Goal: Task Accomplishment & Management: Complete application form

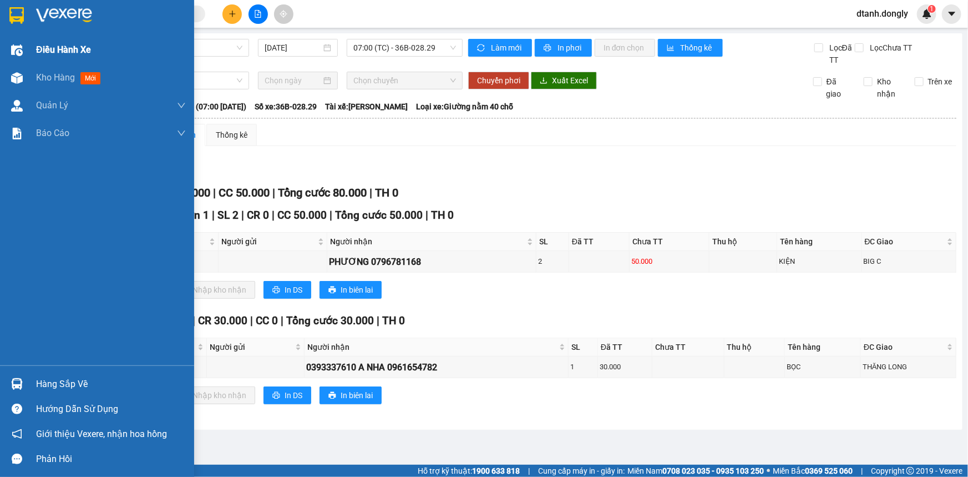
click at [27, 49] on div "Điều hành xe" at bounding box center [97, 50] width 194 height 28
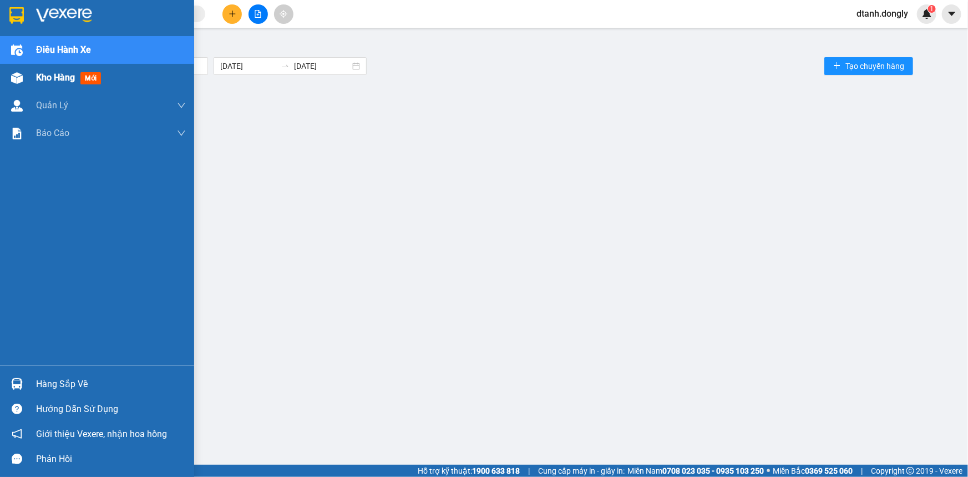
click at [42, 81] on span "Kho hàng" at bounding box center [55, 77] width 39 height 11
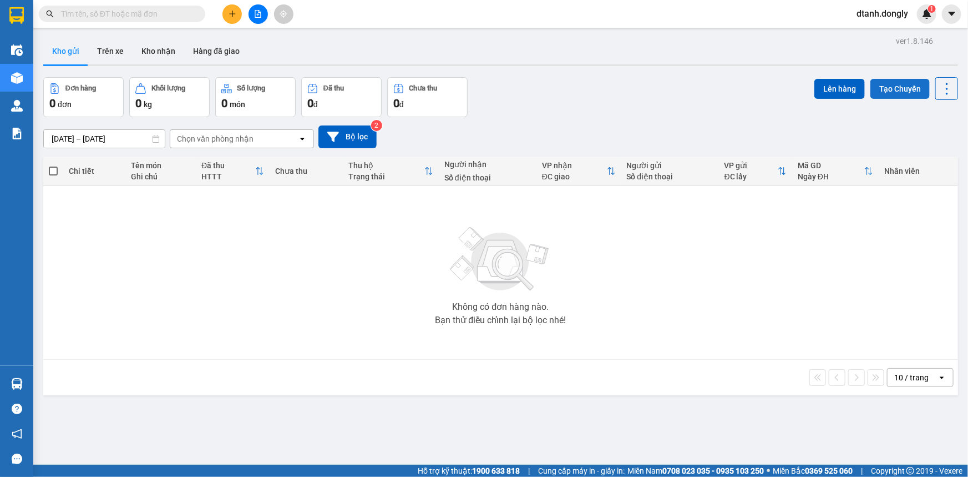
click at [912, 89] on button "Tạo Chuyến" at bounding box center [900, 89] width 59 height 20
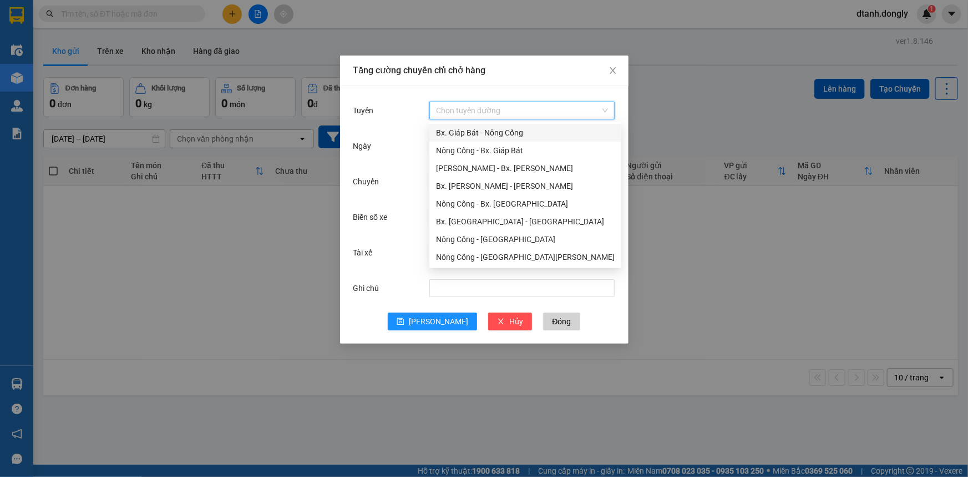
click at [500, 107] on input "Tuyến" at bounding box center [518, 110] width 164 height 17
click at [492, 132] on div "Bx. Giáp Bát - Nông Cống" at bounding box center [525, 133] width 179 height 12
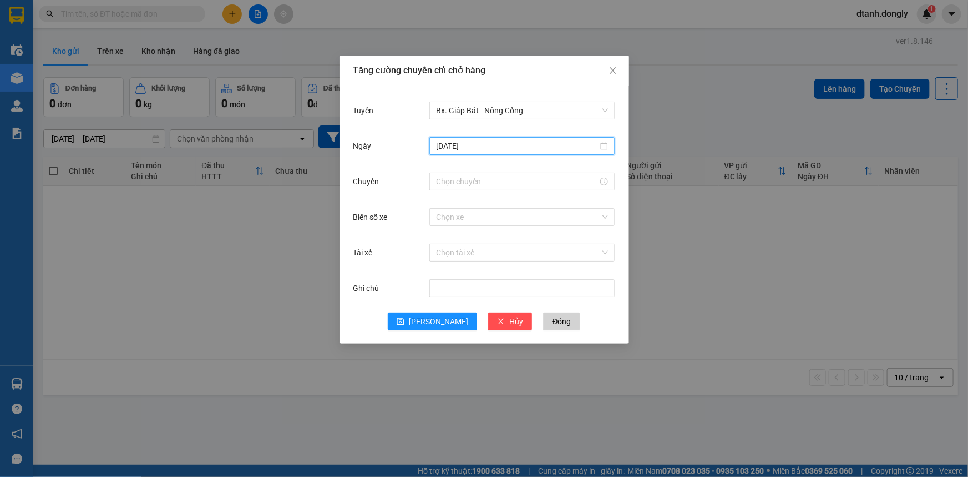
click at [483, 148] on input "[DATE]" at bounding box center [517, 146] width 162 height 12
click at [444, 241] on div "12" at bounding box center [446, 243] width 13 height 13
click at [448, 181] on input "Chuyến" at bounding box center [517, 181] width 162 height 12
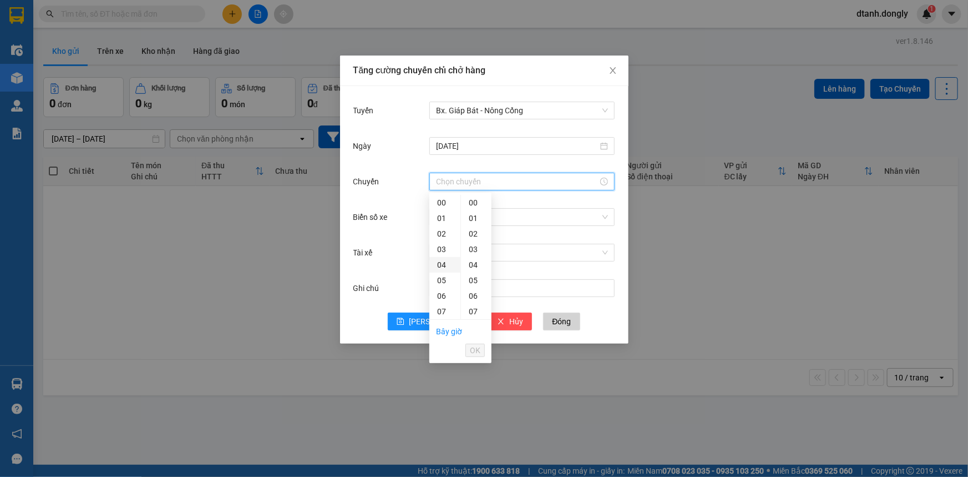
scroll to position [50, 0]
click at [442, 264] on div "07" at bounding box center [445, 262] width 31 height 16
type input "07:00"
drag, startPoint x: 470, startPoint y: 351, endPoint x: 459, endPoint y: 345, distance: 12.5
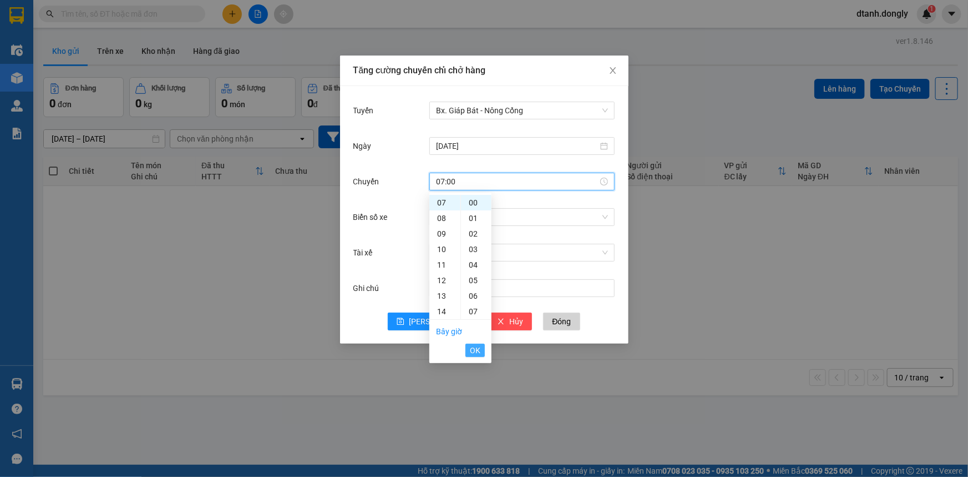
click at [470, 352] on button "OK" at bounding box center [475, 350] width 19 height 13
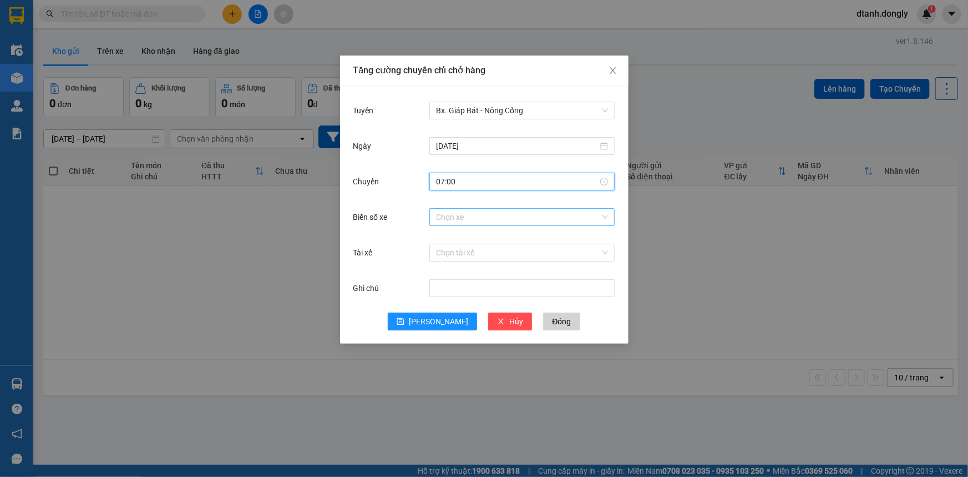
click at [478, 218] on input "Biển số xe" at bounding box center [518, 217] width 164 height 17
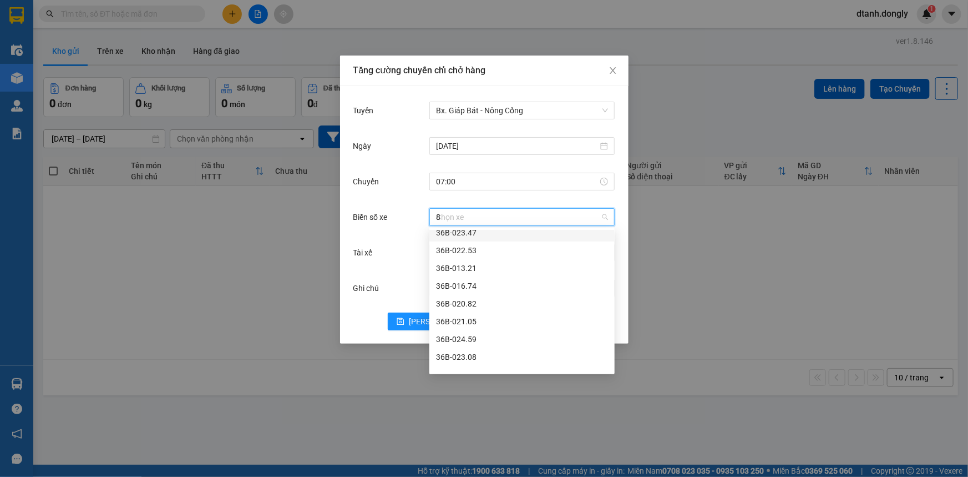
scroll to position [35, 0]
type input "82"
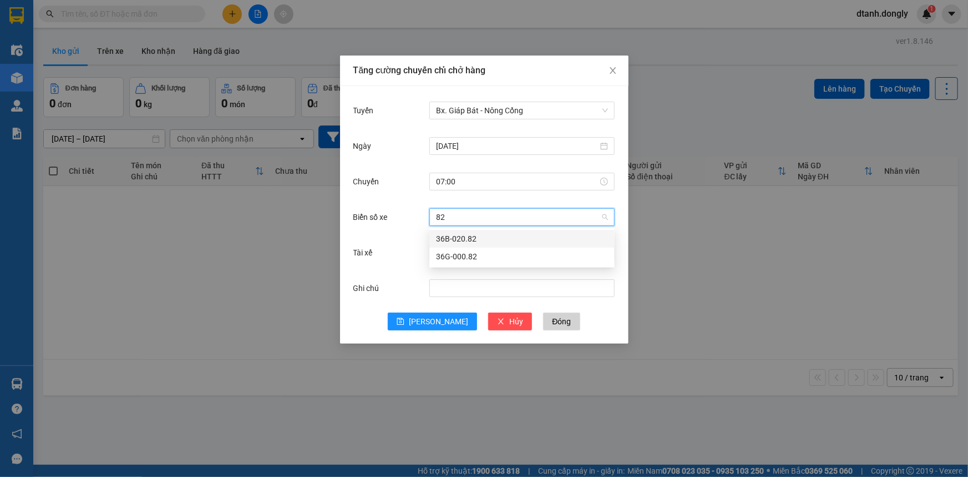
click at [505, 238] on div "36B-020.82" at bounding box center [522, 239] width 172 height 12
click at [475, 255] on input "Tài xế" at bounding box center [518, 252] width 164 height 17
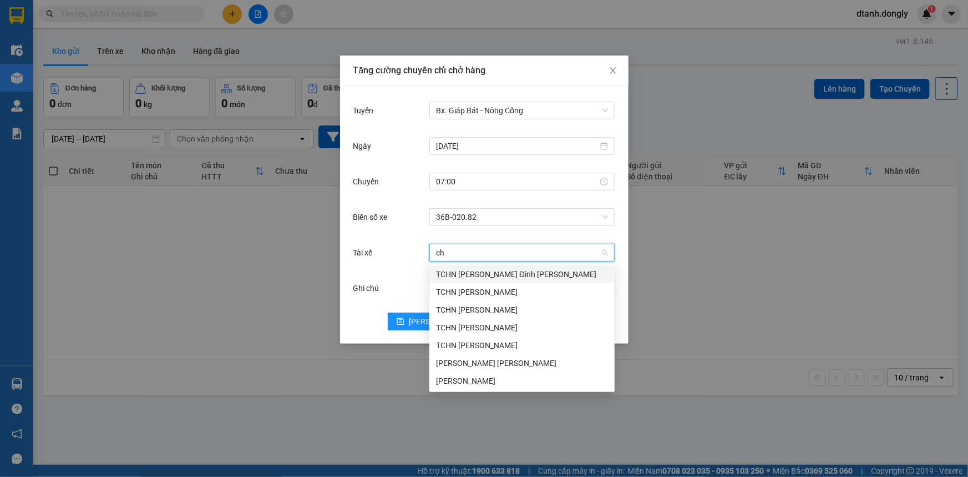
type input "chu"
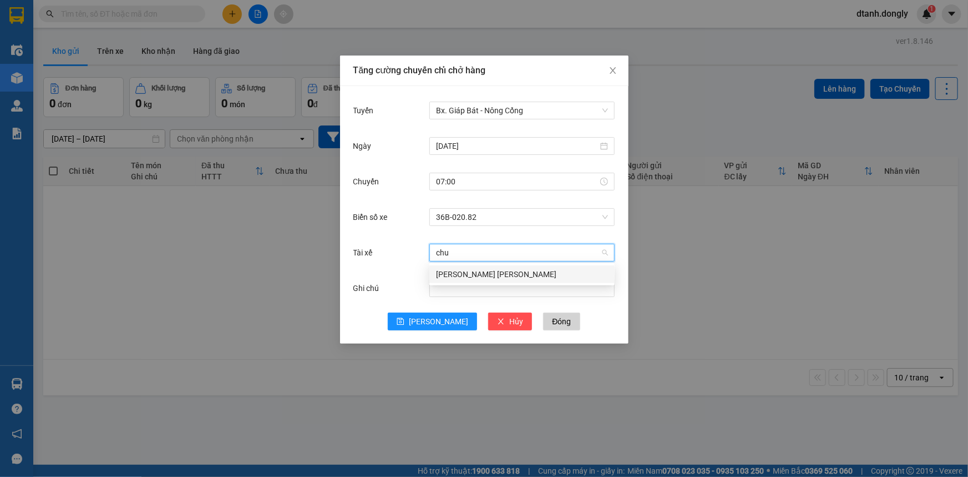
click at [524, 271] on div "[PERSON_NAME] [PERSON_NAME]" at bounding box center [522, 274] width 172 height 12
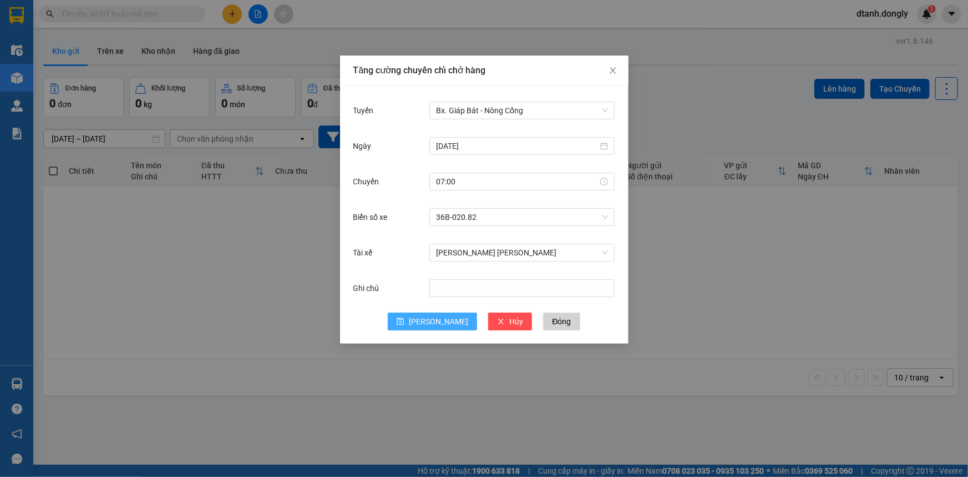
click at [440, 324] on span "[PERSON_NAME]" at bounding box center [438, 321] width 59 height 12
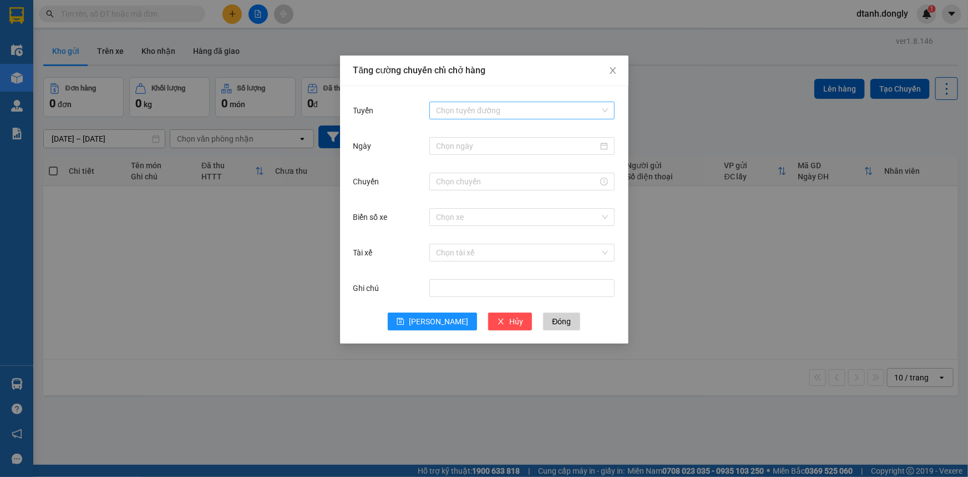
click at [508, 103] on input "Tuyến" at bounding box center [518, 110] width 164 height 17
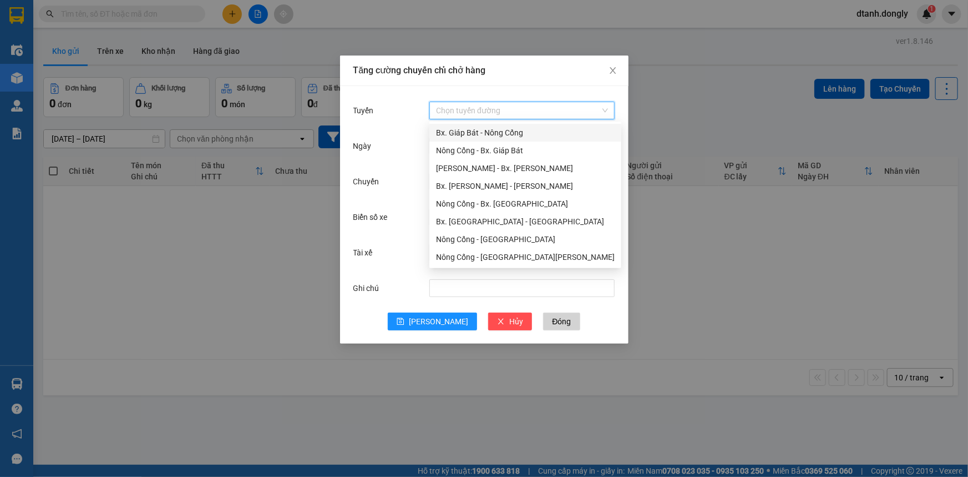
click at [516, 134] on div "Bx. Giáp Bát - Nông Cống" at bounding box center [525, 133] width 179 height 12
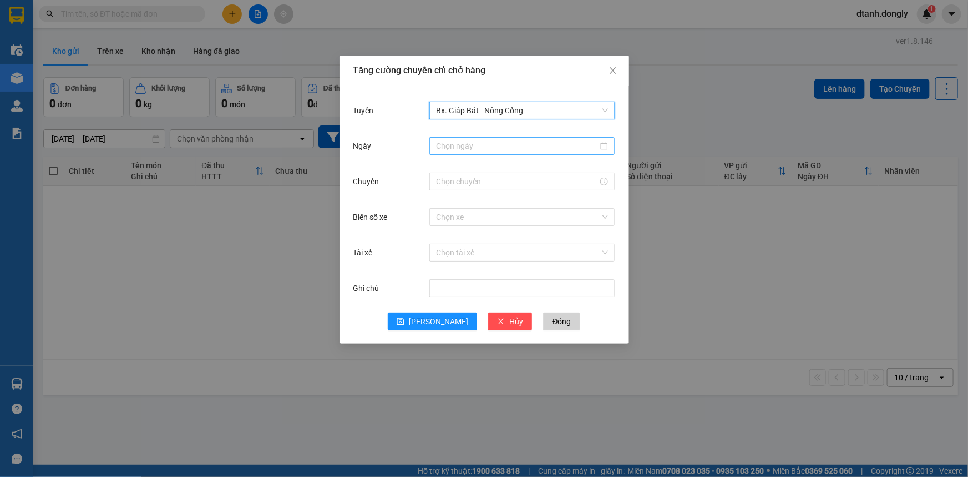
click at [486, 145] on input "Ngày" at bounding box center [517, 146] width 162 height 12
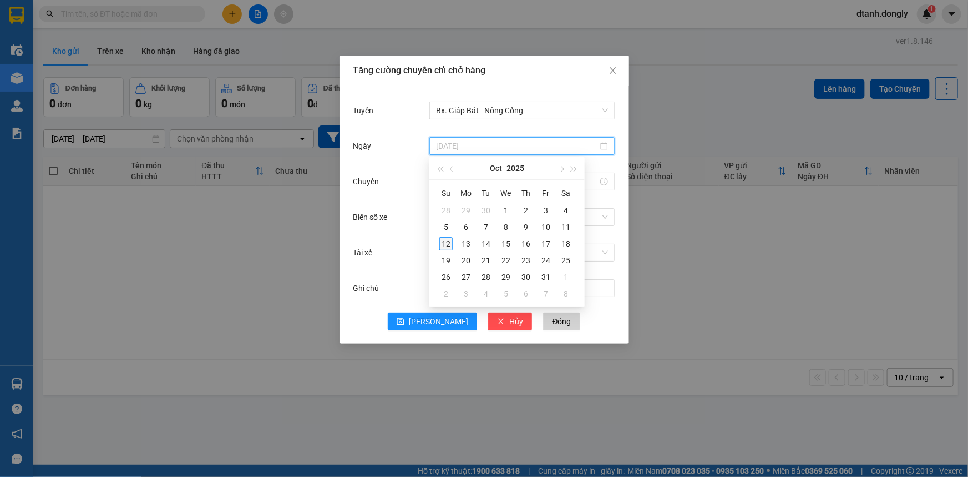
type input "[DATE]"
click at [448, 243] on div "12" at bounding box center [446, 243] width 13 height 13
click at [509, 176] on input "Chuyến" at bounding box center [517, 181] width 162 height 12
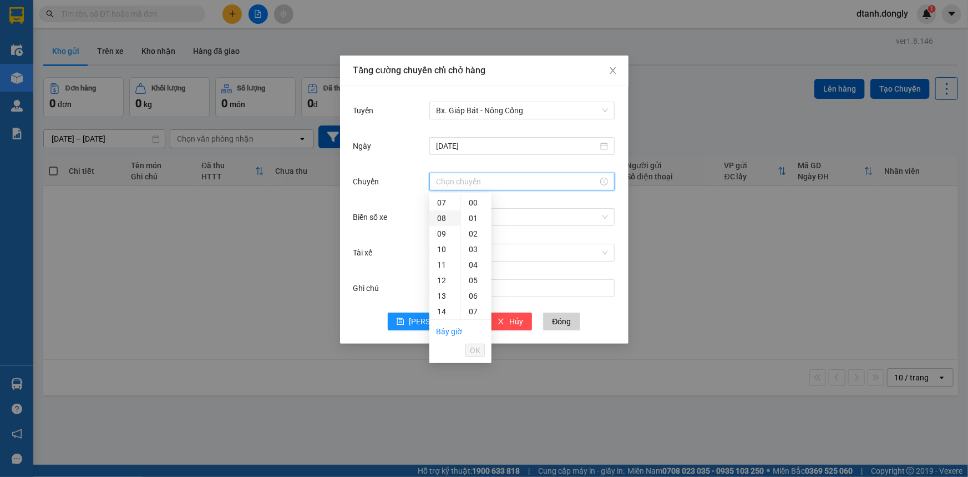
click at [442, 214] on div "08" at bounding box center [445, 218] width 31 height 16
type input "08:00"
click at [475, 350] on span "OK" at bounding box center [475, 350] width 11 height 12
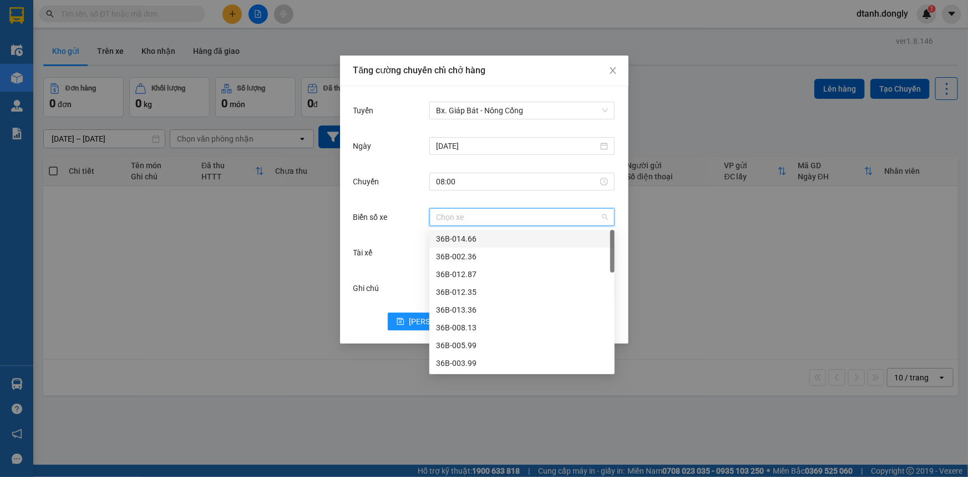
click at [482, 215] on input "Biển số xe" at bounding box center [518, 217] width 164 height 17
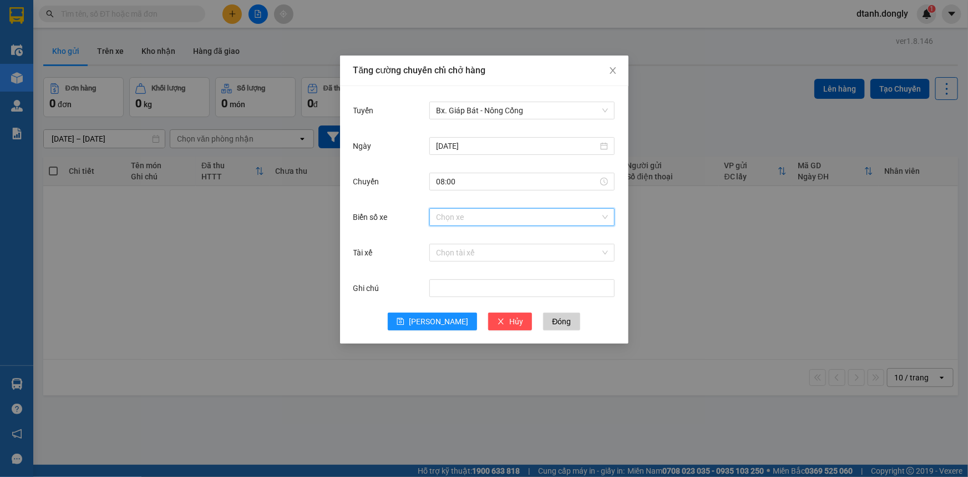
click at [465, 218] on input "Biển số xe" at bounding box center [518, 217] width 164 height 17
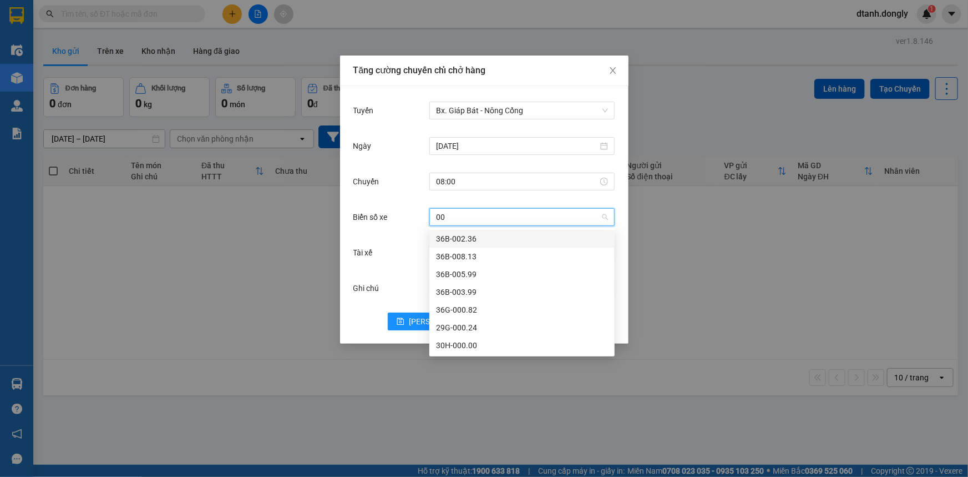
type input "0"
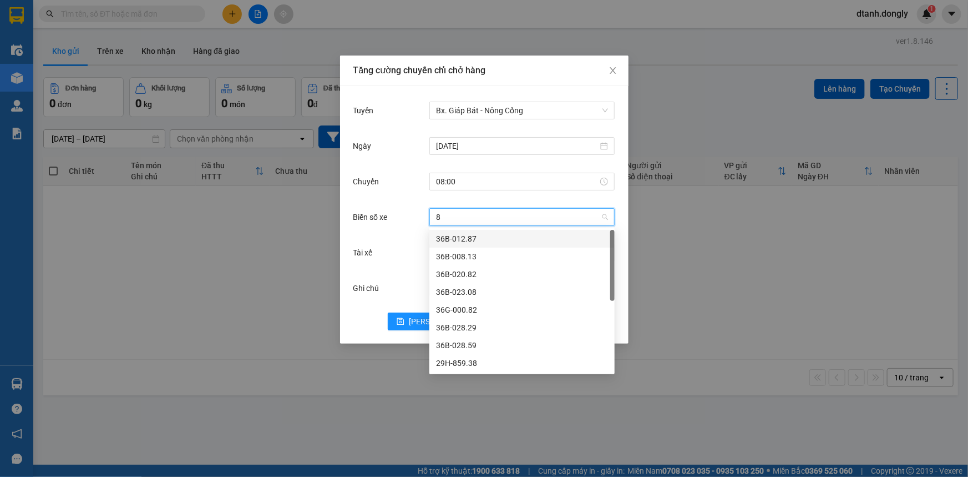
type input "82"
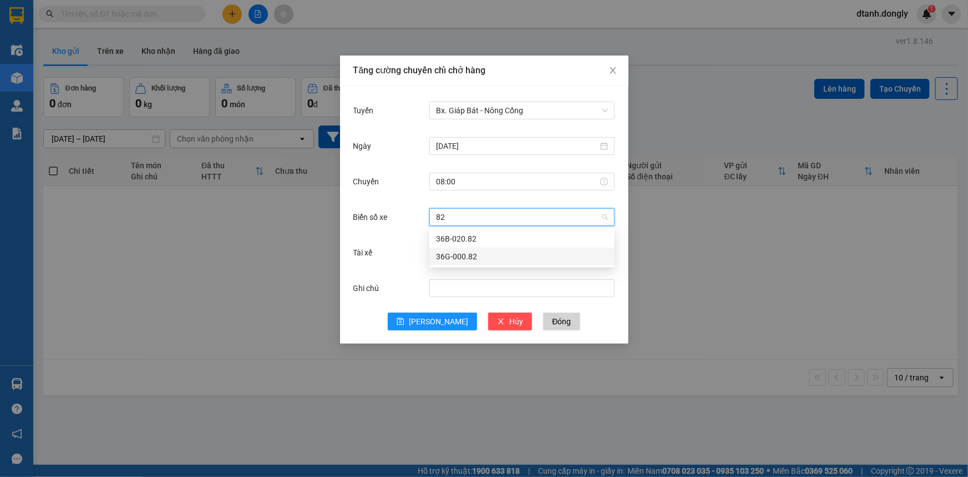
click at [471, 255] on div "36G-000.82" at bounding box center [522, 256] width 172 height 12
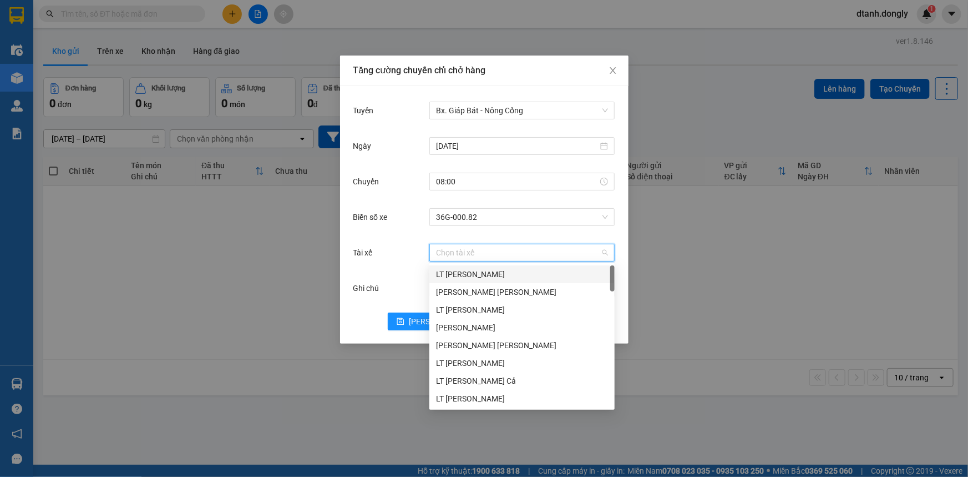
click at [473, 251] on input "Tài xế" at bounding box center [518, 252] width 164 height 17
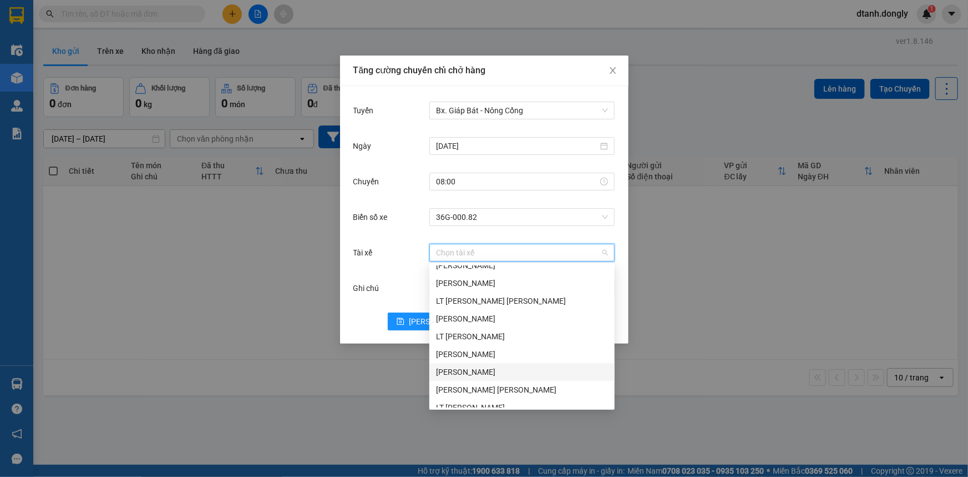
scroll to position [201, 0]
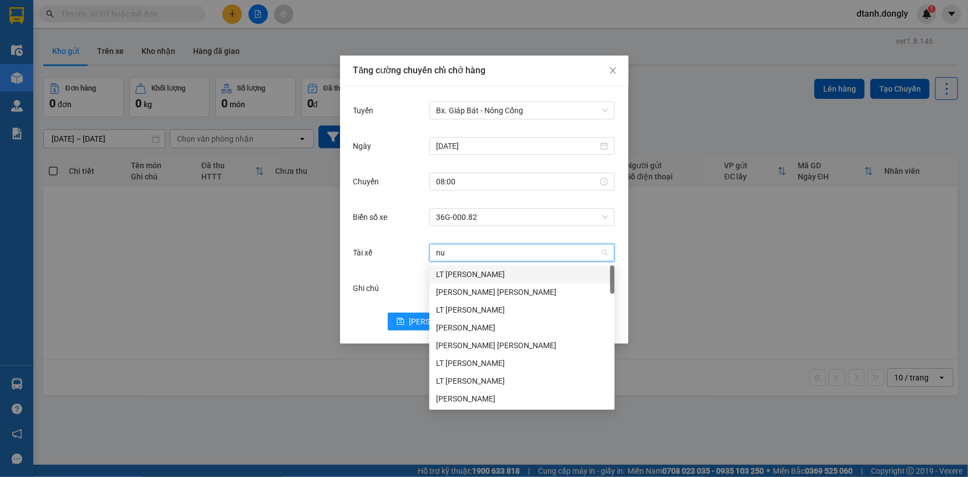
type input "nui"
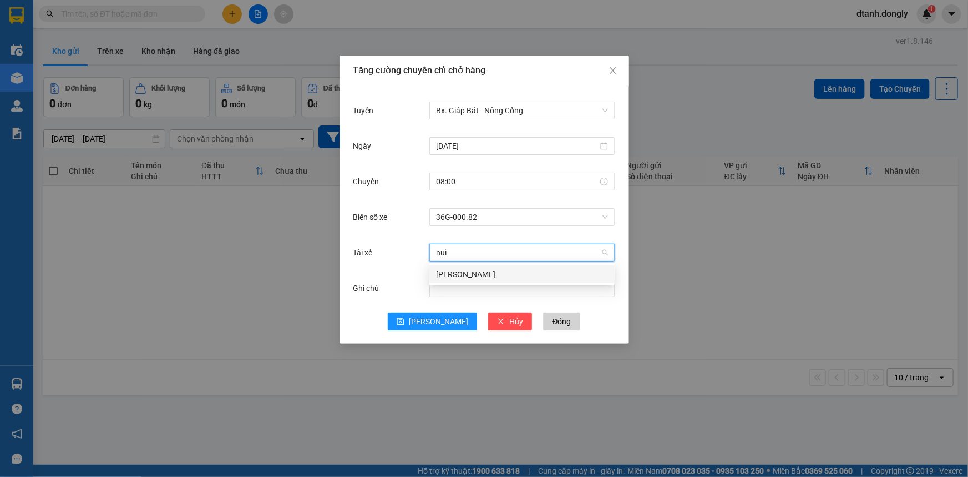
click at [512, 268] on div "[PERSON_NAME]" at bounding box center [522, 274] width 172 height 12
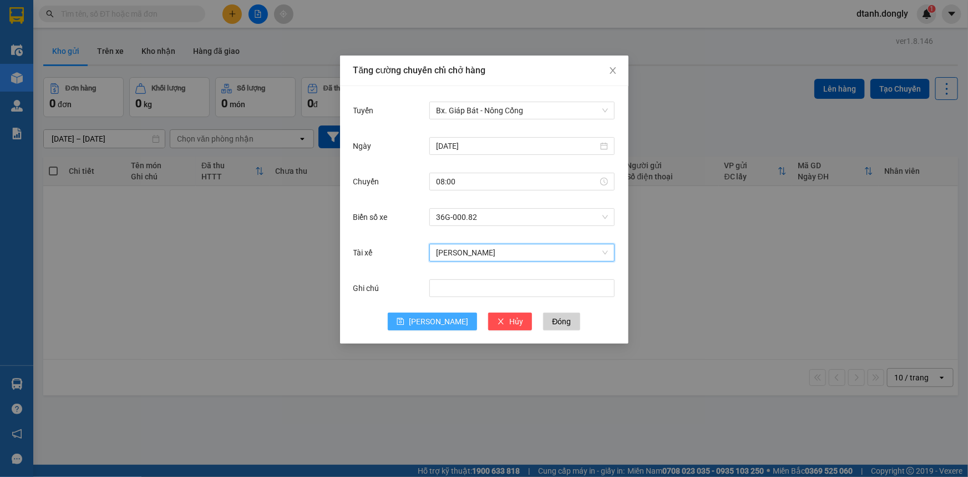
click at [436, 316] on span "[PERSON_NAME]" at bounding box center [438, 321] width 59 height 12
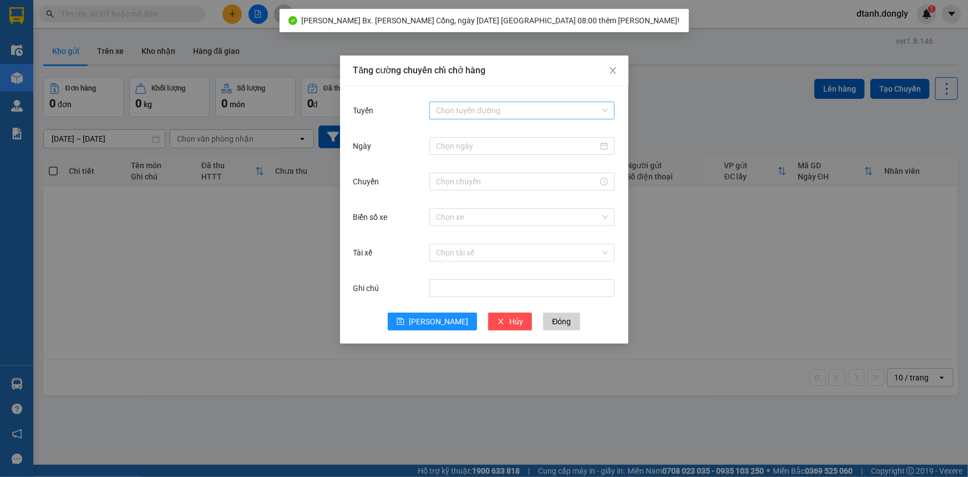
click at [521, 107] on input "Tuyến" at bounding box center [518, 110] width 164 height 17
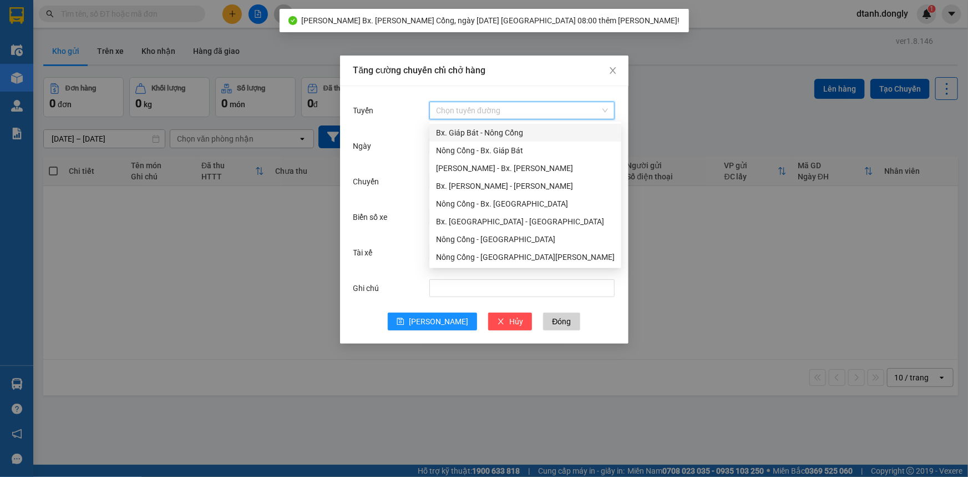
click at [500, 135] on div "Bx. Giáp Bát - Nông Cống" at bounding box center [525, 133] width 179 height 12
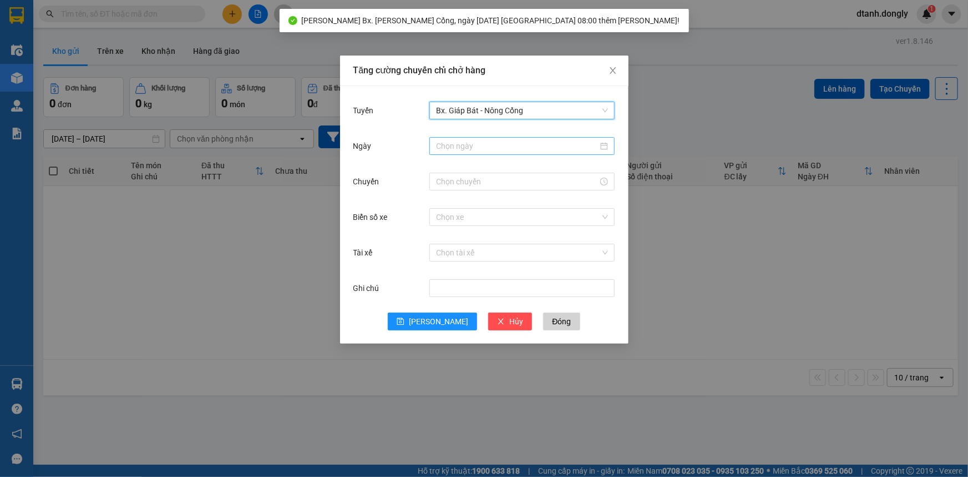
click at [488, 145] on input "Ngày" at bounding box center [517, 146] width 162 height 12
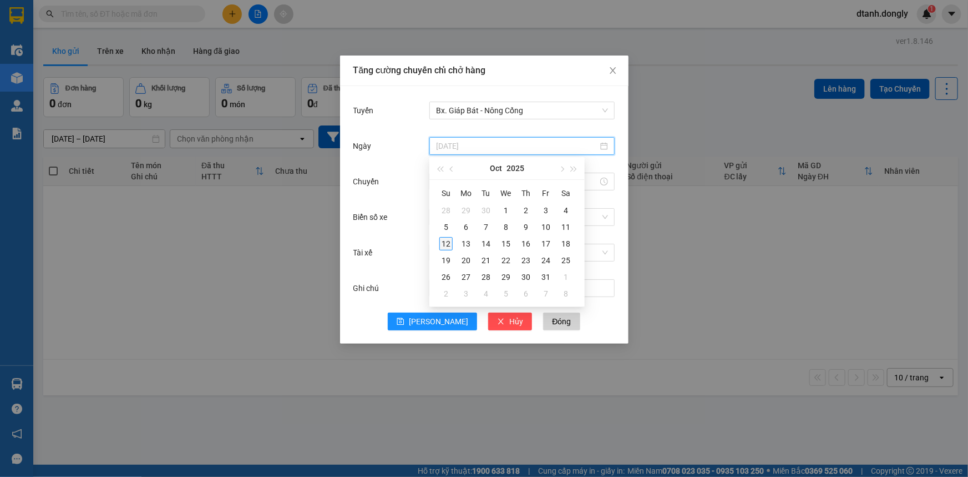
type input "[DATE]"
click at [445, 243] on div "12" at bounding box center [446, 243] width 13 height 13
click at [484, 181] on input "Chuyến" at bounding box center [517, 181] width 162 height 12
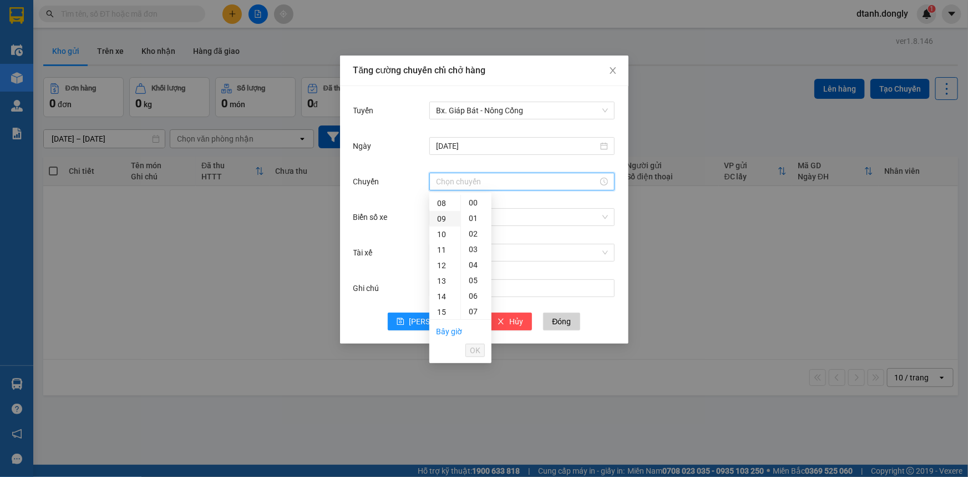
click at [438, 220] on div "09" at bounding box center [445, 219] width 31 height 16
type input "09:00"
click at [476, 351] on span "OK" at bounding box center [475, 350] width 11 height 12
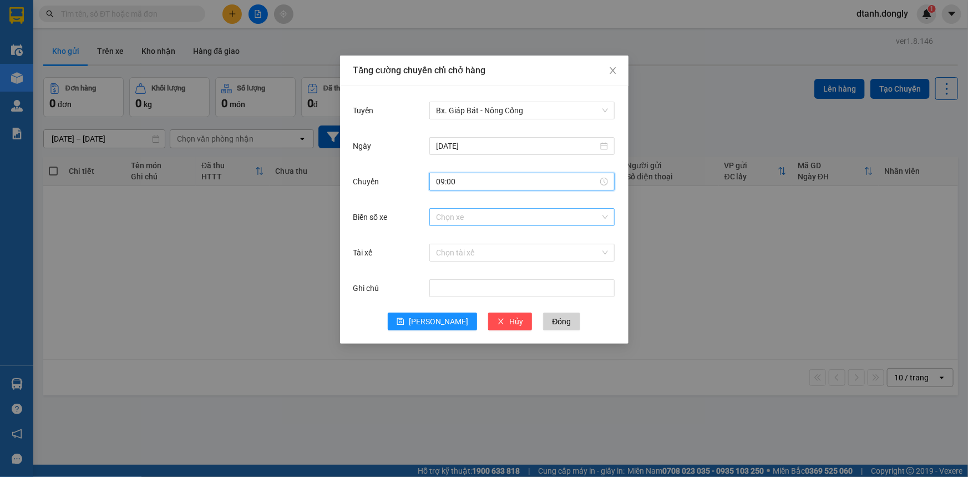
click at [485, 218] on input "Biển số xe" at bounding box center [518, 217] width 164 height 17
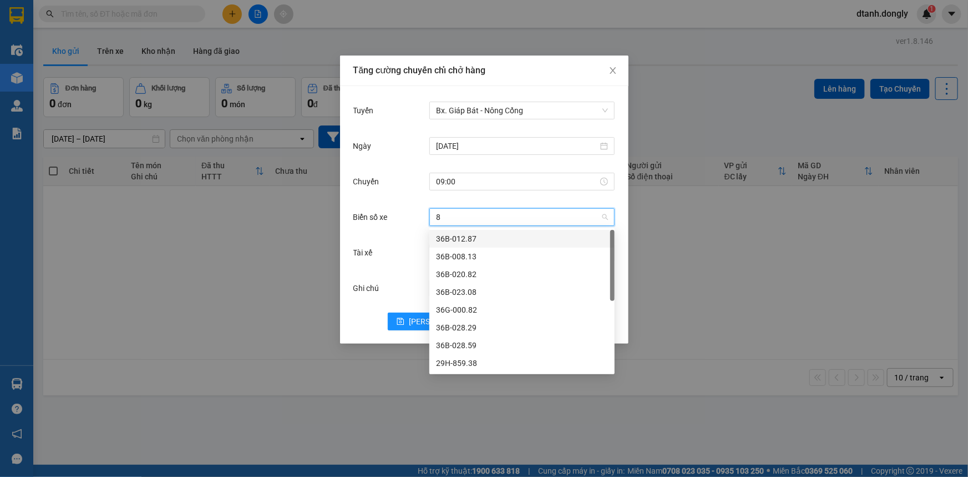
type input "82"
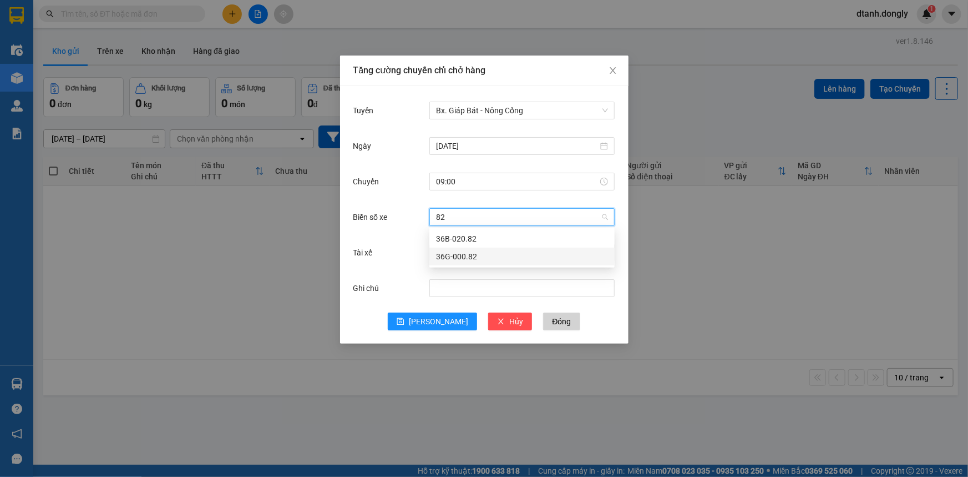
click at [496, 256] on div "36G-000.82" at bounding box center [522, 256] width 172 height 12
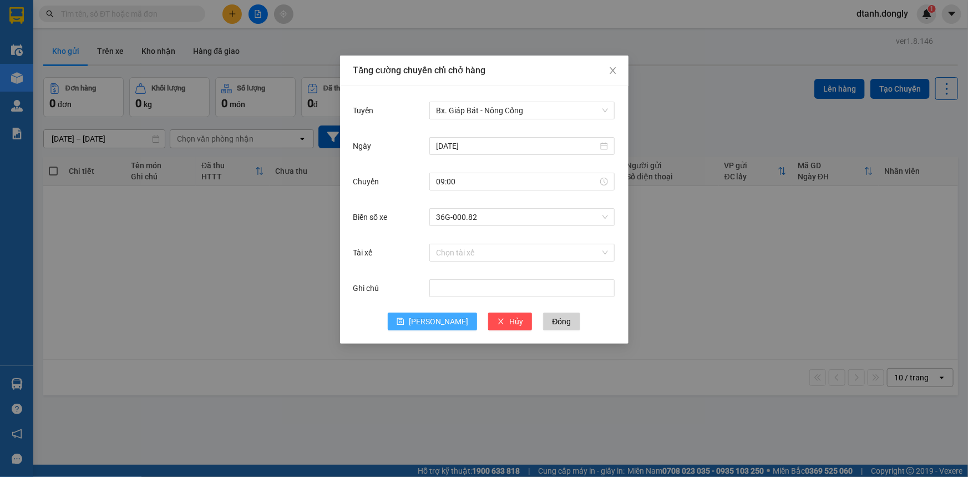
click at [443, 317] on span "[PERSON_NAME]" at bounding box center [438, 321] width 59 height 12
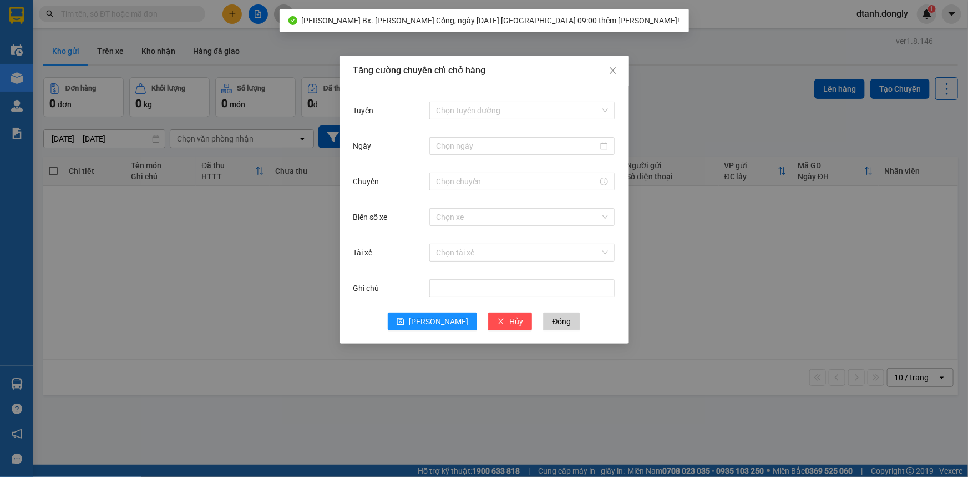
click at [11, 39] on div "[PERSON_NAME] chuyến [PERSON_NAME] hàng [PERSON_NAME] [PERSON_NAME] đường Ngày …" at bounding box center [484, 238] width 968 height 477
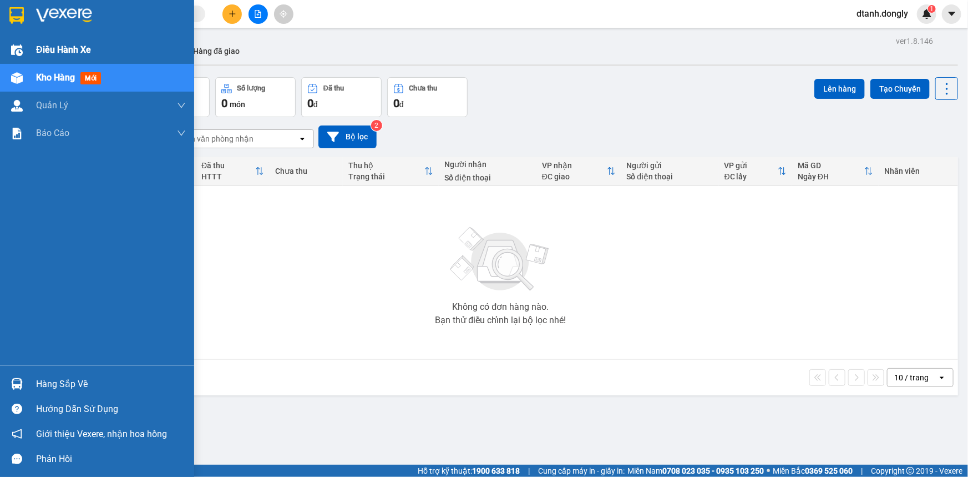
click at [43, 46] on span "Điều hành xe" at bounding box center [63, 50] width 55 height 14
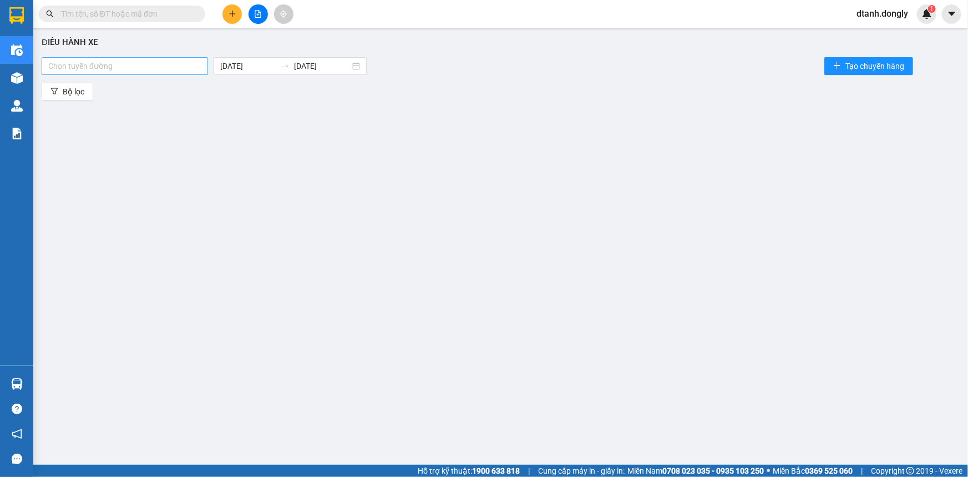
click at [169, 67] on div at bounding box center [124, 65] width 161 height 13
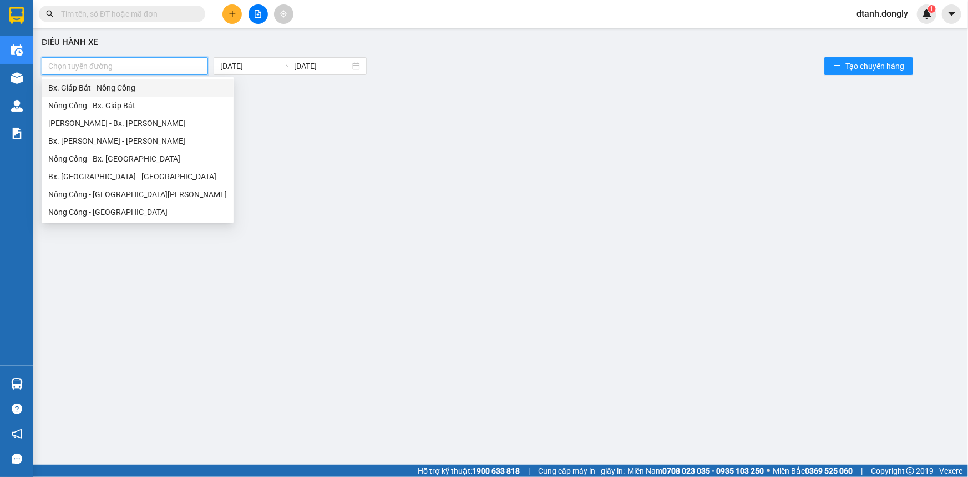
click at [160, 88] on div "Bx. Giáp Bát - Nông Cống" at bounding box center [137, 88] width 179 height 12
click at [160, 88] on div "Bx. Giáp Bát - Nông Cống" at bounding box center [133, 88] width 171 height 12
click at [160, 88] on div "Bx. Giáp Bát - Nông Cống" at bounding box center [137, 88] width 179 height 12
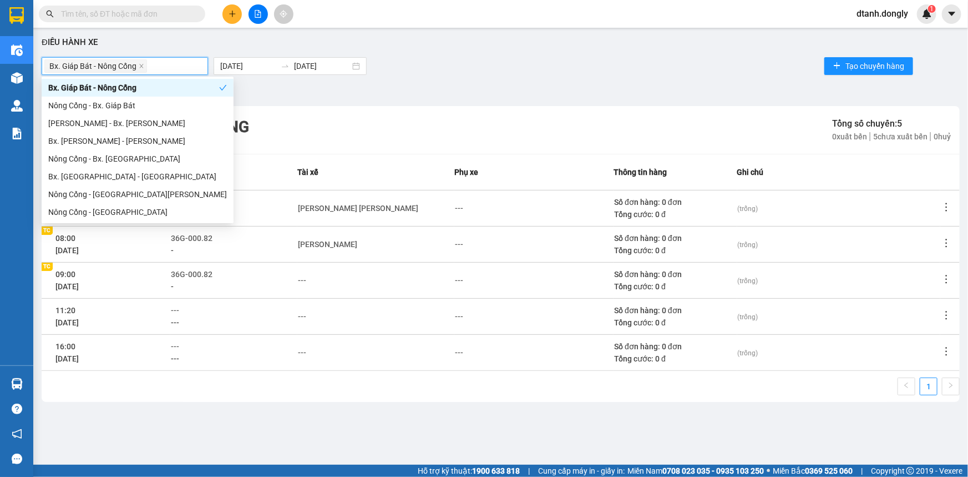
click at [444, 78] on div "Điều [PERSON_NAME] xe Bx. [PERSON_NAME] Cống [DATE] [DATE] Tạo chuyến hàng Bộ l…" at bounding box center [501, 240] width 924 height 415
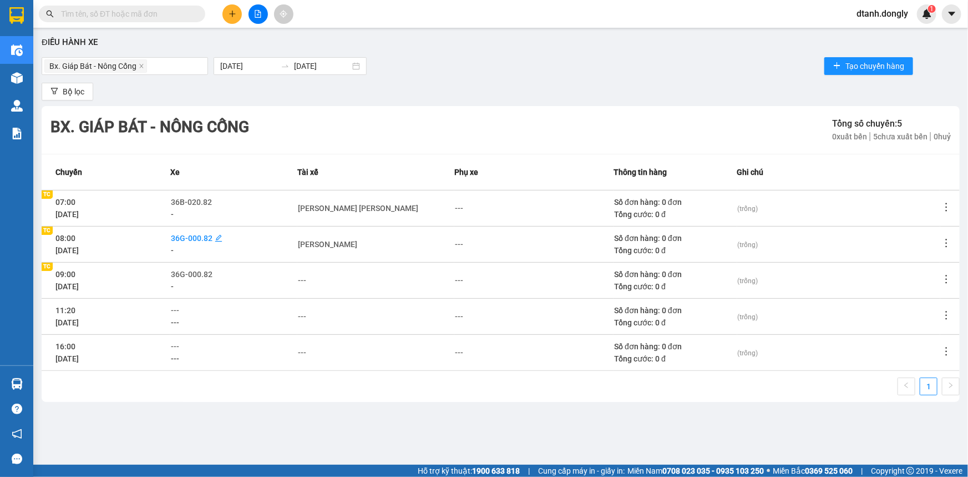
click at [213, 239] on span "36G-000.82" at bounding box center [192, 238] width 42 height 9
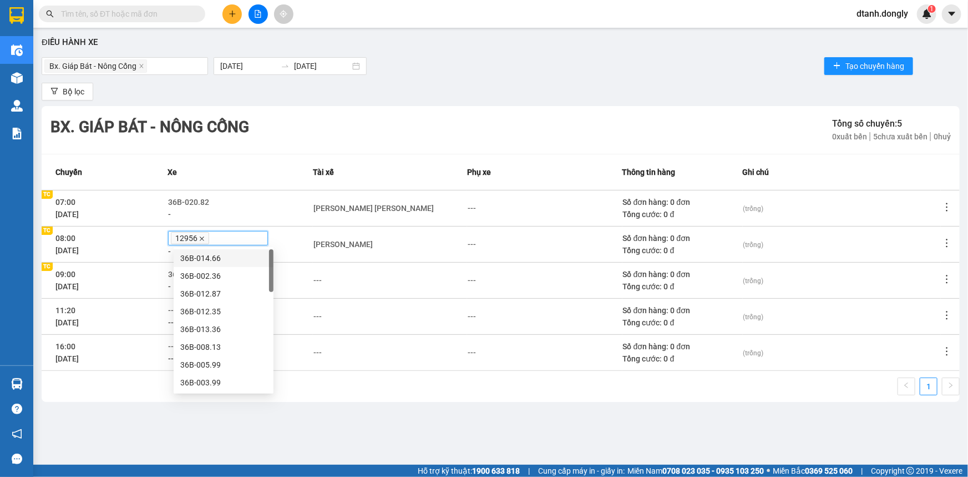
click at [205, 238] on icon "close" at bounding box center [202, 239] width 6 height 6
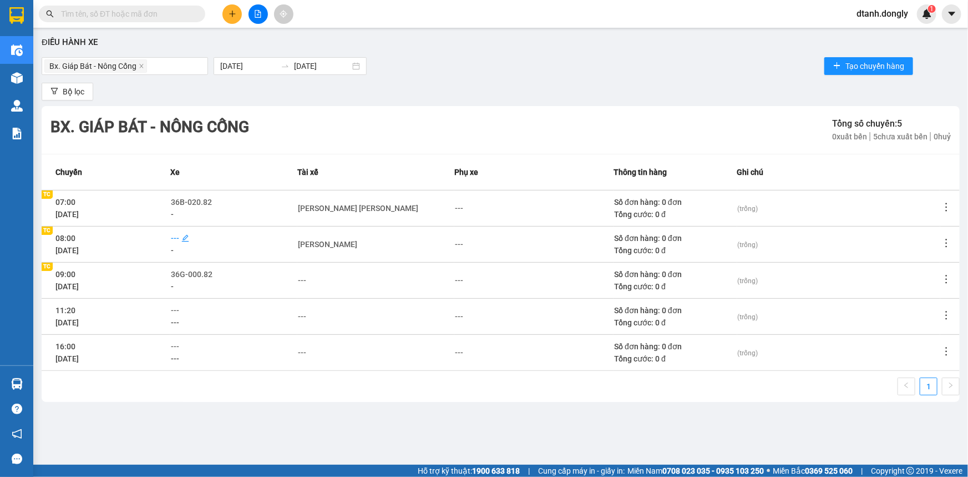
click at [179, 241] on span "---" at bounding box center [175, 238] width 8 height 9
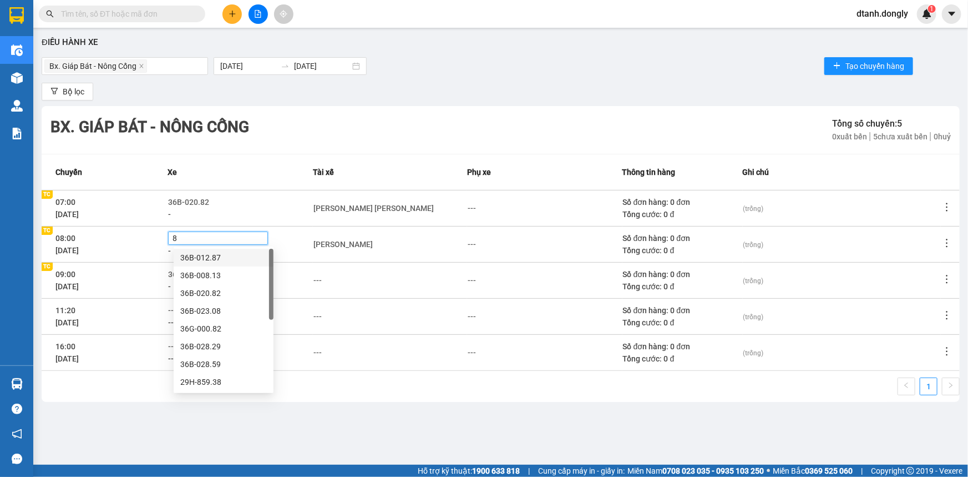
type input "82"
click at [208, 253] on div "36B-020.82" at bounding box center [223, 257] width 87 height 12
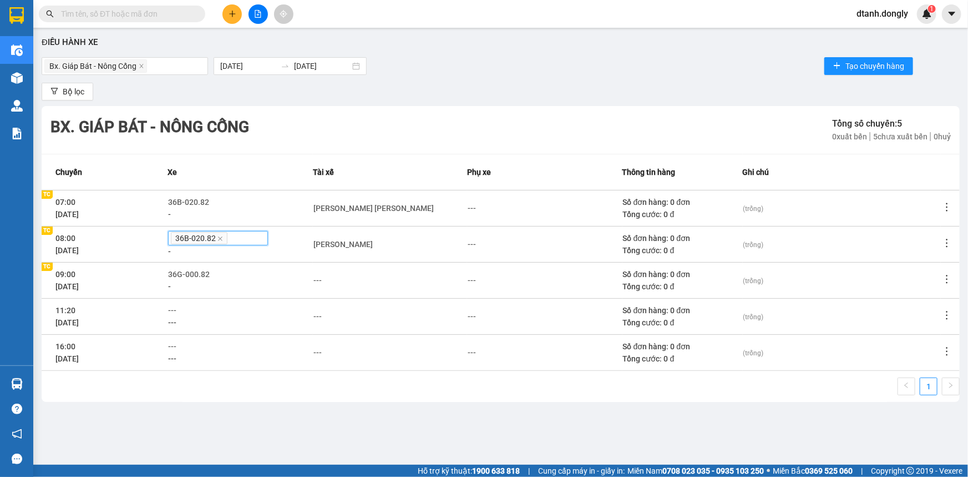
click at [179, 412] on div "Điều [PERSON_NAME] xe Bx. [PERSON_NAME] Cống [DATE] [DATE] Tạo chuyến hàng Bộ l…" at bounding box center [501, 240] width 924 height 415
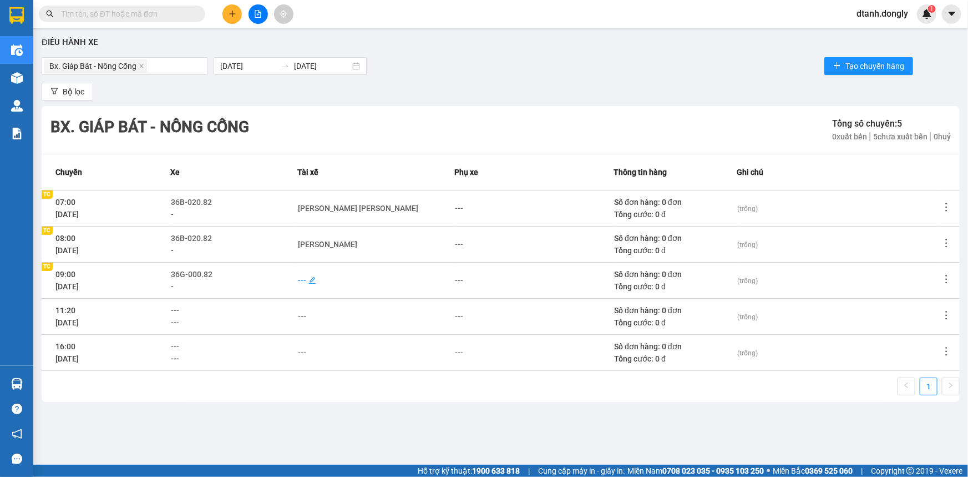
click at [305, 280] on div "---" at bounding box center [302, 280] width 8 height 12
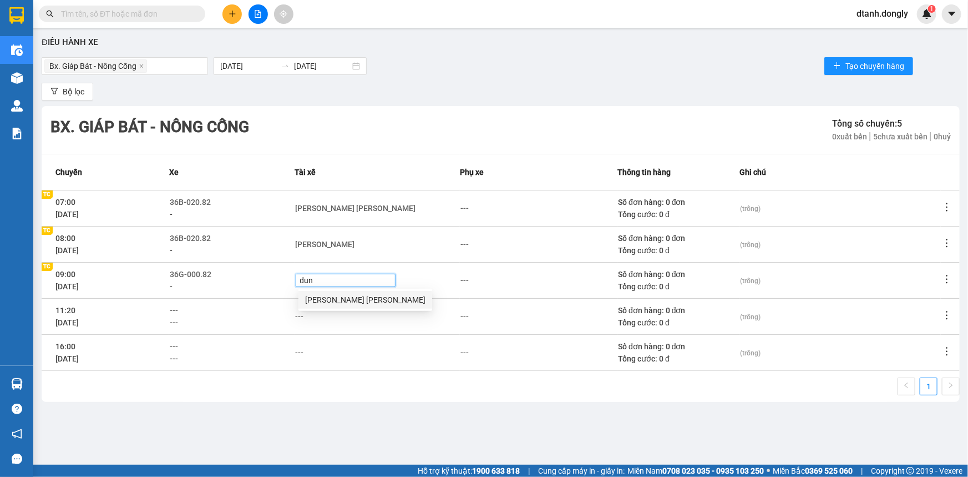
type input "dung"
click at [337, 301] on div "[PERSON_NAME] [PERSON_NAME]" at bounding box center [365, 300] width 120 height 12
click at [130, 411] on div "Điều [PERSON_NAME] xe Bx. [PERSON_NAME] Cống [DATE] [DATE] Tạo chuyến hàng Bộ l…" at bounding box center [501, 240] width 924 height 415
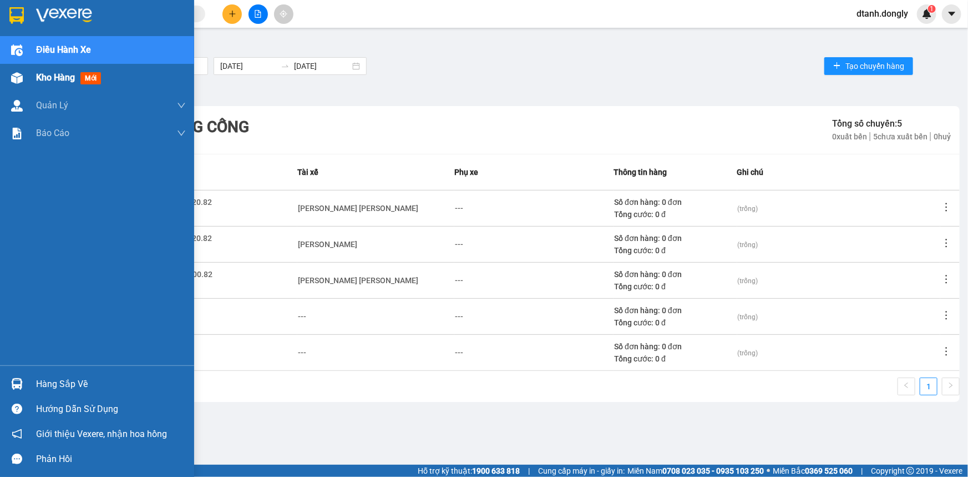
click at [60, 73] on span "Kho hàng" at bounding box center [55, 77] width 39 height 11
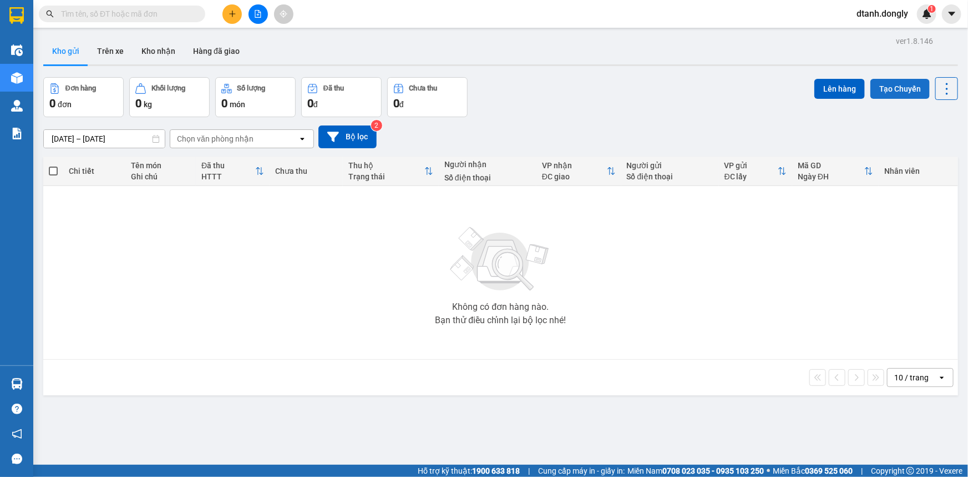
click at [886, 89] on button "Tạo Chuyến" at bounding box center [900, 89] width 59 height 20
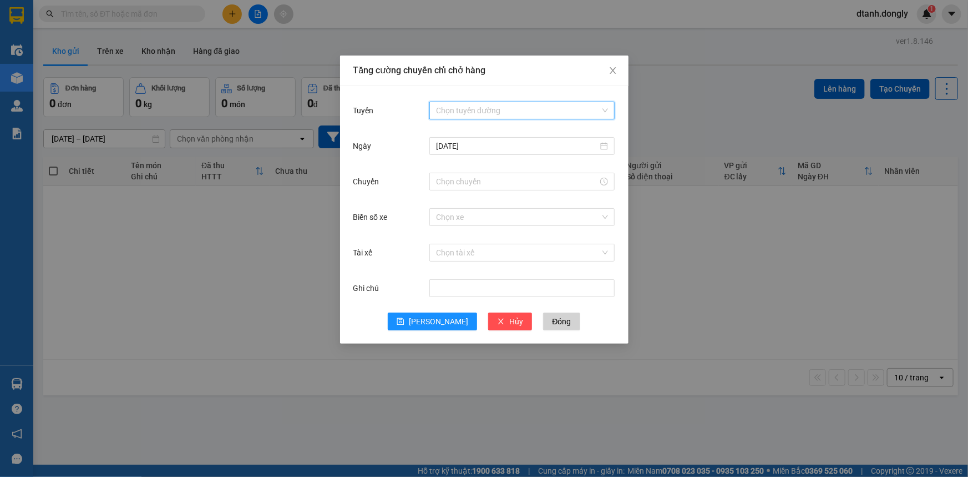
click at [514, 103] on input "Tuyến" at bounding box center [518, 110] width 164 height 17
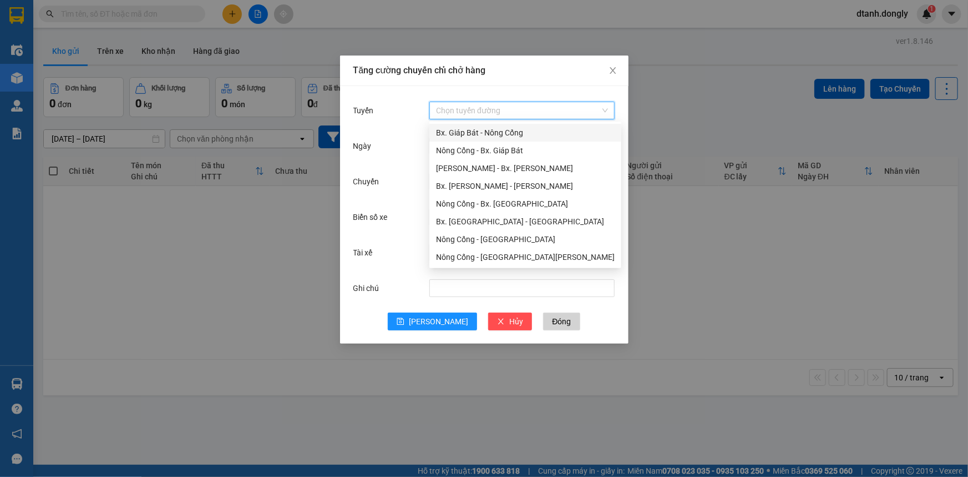
click at [505, 132] on div "Bx. Giáp Bát - Nông Cống" at bounding box center [525, 133] width 179 height 12
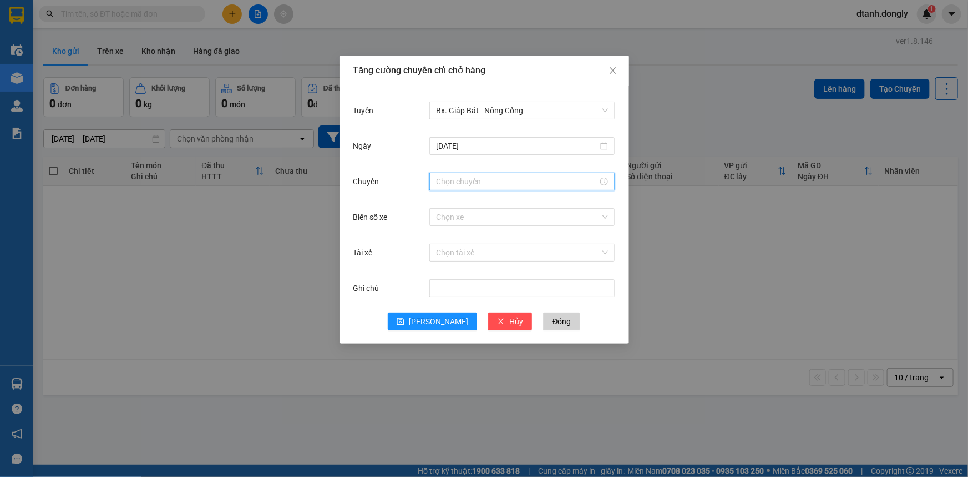
click at [468, 183] on input "Chuyến" at bounding box center [517, 181] width 162 height 12
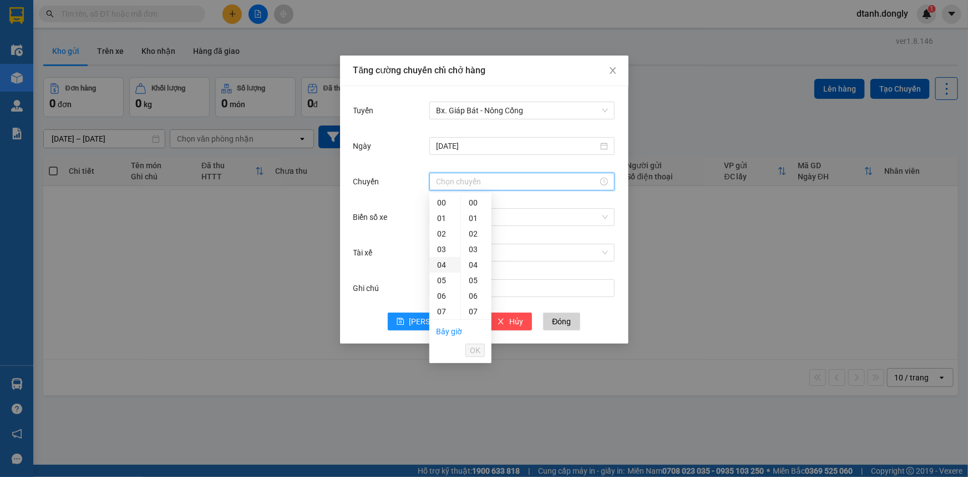
scroll to position [100, 0]
click at [442, 255] on div "10" at bounding box center [445, 258] width 31 height 16
type input "10:00"
click at [479, 350] on span "OK" at bounding box center [475, 350] width 11 height 12
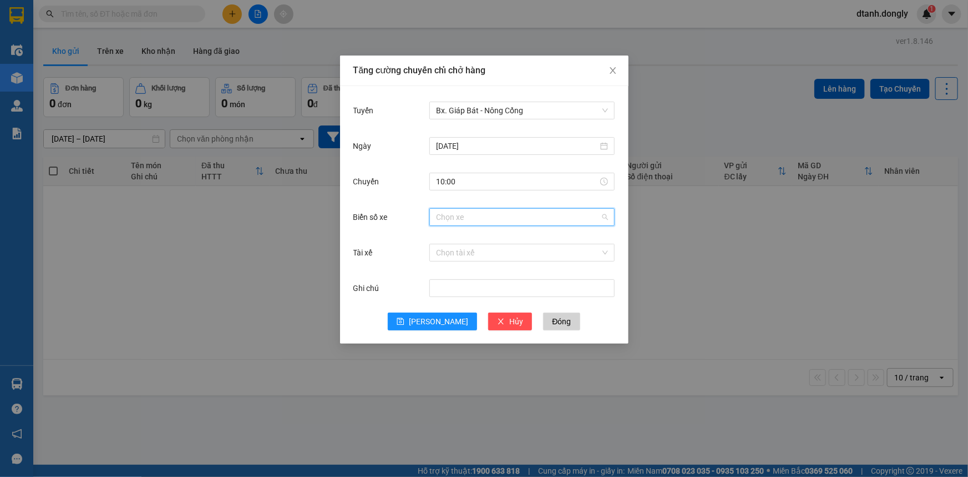
click at [466, 220] on input "Biển số xe" at bounding box center [518, 217] width 164 height 17
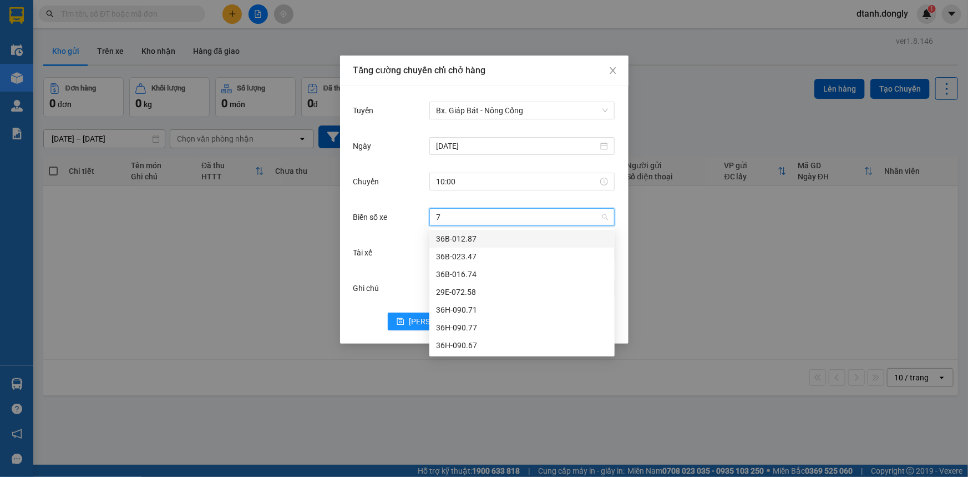
type input "71"
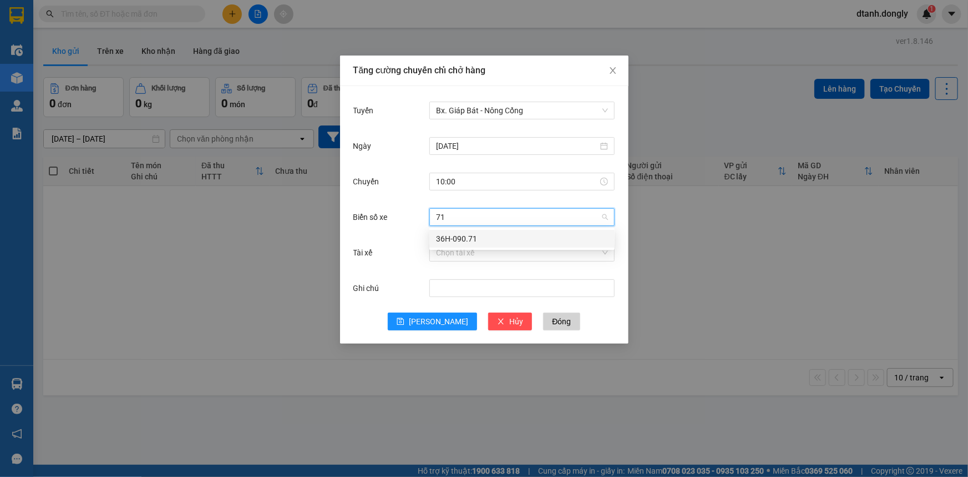
click at [497, 243] on div "36H-090.71" at bounding box center [522, 239] width 172 height 12
click at [463, 249] on input "Tài xế" at bounding box center [518, 252] width 164 height 17
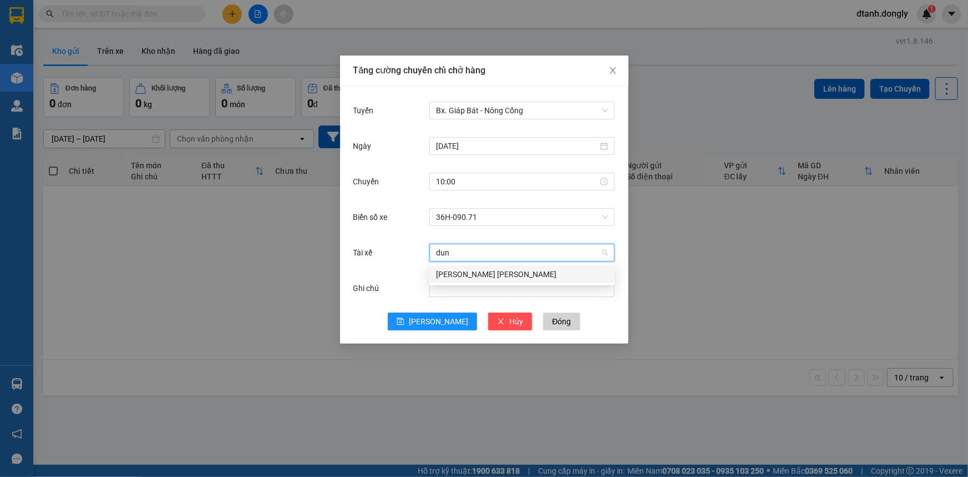
type input "dung"
click at [491, 269] on div "[PERSON_NAME] [PERSON_NAME]" at bounding box center [522, 274] width 172 height 12
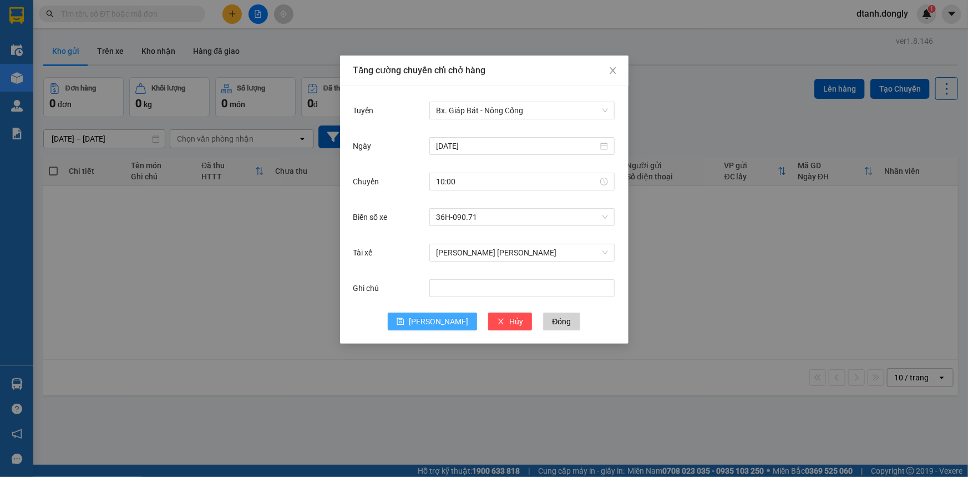
click at [440, 321] on span "[PERSON_NAME]" at bounding box center [438, 321] width 59 height 12
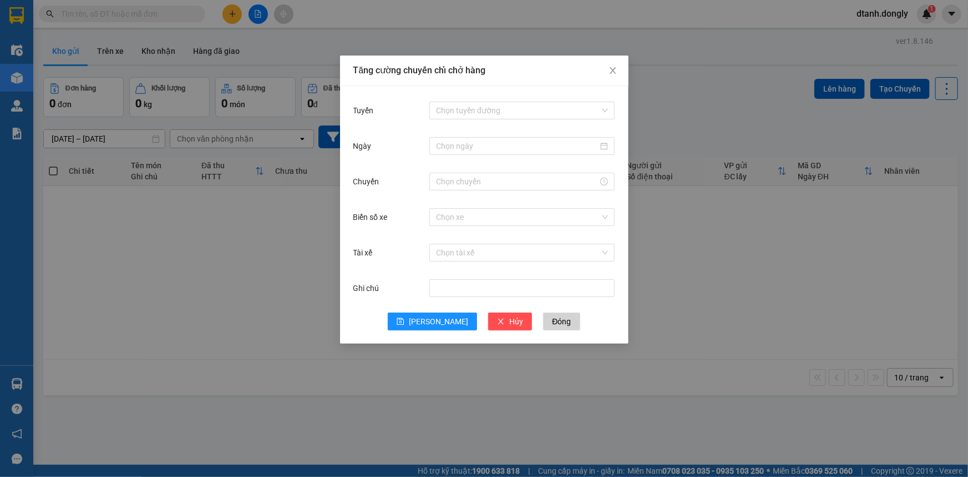
click at [108, 199] on div "[PERSON_NAME] chuyến [PERSON_NAME] hàng [PERSON_NAME] [PERSON_NAME] đường Ngày …" at bounding box center [484, 238] width 968 height 477
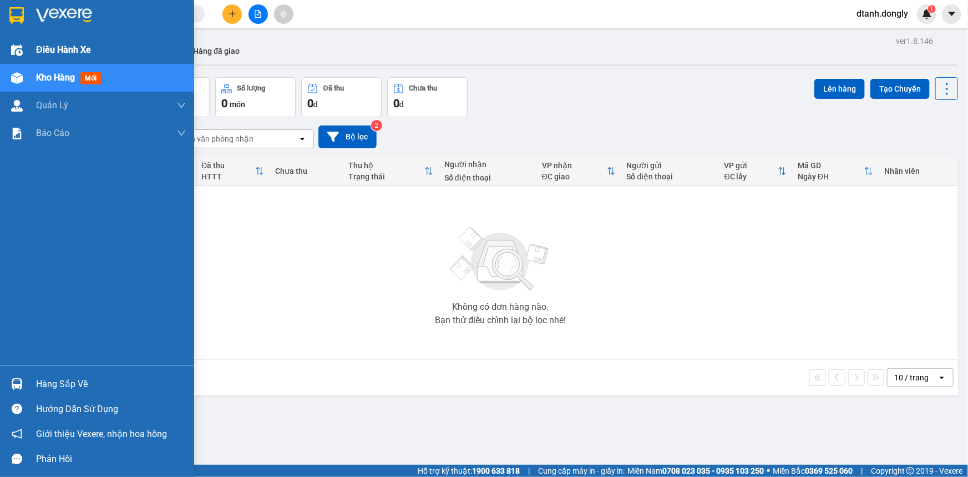
click at [23, 47] on div at bounding box center [16, 50] width 19 height 19
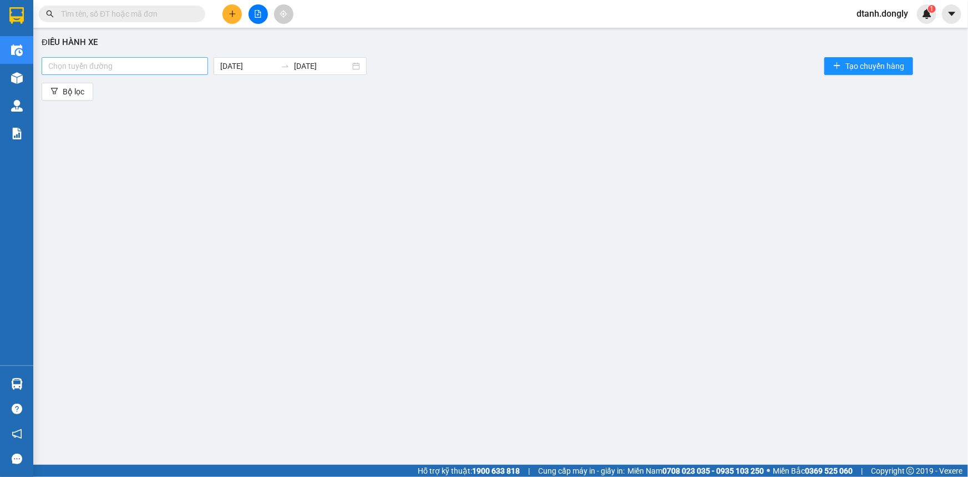
click at [162, 72] on div at bounding box center [124, 65] width 161 height 13
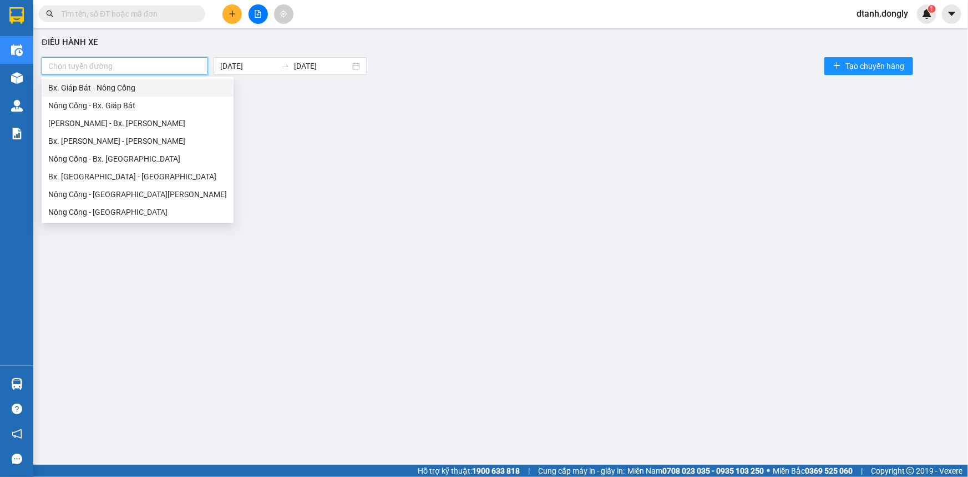
click at [141, 91] on div "Bx. Giáp Bát - Nông Cống" at bounding box center [137, 88] width 179 height 12
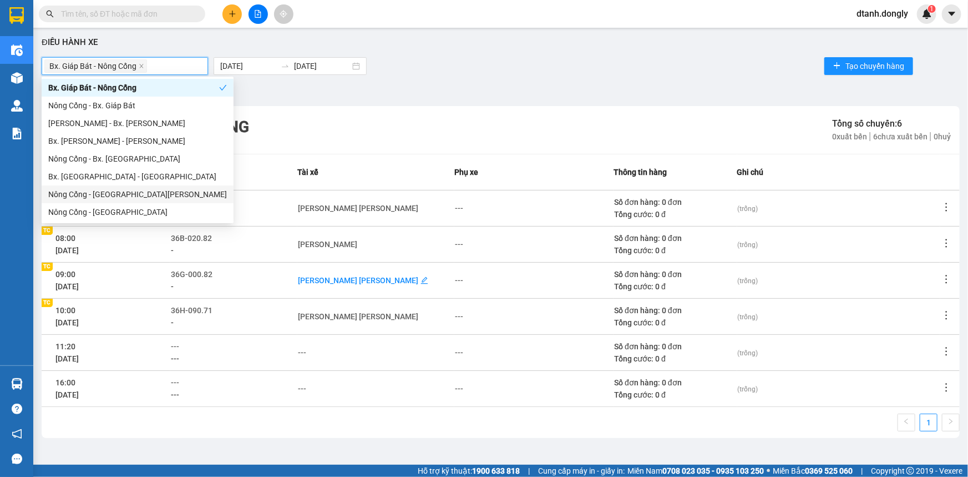
click at [366, 278] on div "[PERSON_NAME] [PERSON_NAME]" at bounding box center [358, 280] width 120 height 12
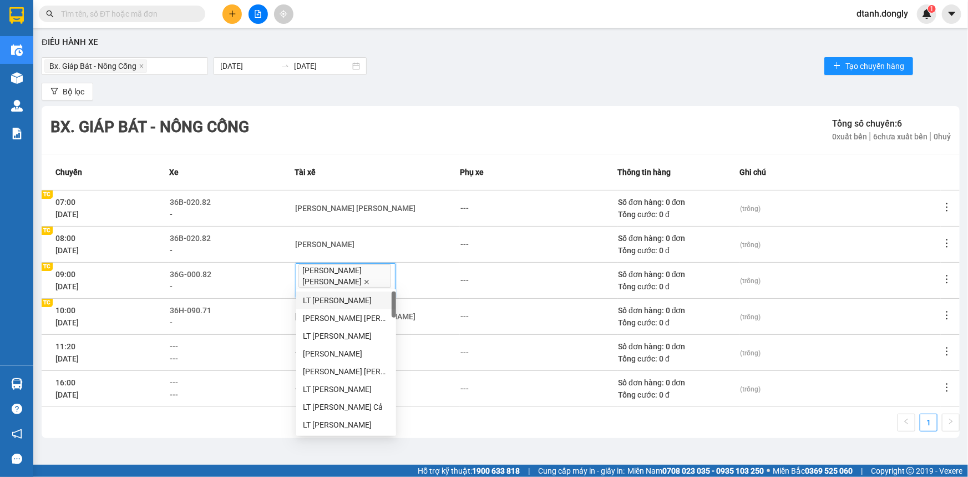
click at [370, 281] on icon "close" at bounding box center [367, 282] width 6 height 6
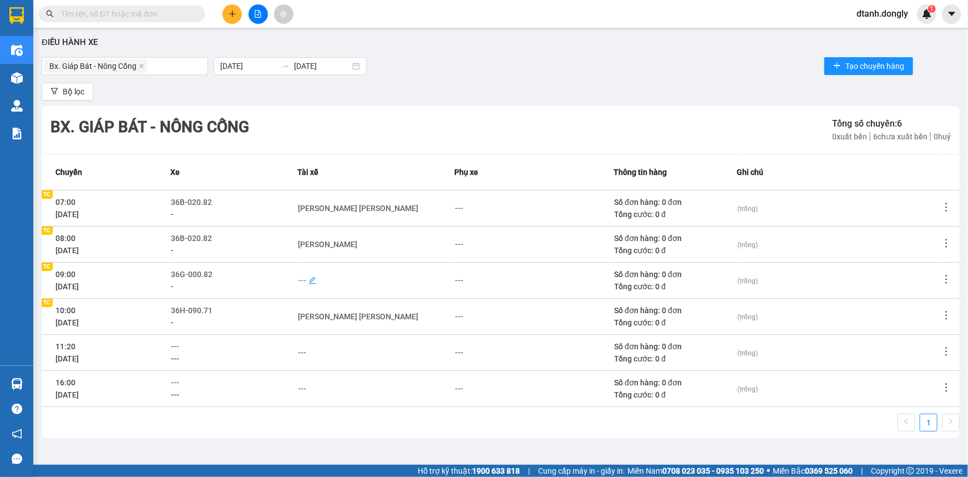
click at [306, 280] on div "---" at bounding box center [302, 280] width 8 height 12
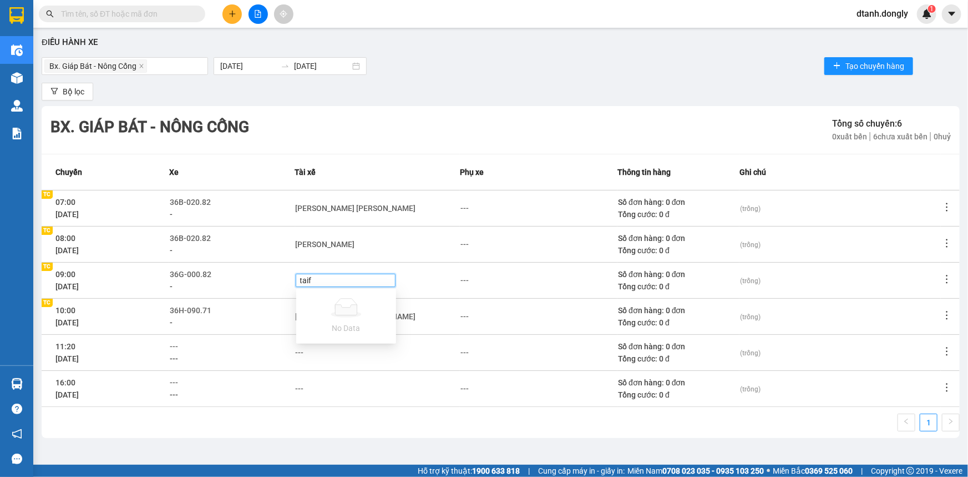
type input "tai"
click at [323, 297] on div "[PERSON_NAME]" at bounding box center [346, 300] width 87 height 12
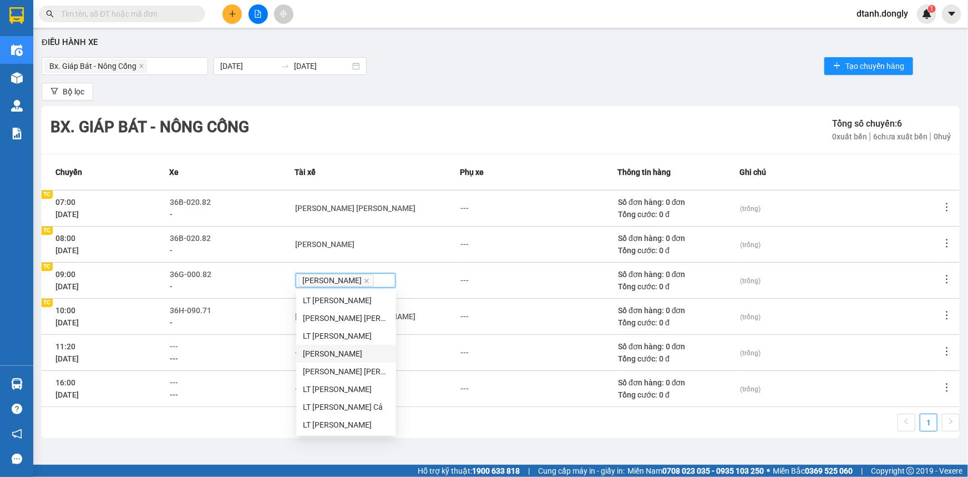
click at [273, 454] on main "Điều [PERSON_NAME] xe Bx. [PERSON_NAME] Cống [DATE] [DATE] Tạo chuyến hàng Bộ l…" at bounding box center [484, 232] width 968 height 465
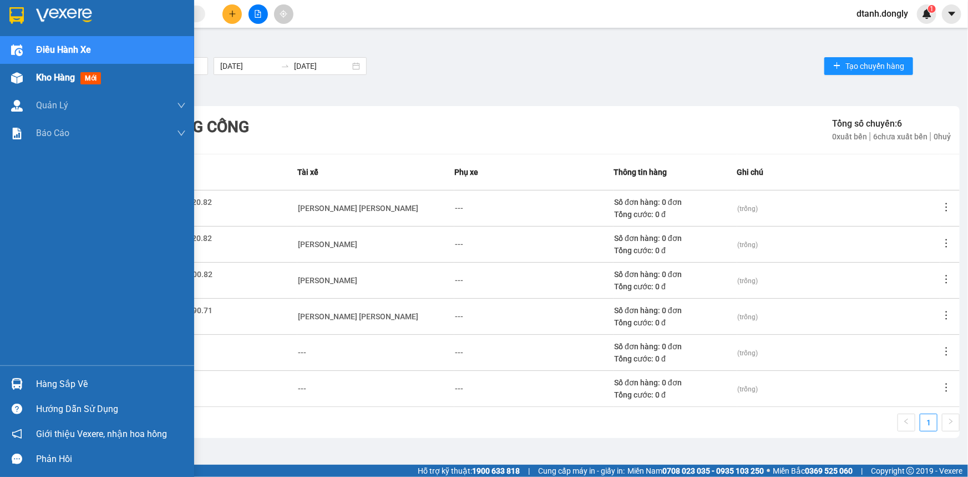
drag, startPoint x: 28, startPoint y: 71, endPoint x: 60, endPoint y: 78, distance: 32.9
click at [29, 72] on div "Kho hàng mới" at bounding box center [97, 78] width 194 height 28
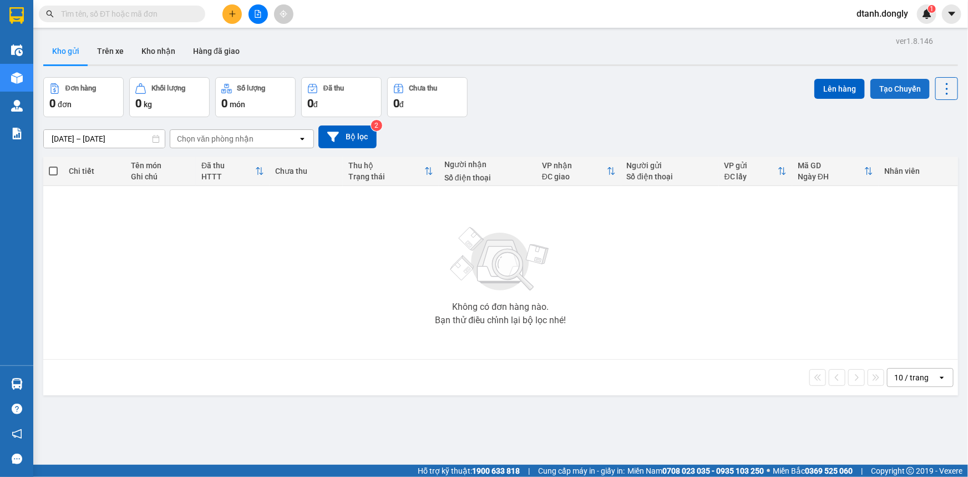
click at [890, 89] on button "Tạo Chuyến" at bounding box center [900, 89] width 59 height 20
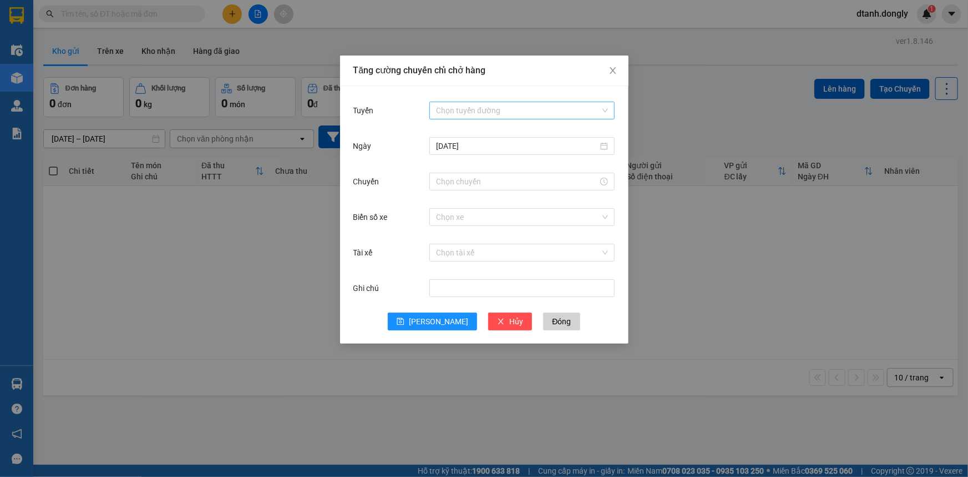
click at [561, 108] on input "Tuyến" at bounding box center [518, 110] width 164 height 17
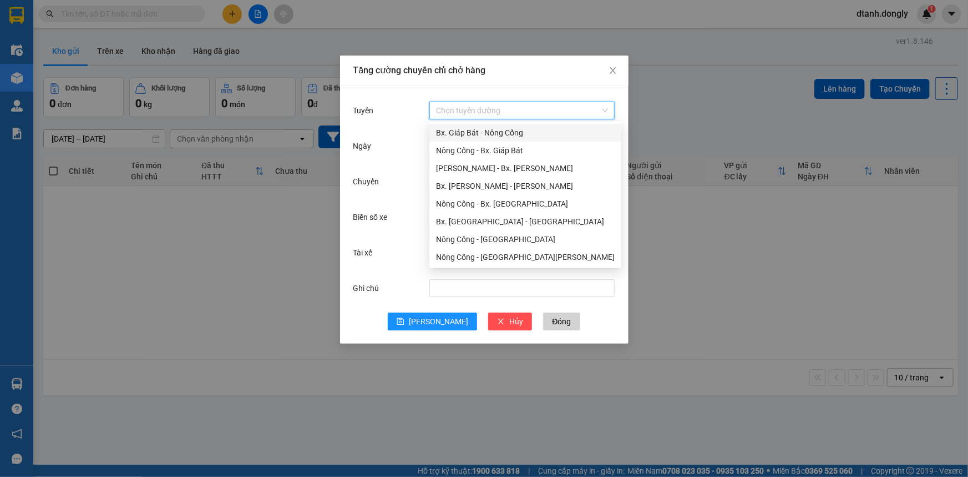
click at [514, 130] on div "Bx. Giáp Bát - Nông Cống" at bounding box center [525, 133] width 179 height 12
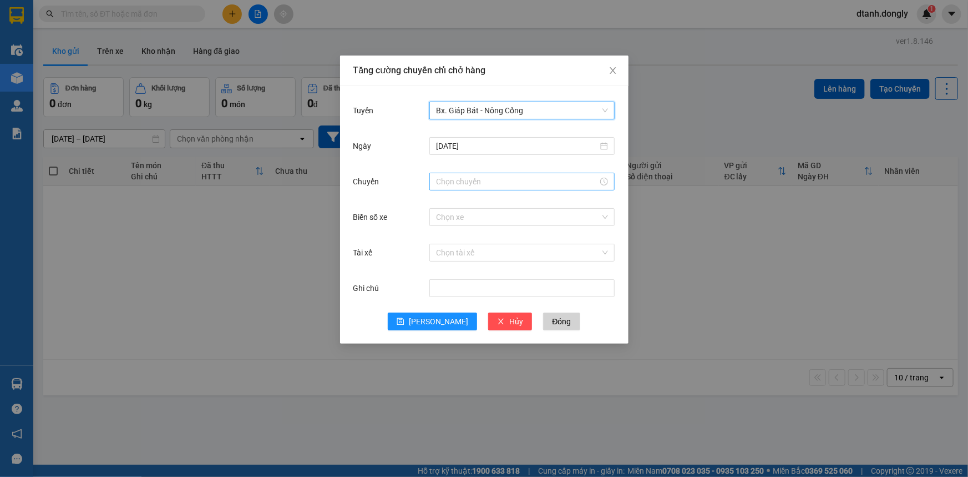
click at [475, 175] on input "Chuyến" at bounding box center [517, 181] width 162 height 12
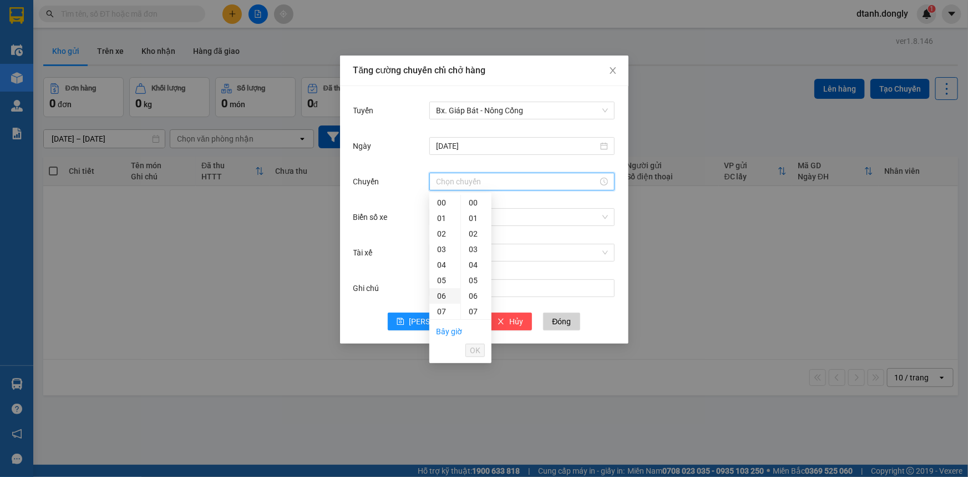
scroll to position [100, 0]
click at [440, 274] on div "11" at bounding box center [445, 273] width 31 height 16
type input "11:00"
click at [475, 351] on span "OK" at bounding box center [475, 350] width 11 height 12
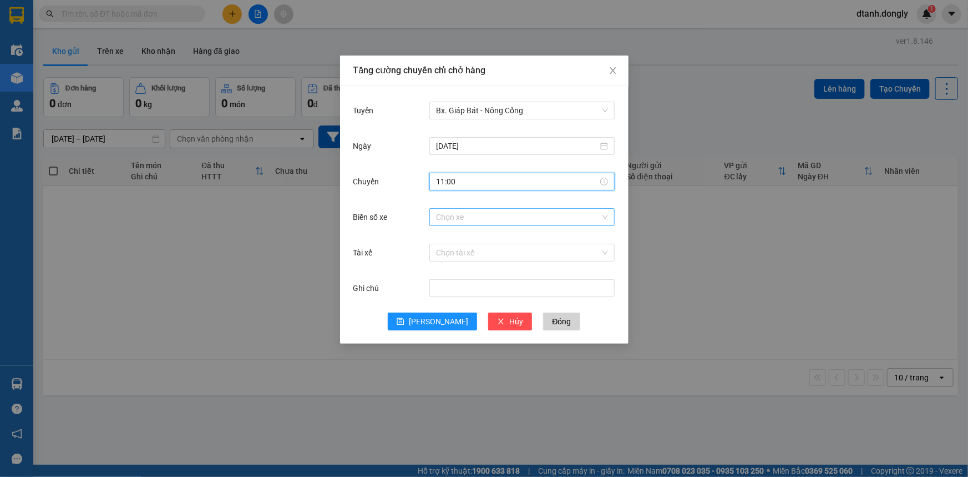
click at [473, 216] on input "Biển số xe" at bounding box center [518, 217] width 164 height 17
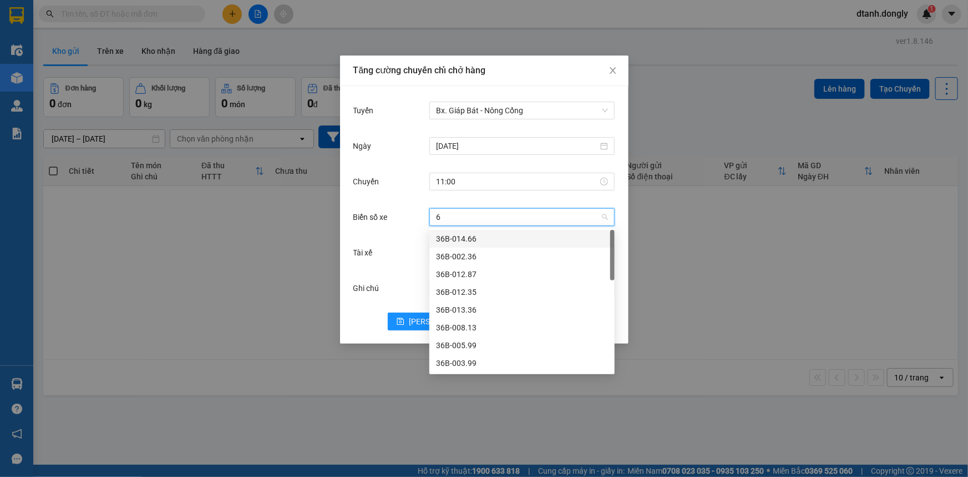
type input "63"
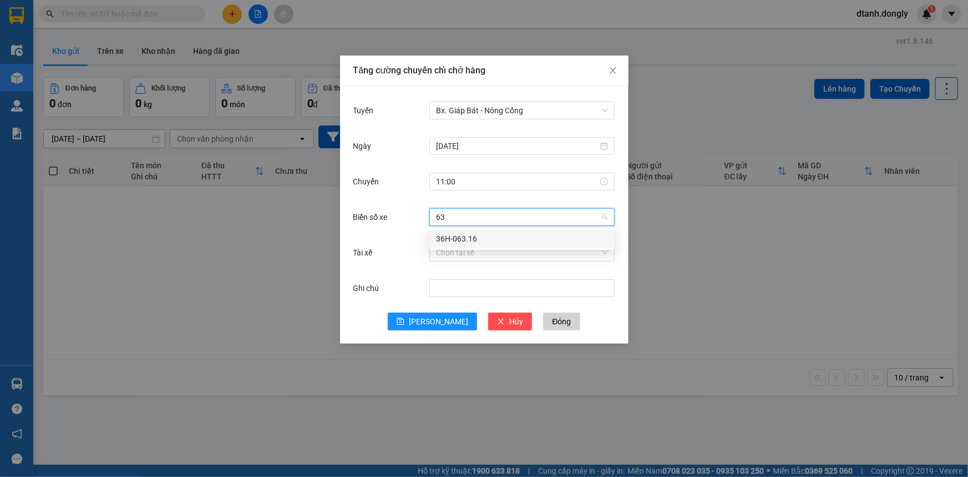
click at [479, 233] on div "36H-063.16" at bounding box center [522, 239] width 172 height 12
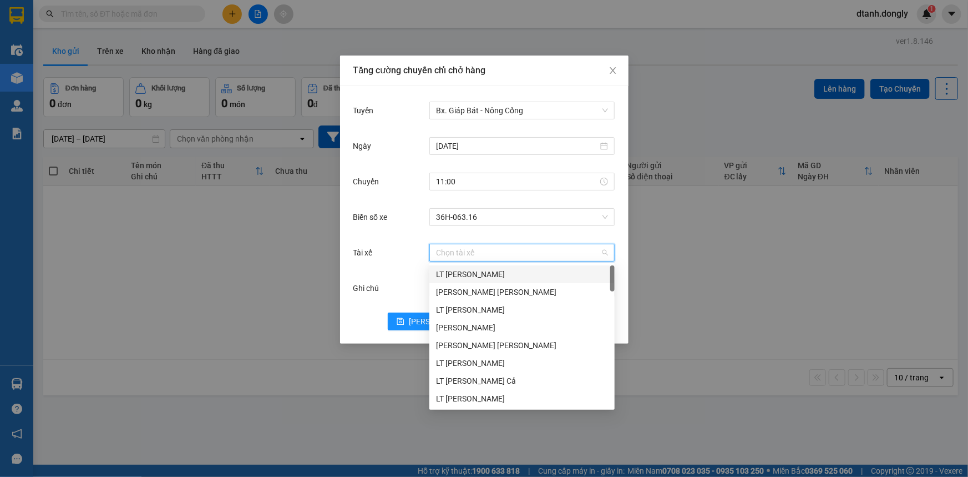
click at [447, 256] on input "Tài xế" at bounding box center [518, 252] width 164 height 17
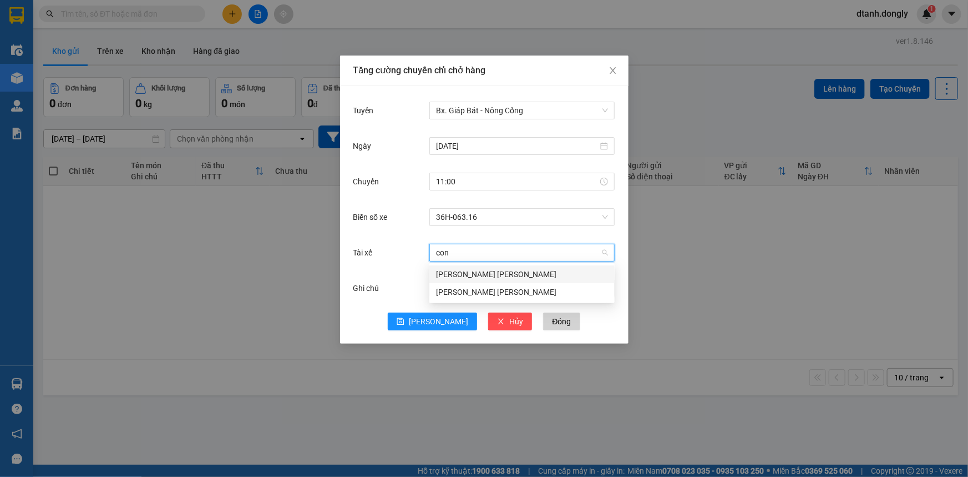
type input "cong"
click at [503, 276] on div "[PERSON_NAME] [PERSON_NAME]" at bounding box center [522, 274] width 172 height 12
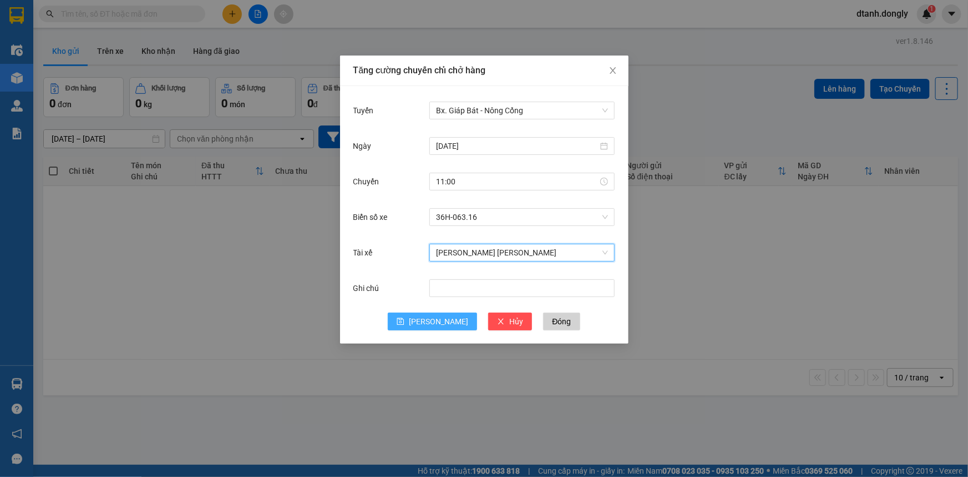
click at [433, 325] on span "[PERSON_NAME]" at bounding box center [438, 321] width 59 height 12
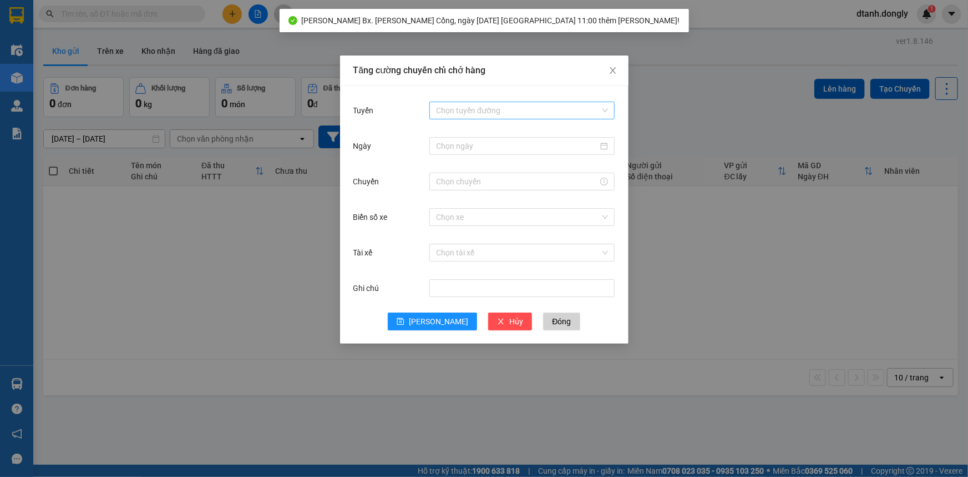
click at [489, 111] on input "Tuyến" at bounding box center [518, 110] width 164 height 17
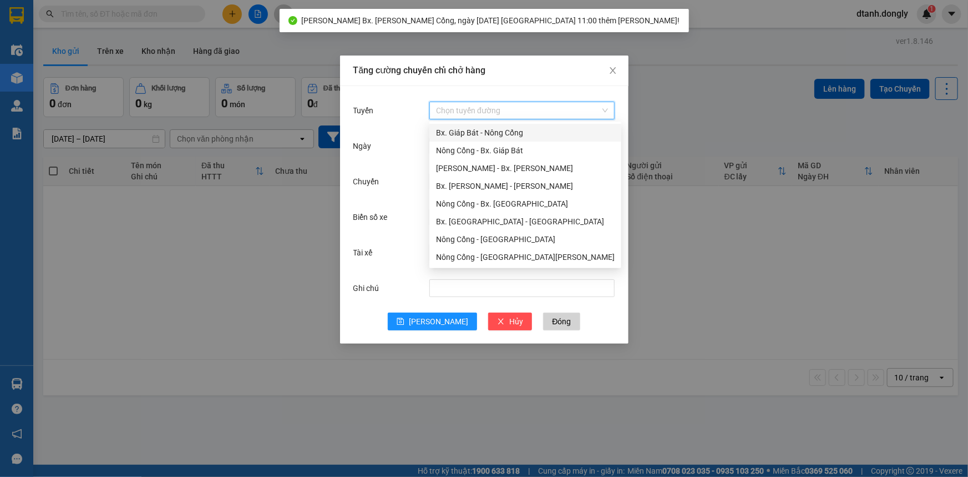
click at [486, 132] on div "Bx. Giáp Bát - Nông Cống" at bounding box center [525, 133] width 179 height 12
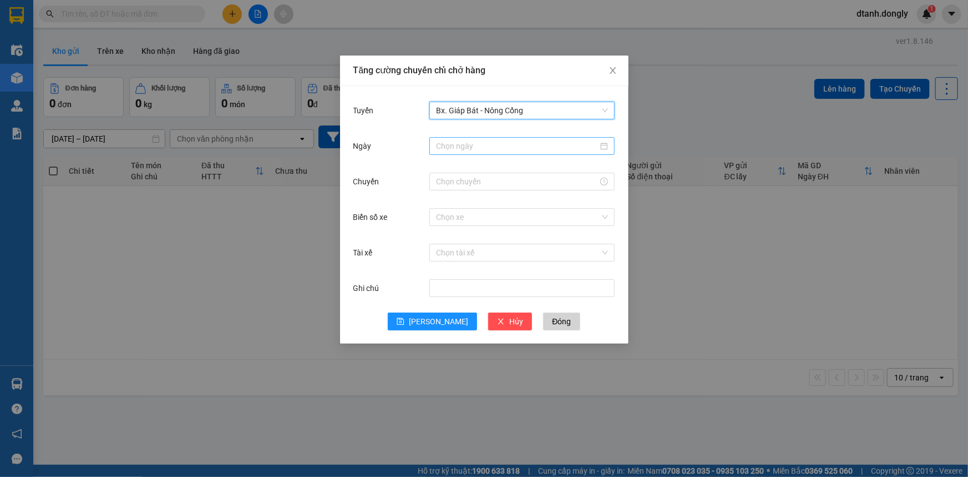
click at [467, 148] on input "Ngày" at bounding box center [517, 146] width 162 height 12
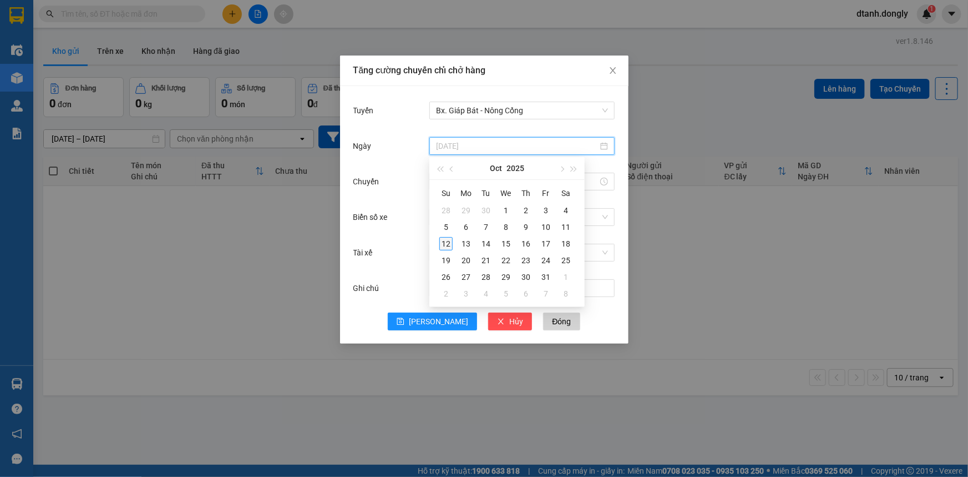
type input "[DATE]"
click at [450, 243] on div "12" at bounding box center [446, 243] width 13 height 13
click at [468, 183] on input "Chuyến" at bounding box center [517, 181] width 162 height 12
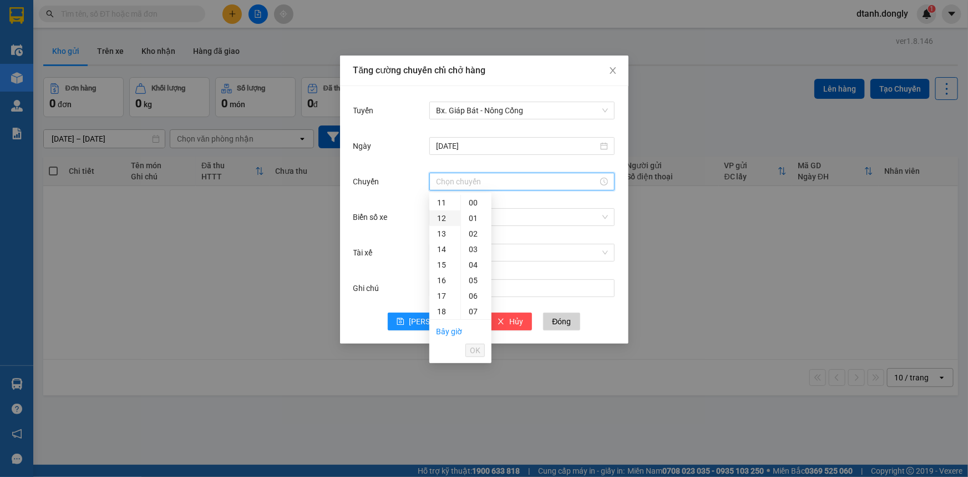
click at [447, 217] on div "12" at bounding box center [445, 218] width 31 height 16
type input "12:00"
click at [478, 355] on span "OK" at bounding box center [475, 350] width 11 height 12
click at [472, 219] on input "Biển số xe" at bounding box center [518, 217] width 164 height 17
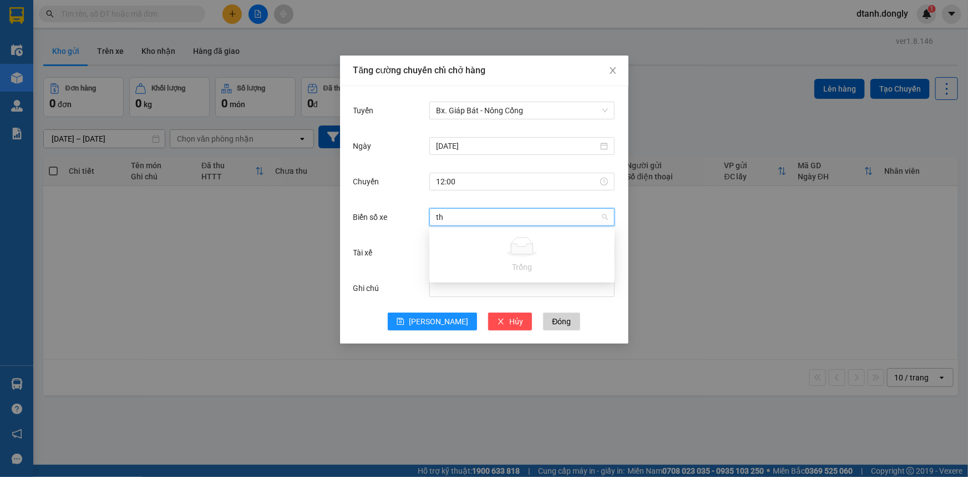
type input "t"
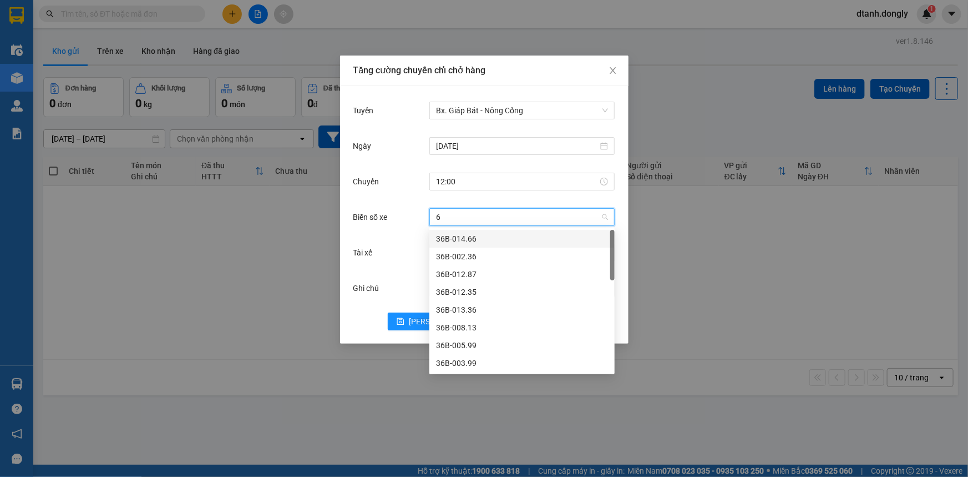
type input "67"
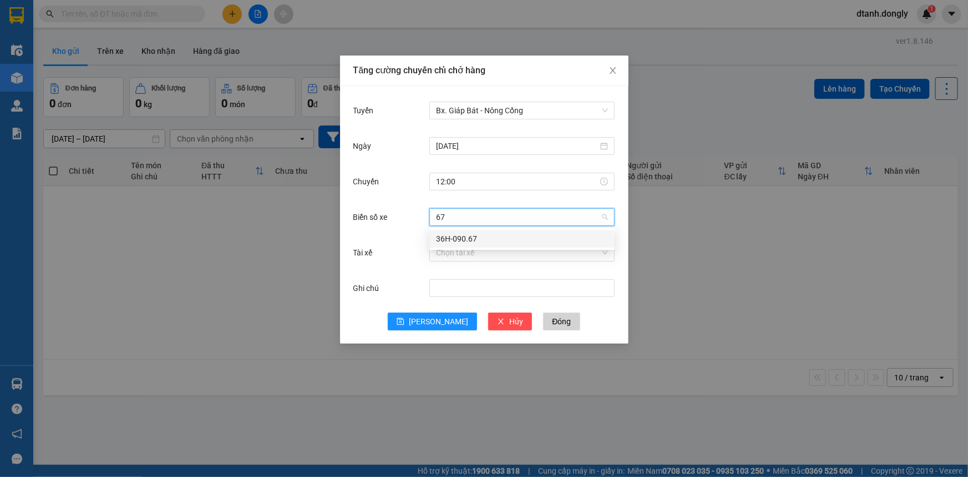
click at [480, 235] on div "36H-090.67" at bounding box center [522, 239] width 172 height 12
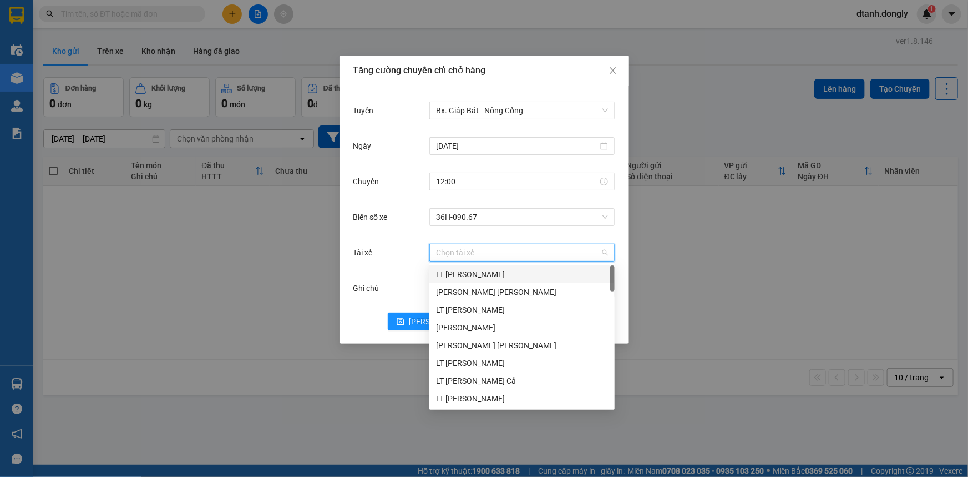
click at [471, 251] on input "Tài xế" at bounding box center [518, 252] width 164 height 17
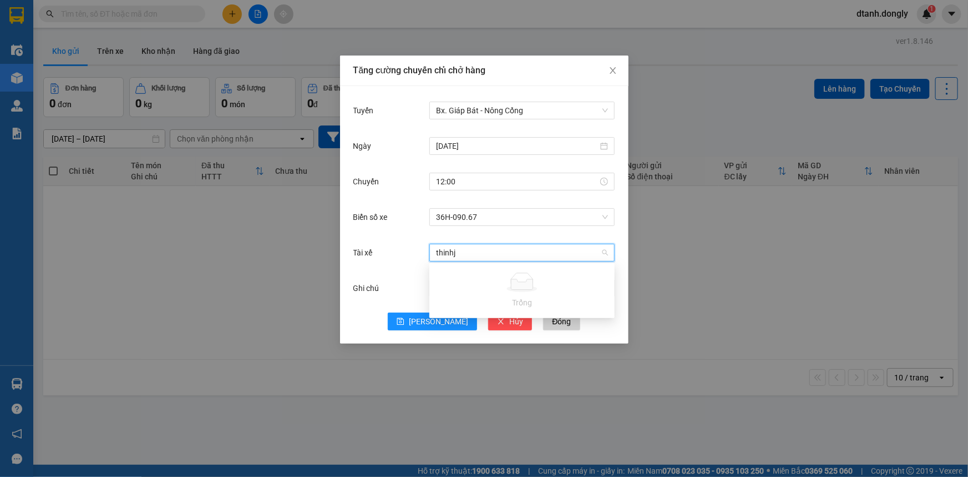
type input "thinh"
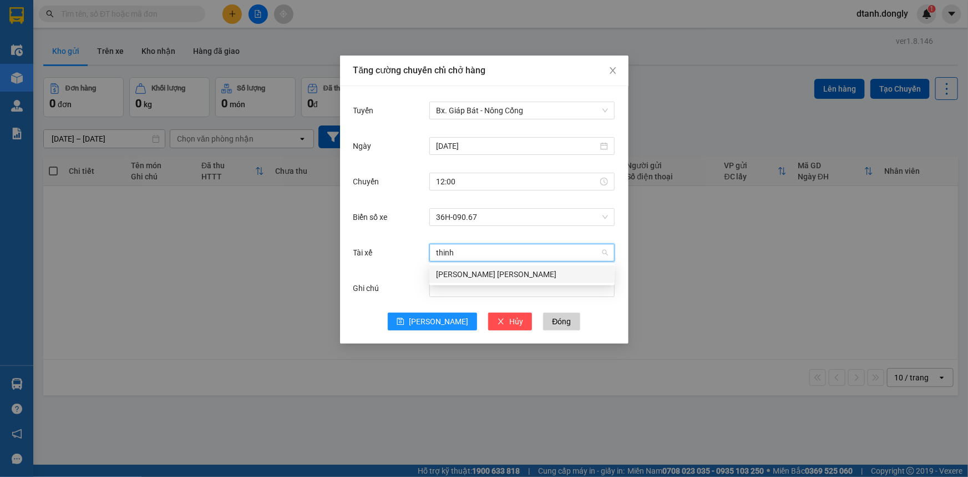
click at [497, 273] on div "[PERSON_NAME] [PERSON_NAME]" at bounding box center [522, 274] width 172 height 12
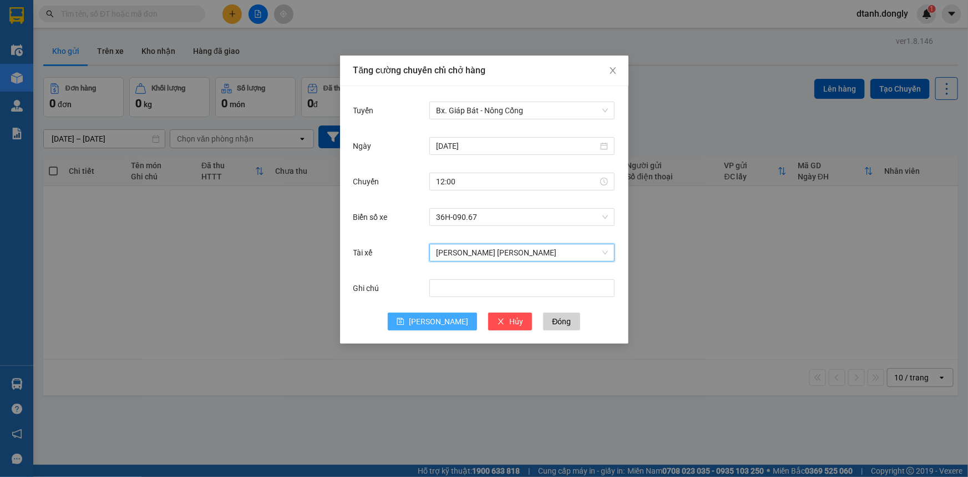
click at [432, 319] on button "[PERSON_NAME]" at bounding box center [432, 321] width 89 height 18
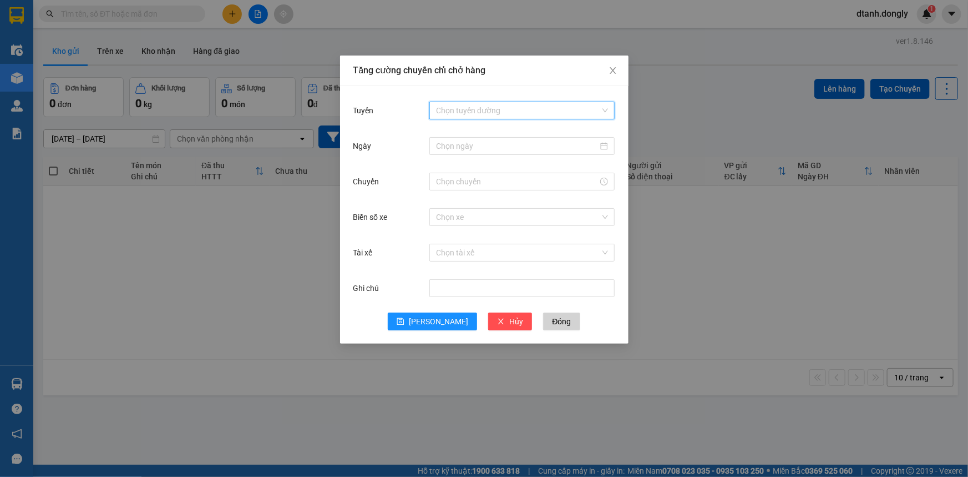
click at [504, 107] on input "Tuyến" at bounding box center [518, 110] width 164 height 17
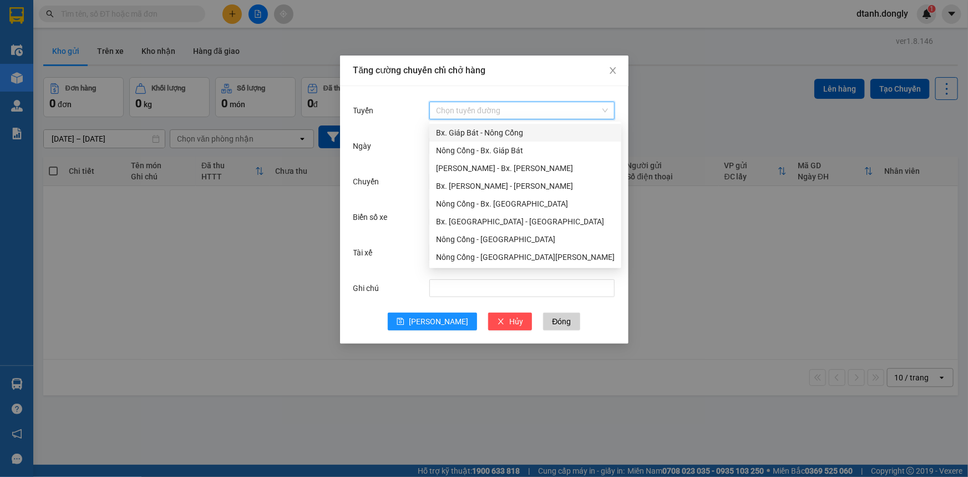
click at [491, 136] on div "Bx. Giáp Bát - Nông Cống" at bounding box center [525, 133] width 179 height 12
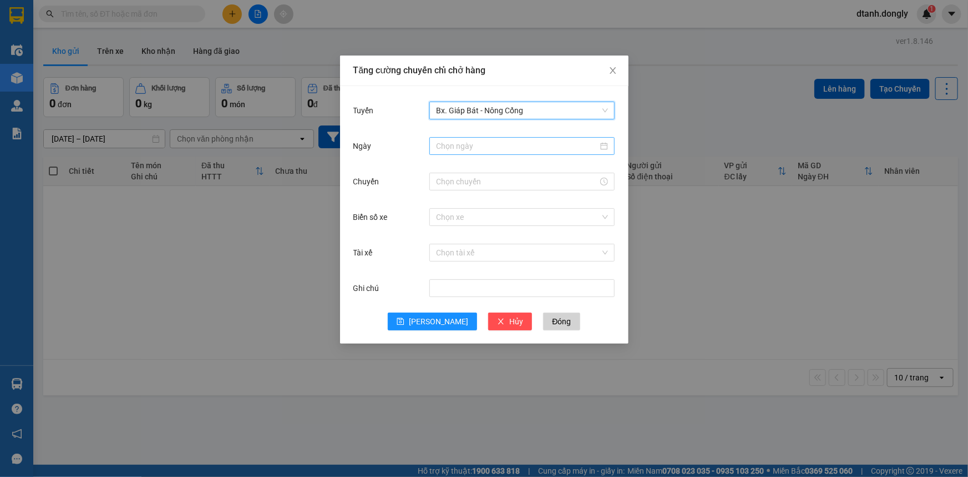
click at [477, 144] on input "Ngày" at bounding box center [517, 146] width 162 height 12
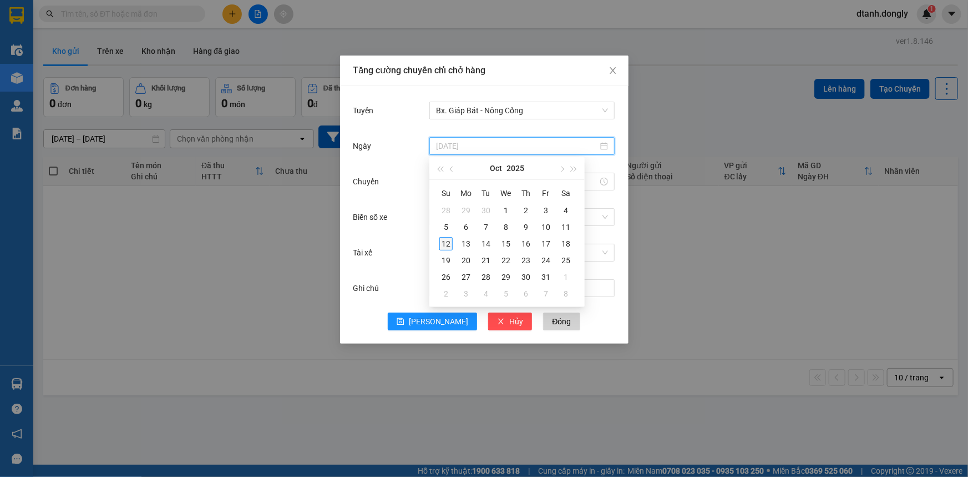
type input "[DATE]"
click at [448, 243] on div "12" at bounding box center [446, 243] width 13 height 13
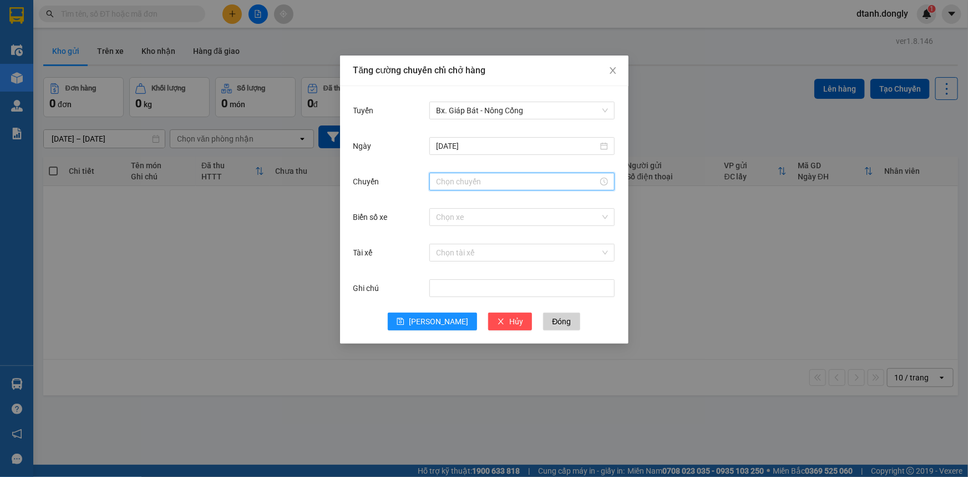
click at [475, 178] on input "Chuyến" at bounding box center [517, 181] width 162 height 12
click at [444, 200] on div "12" at bounding box center [445, 203] width 31 height 16
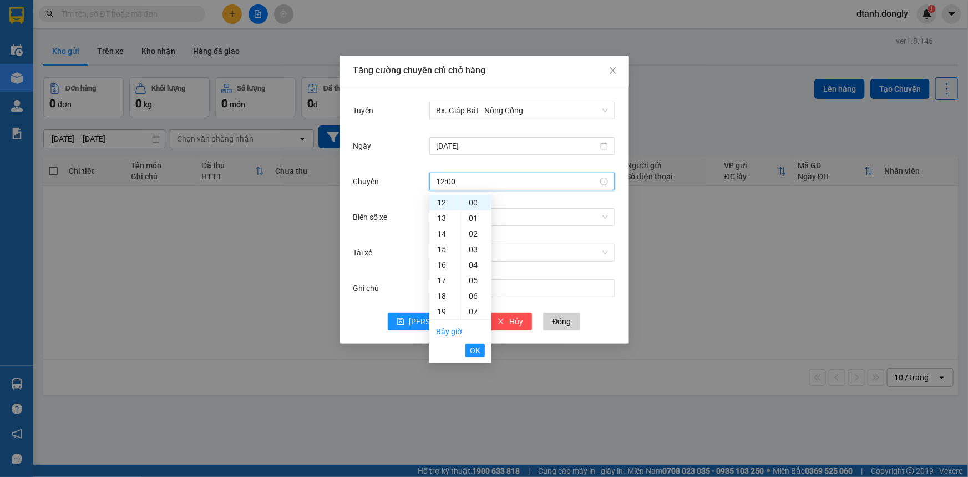
scroll to position [201, 0]
click at [473, 233] on div "15" at bounding box center [476, 234] width 31 height 16
type input "12:15"
click at [475, 353] on span "OK" at bounding box center [475, 350] width 11 height 12
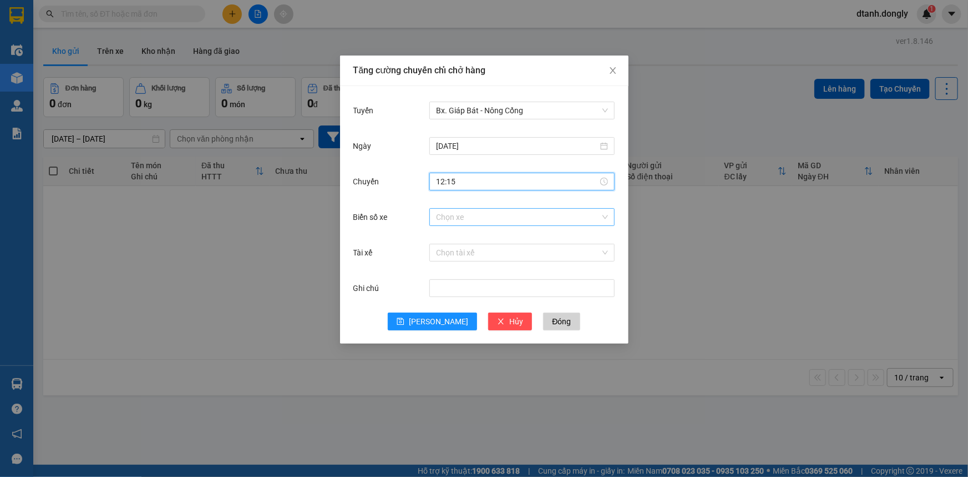
click at [470, 209] on input "Biển số xe" at bounding box center [518, 217] width 164 height 17
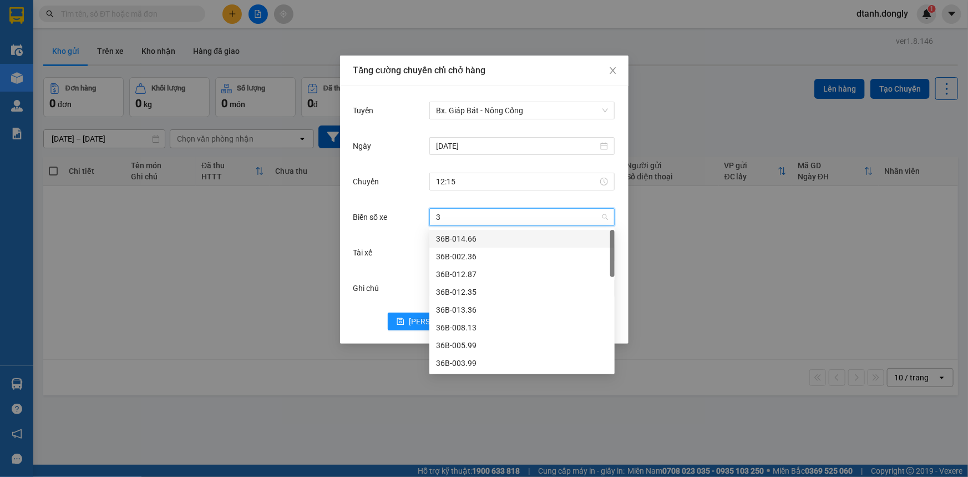
type input "38"
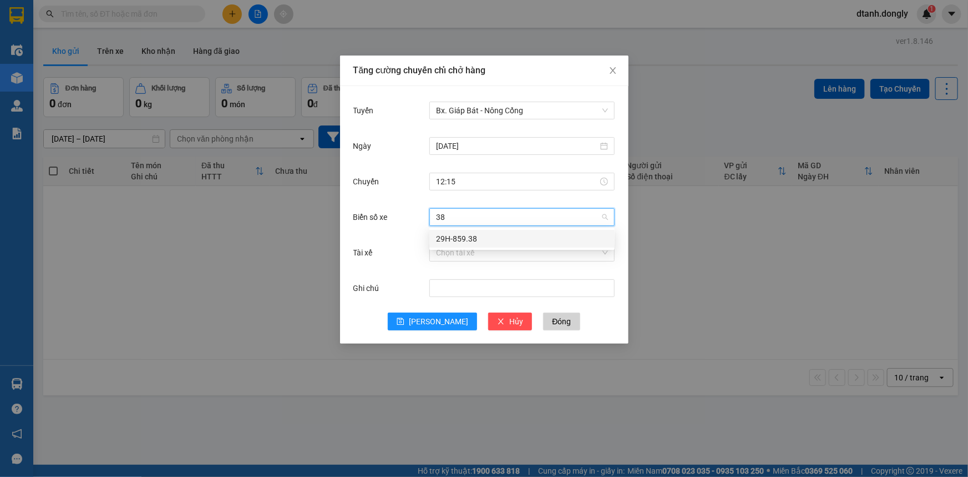
click at [503, 239] on div "29H-859.38" at bounding box center [522, 239] width 172 height 12
click at [483, 250] on input "Tài xế" at bounding box center [518, 252] width 164 height 17
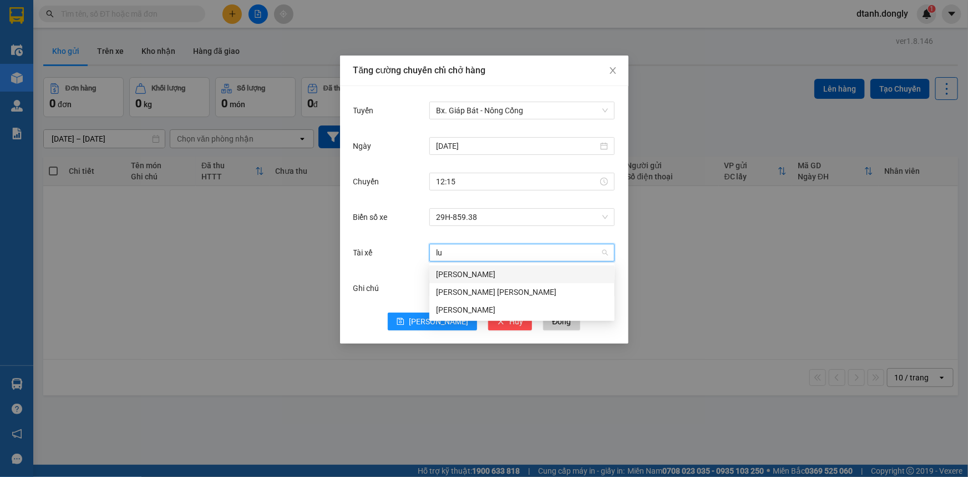
scroll to position [0, 0]
type input "luong"
click at [487, 311] on div "[PERSON_NAME]" at bounding box center [522, 310] width 172 height 12
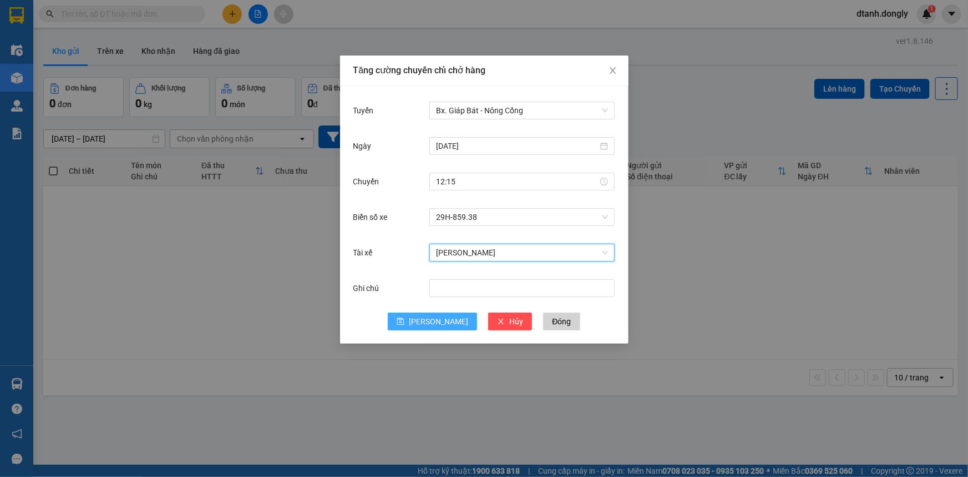
click at [438, 321] on span "[PERSON_NAME]" at bounding box center [438, 321] width 59 height 12
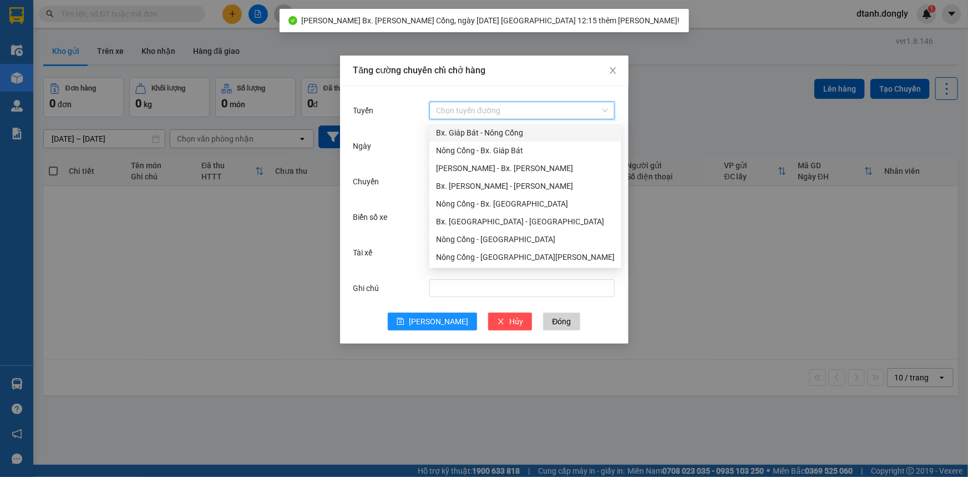
click at [498, 113] on input "Tuyến" at bounding box center [518, 110] width 164 height 17
click at [501, 134] on div "Bx. Giáp Bát - Nông Cống" at bounding box center [525, 133] width 179 height 12
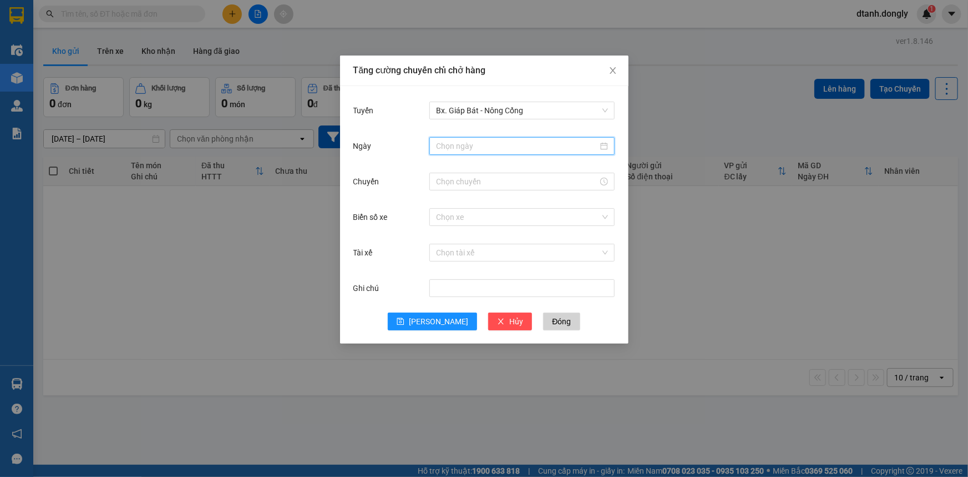
click at [495, 140] on input "Ngày" at bounding box center [517, 146] width 162 height 12
type input "[DATE]"
click at [446, 240] on div "12" at bounding box center [446, 243] width 13 height 13
click at [482, 174] on div at bounding box center [522, 182] width 185 height 18
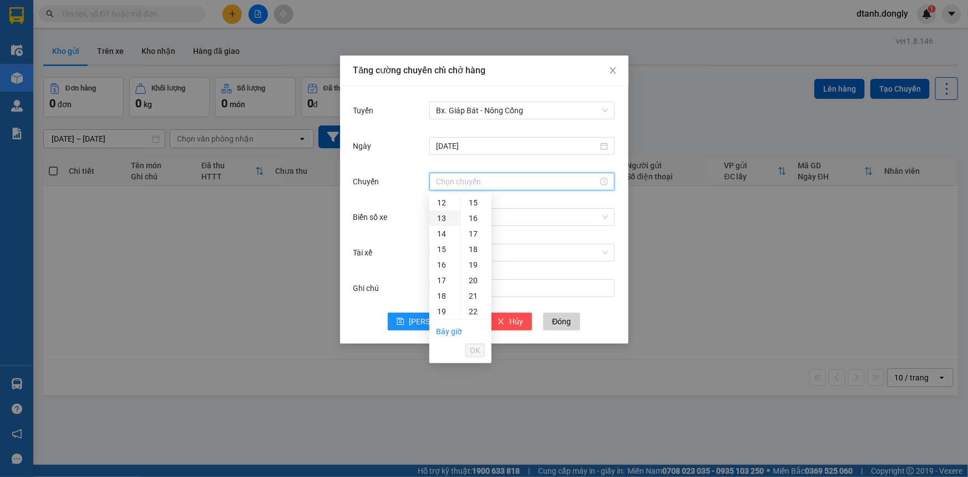
click at [441, 218] on div "13" at bounding box center [445, 218] width 31 height 16
type input "13:00"
click at [478, 353] on span "OK" at bounding box center [475, 350] width 11 height 12
click at [494, 213] on input "Biển số xe" at bounding box center [518, 217] width 164 height 17
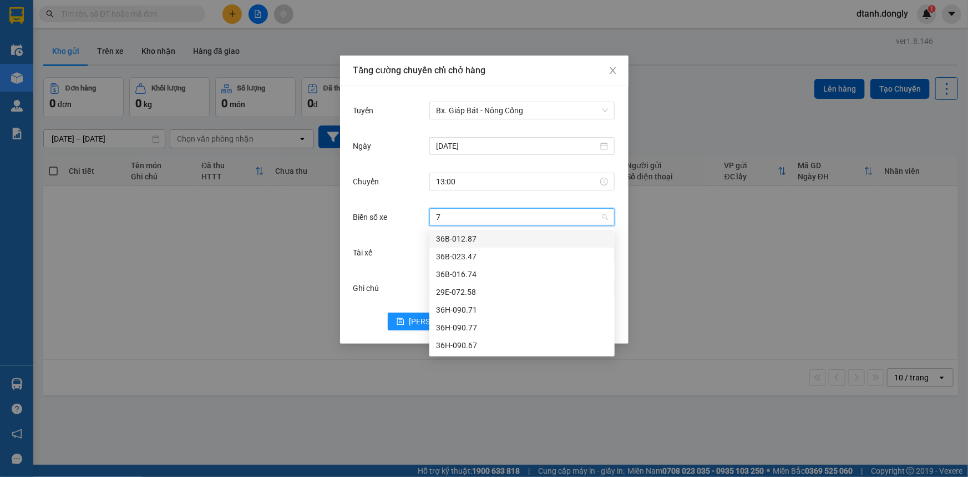
type input "77"
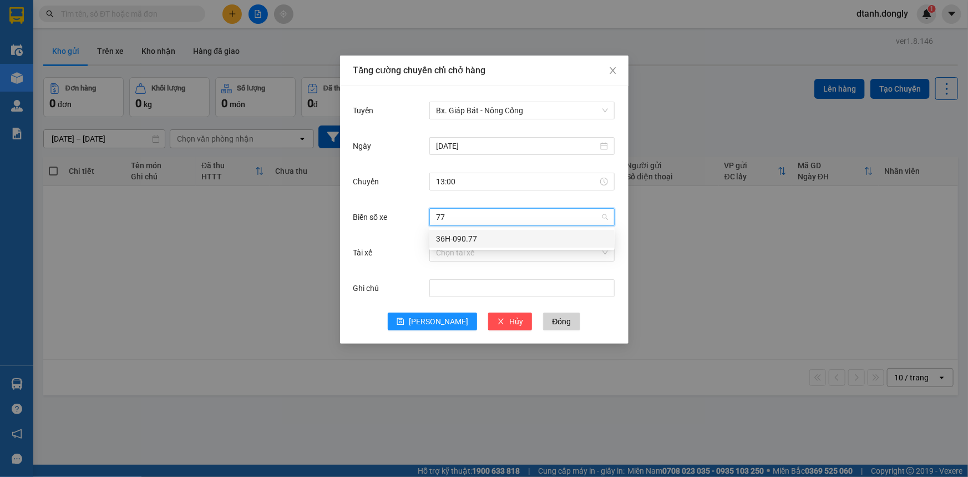
click at [485, 235] on div "36H-090.77" at bounding box center [522, 239] width 172 height 12
click at [496, 251] on input "Tài xế" at bounding box center [518, 252] width 164 height 17
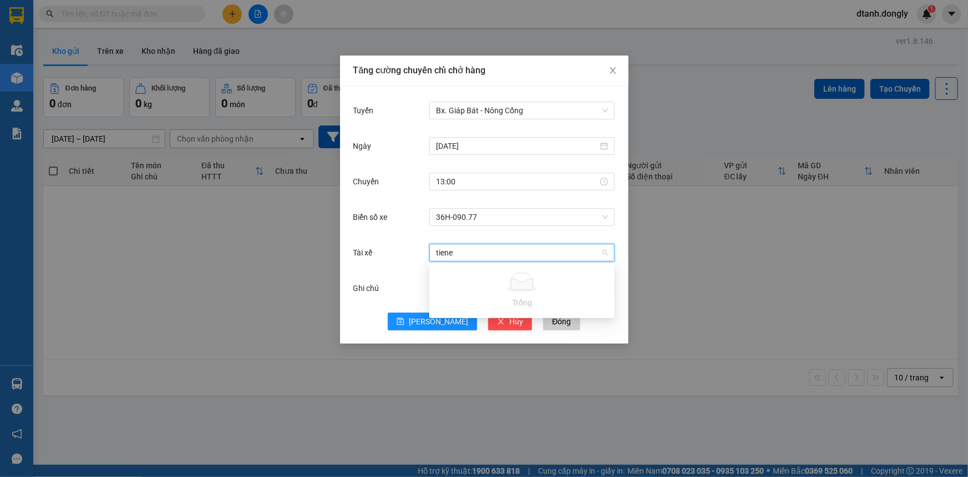
type input "tien"
drag, startPoint x: 500, startPoint y: 272, endPoint x: 501, endPoint y: 266, distance: 6.2
click at [500, 272] on div "LT [PERSON_NAME]" at bounding box center [522, 274] width 172 height 12
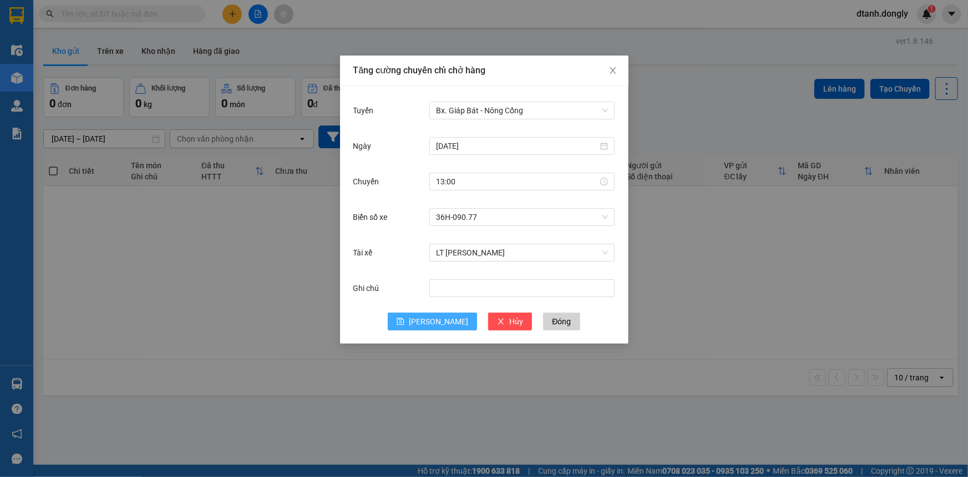
click at [437, 320] on span "[PERSON_NAME]" at bounding box center [438, 321] width 59 height 12
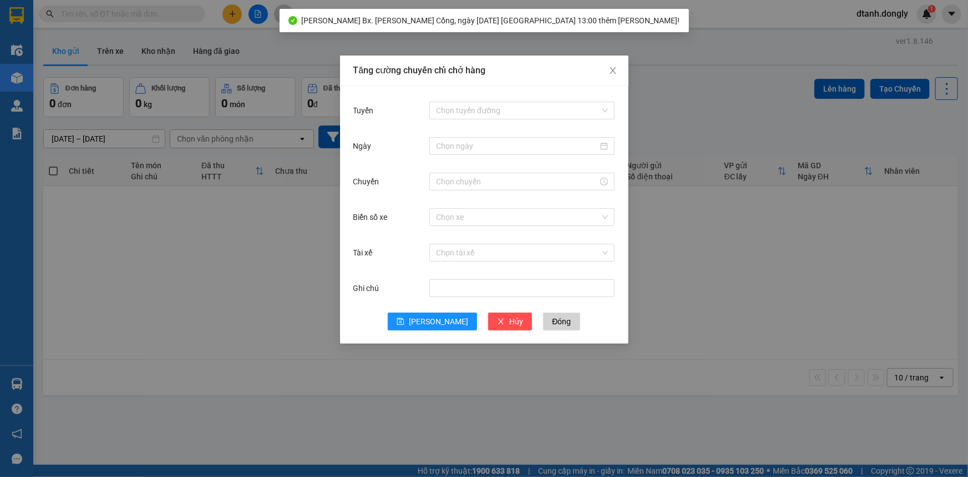
click at [226, 264] on div "[PERSON_NAME] chuyến [PERSON_NAME] hàng [PERSON_NAME] [PERSON_NAME] đường Ngày …" at bounding box center [484, 238] width 968 height 477
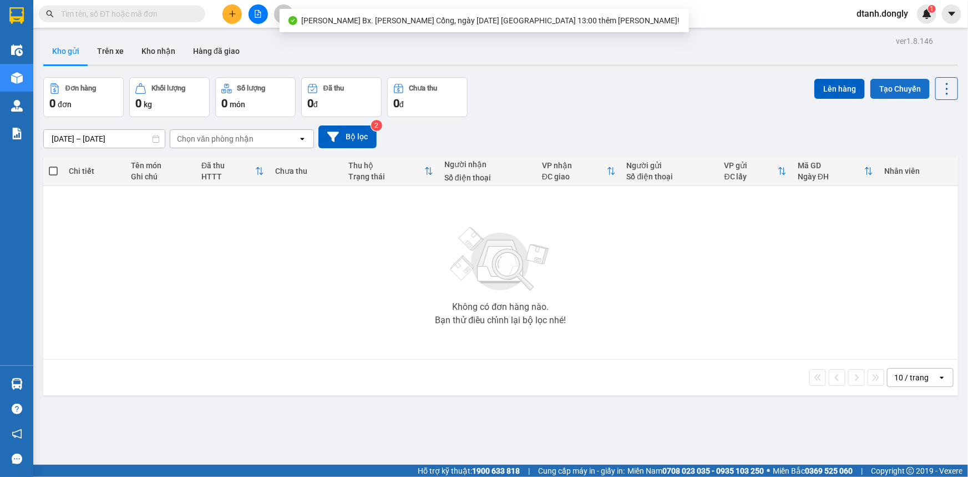
click at [905, 88] on button "Tạo Chuyến" at bounding box center [900, 89] width 59 height 20
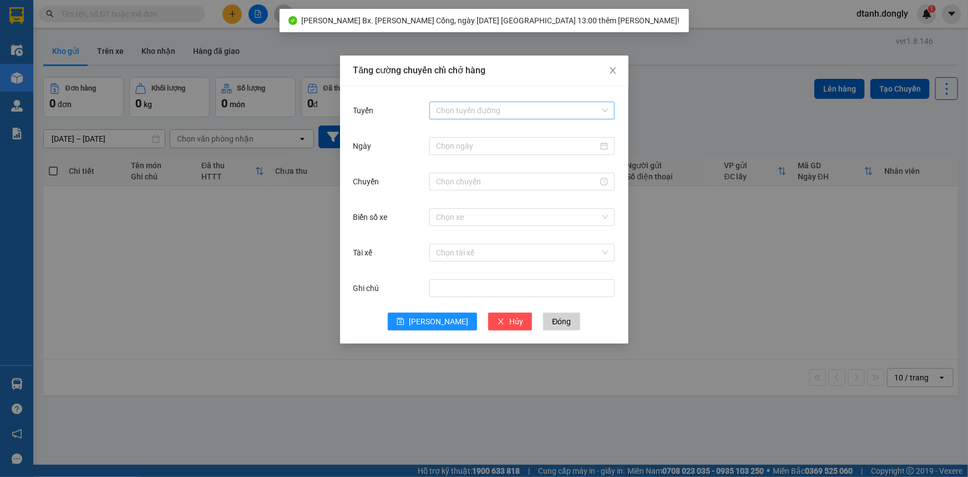
click at [471, 108] on input "Tuyến" at bounding box center [518, 110] width 164 height 17
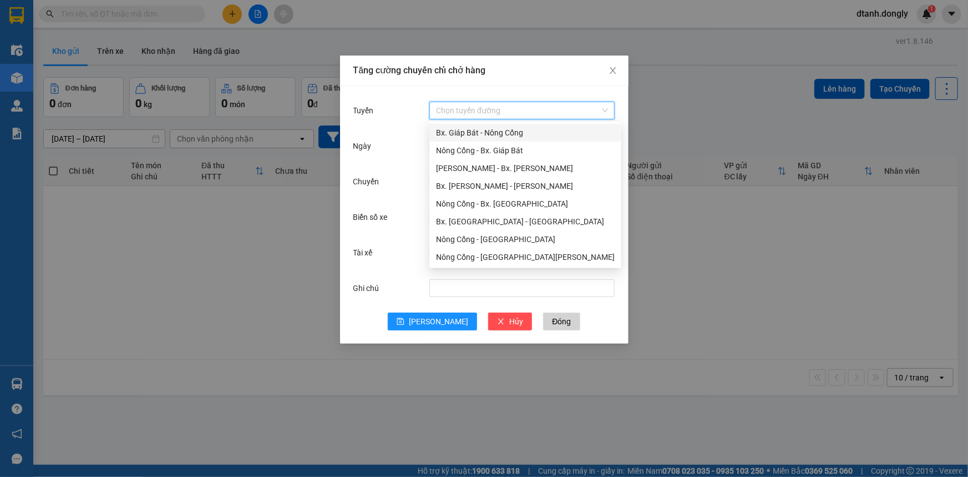
click at [513, 133] on div "Bx. Giáp Bát - Nông Cống" at bounding box center [525, 133] width 179 height 12
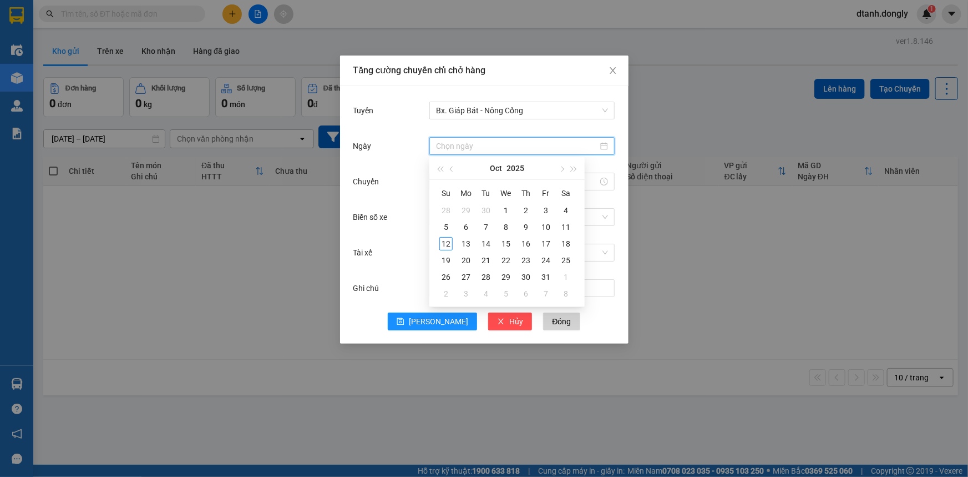
click at [476, 144] on input "Ngày" at bounding box center [517, 146] width 162 height 12
type input "[DATE]"
click at [441, 244] on div "12" at bounding box center [446, 243] width 13 height 13
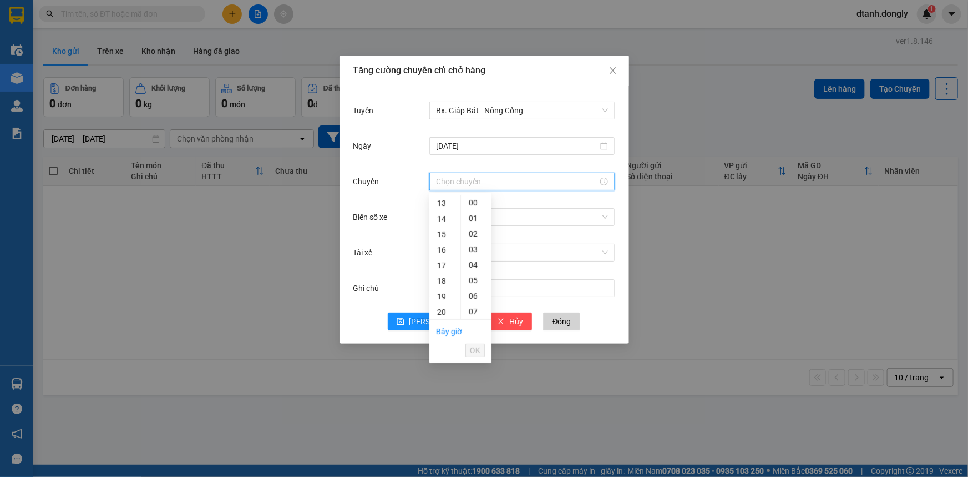
click at [470, 180] on input "Chuyến" at bounding box center [517, 181] width 162 height 12
click at [443, 221] on div "14" at bounding box center [445, 219] width 31 height 16
type input "14:00"
click at [481, 351] on button "OK" at bounding box center [475, 350] width 19 height 13
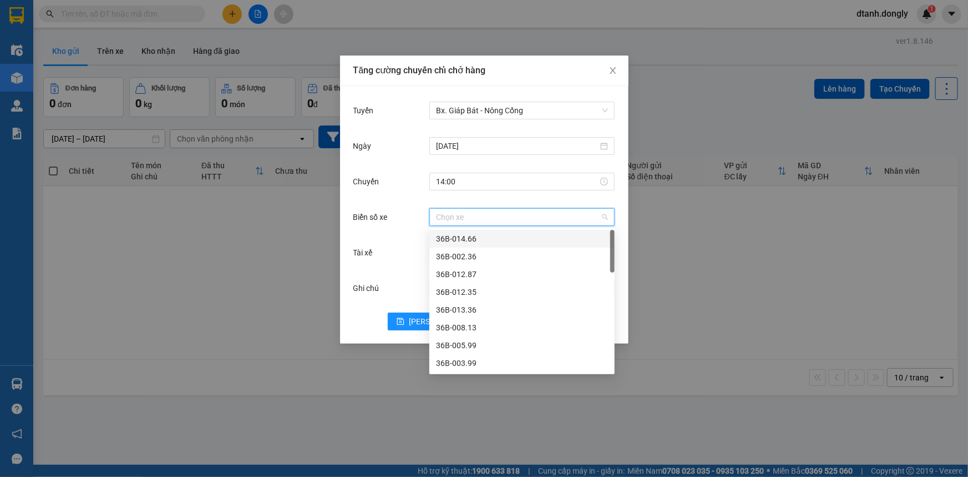
click at [471, 215] on input "Biển số xe" at bounding box center [518, 217] width 164 height 17
click at [489, 241] on div "36B-014.66" at bounding box center [522, 239] width 172 height 12
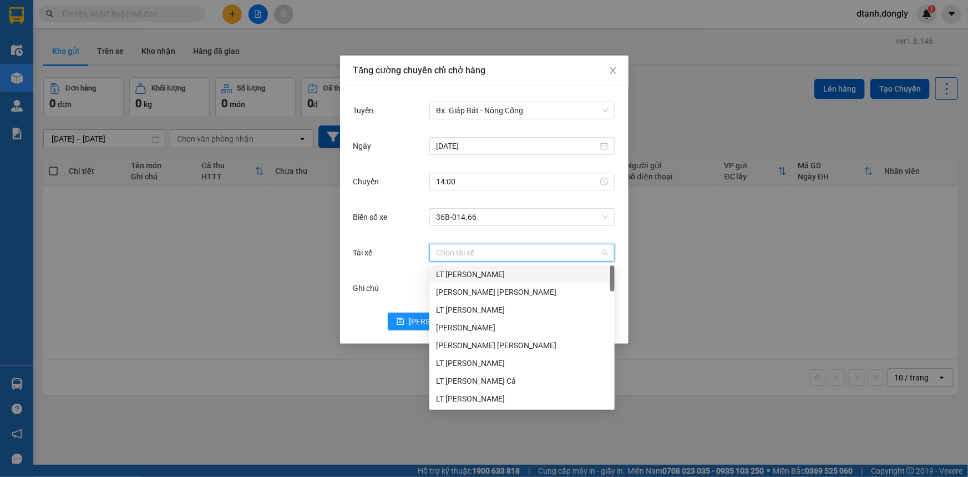
click at [452, 250] on input "Tài xế" at bounding box center [518, 252] width 164 height 17
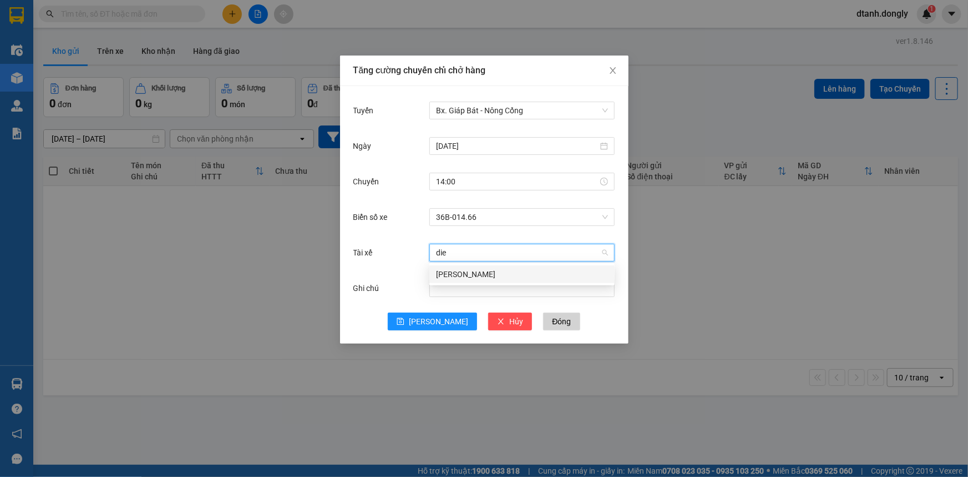
type input "dien"
click at [493, 275] on div "[PERSON_NAME]" at bounding box center [522, 274] width 172 height 12
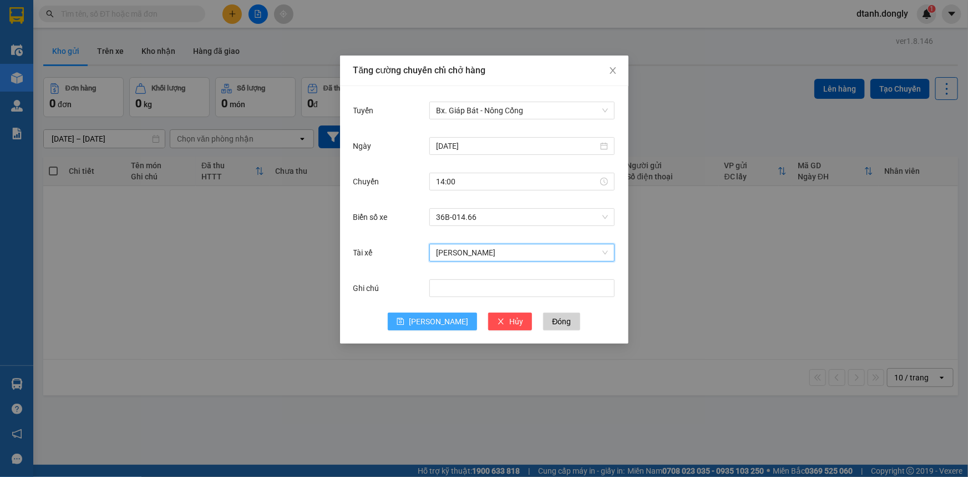
click at [436, 321] on span "[PERSON_NAME]" at bounding box center [438, 321] width 59 height 12
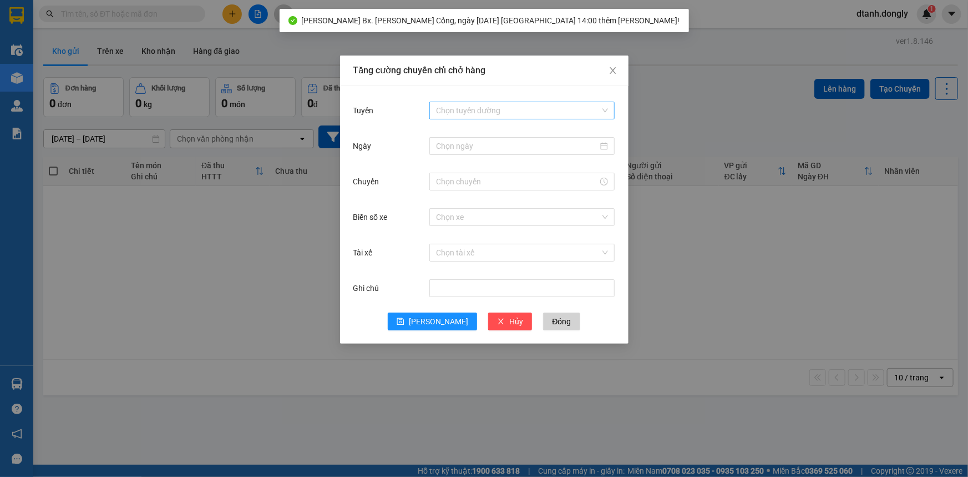
click at [503, 110] on input "Tuyến" at bounding box center [518, 110] width 164 height 17
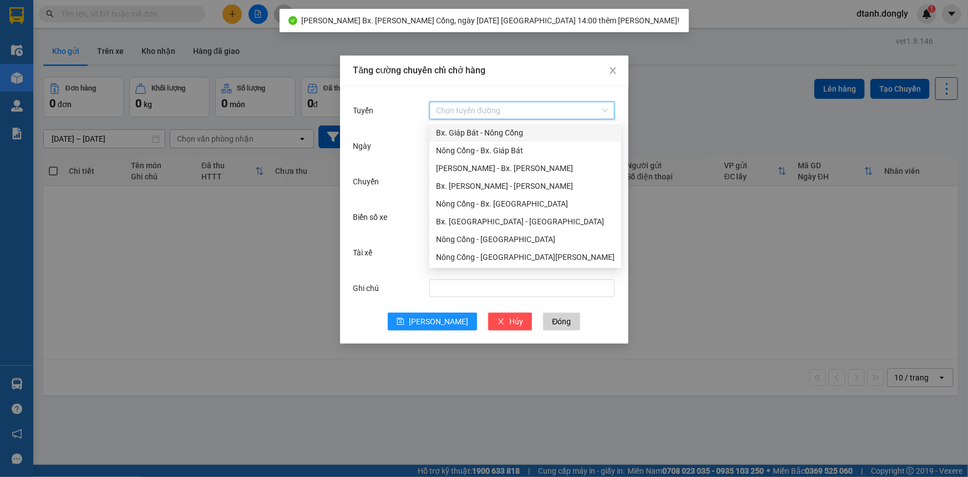
click at [490, 134] on div "Bx. Giáp Bát - Nông Cống" at bounding box center [525, 133] width 179 height 12
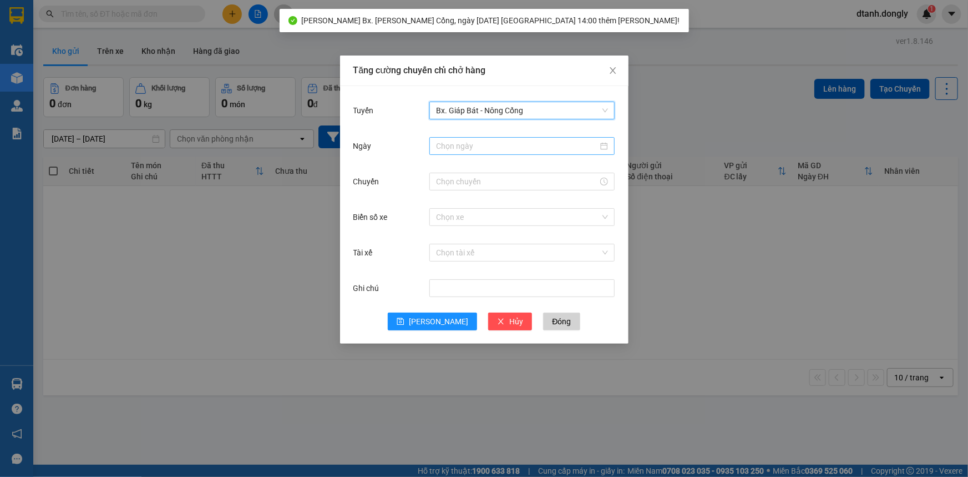
click at [482, 145] on input "Ngày" at bounding box center [517, 146] width 162 height 12
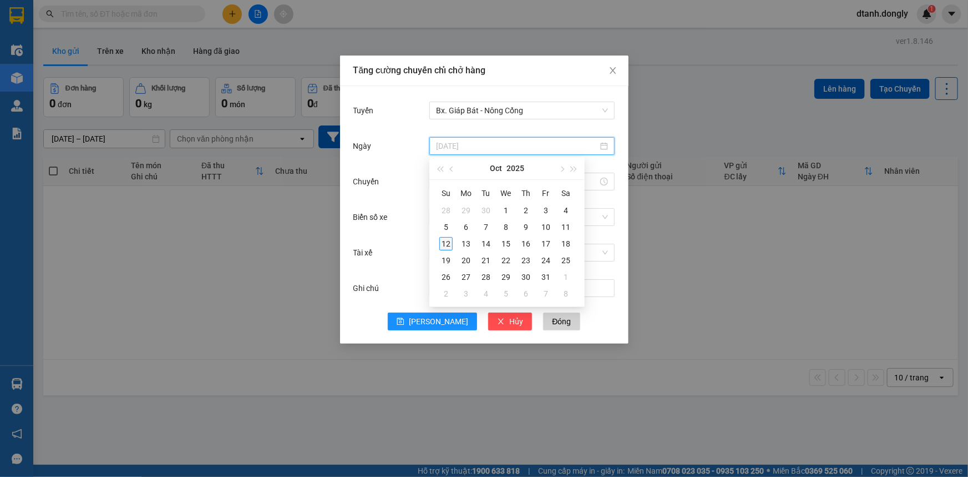
type input "[DATE]"
click at [450, 244] on div "12" at bounding box center [446, 243] width 13 height 13
click at [467, 185] on input "Chuyến" at bounding box center [517, 181] width 162 height 12
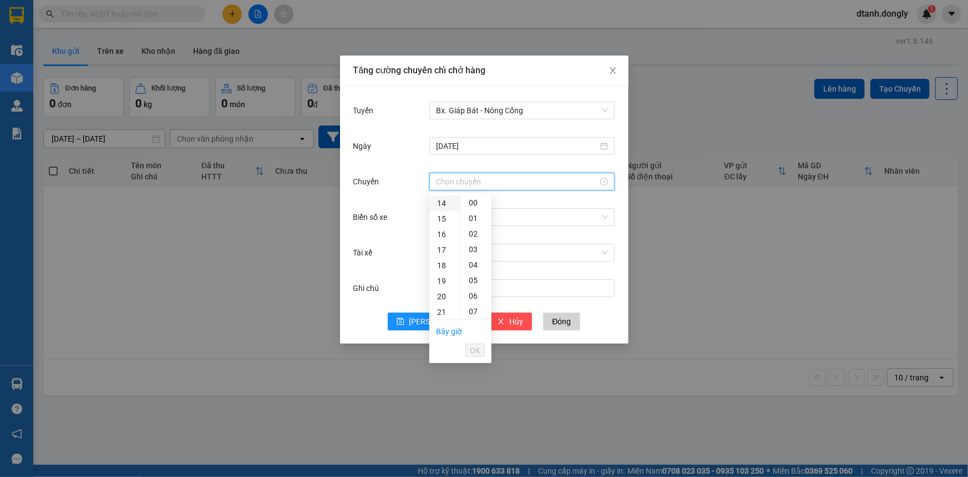
click at [444, 204] on div "14" at bounding box center [445, 203] width 31 height 16
click at [476, 219] on div "40" at bounding box center [476, 219] width 31 height 16
type input "14:40"
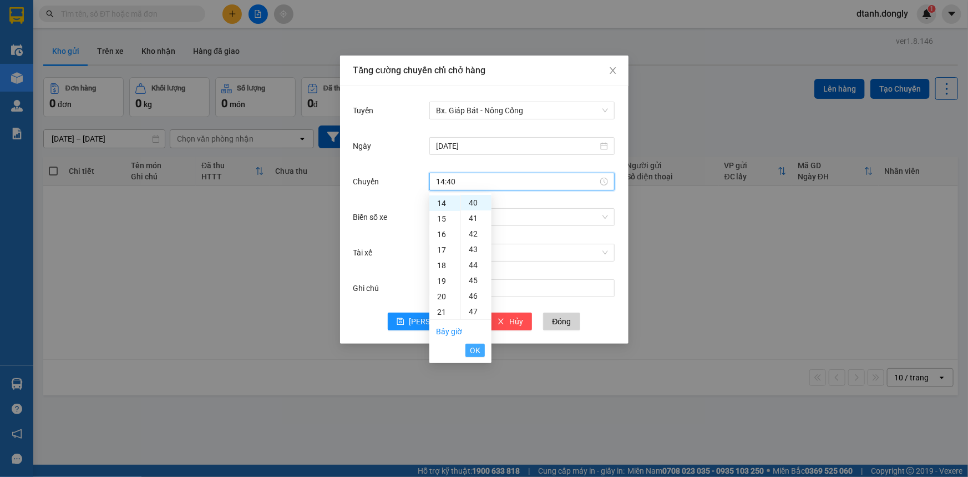
click at [473, 352] on span "OK" at bounding box center [475, 350] width 11 height 12
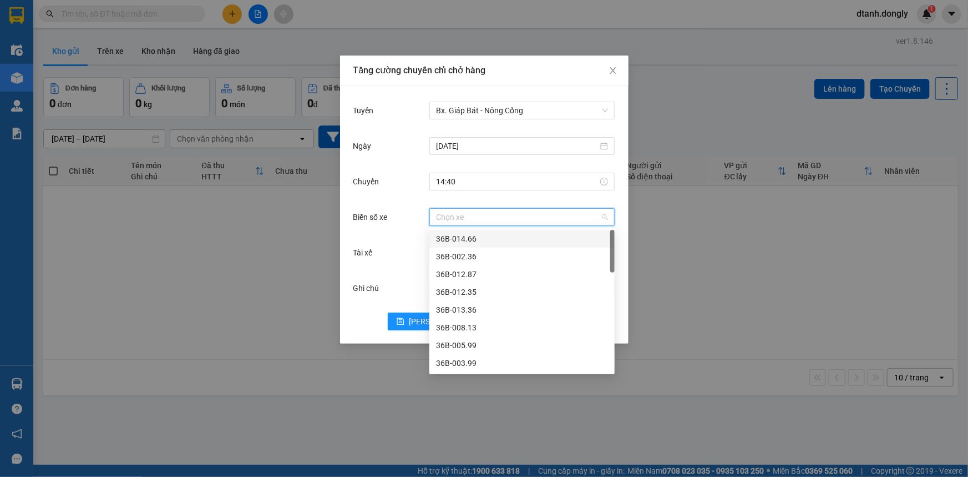
click at [471, 216] on input "Biển số xe" at bounding box center [518, 217] width 164 height 17
type input "16"
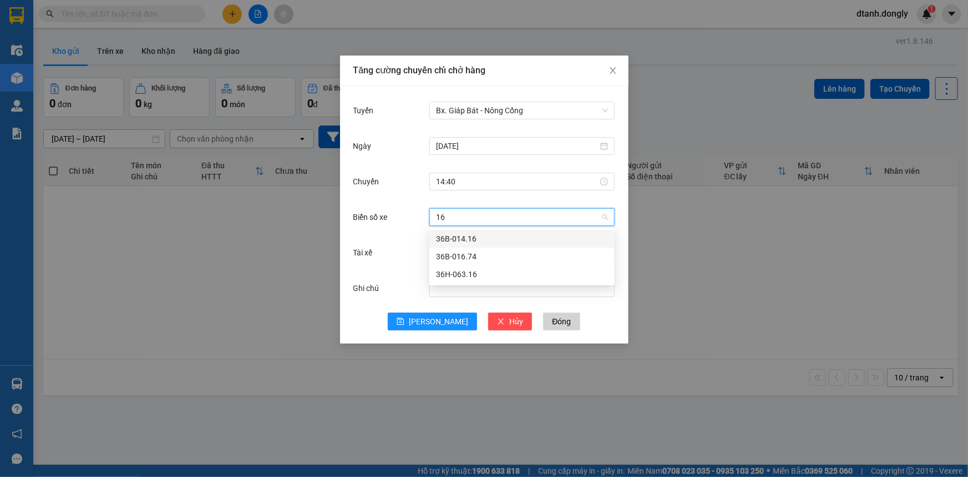
click at [503, 240] on div "36B-014.16" at bounding box center [522, 239] width 172 height 12
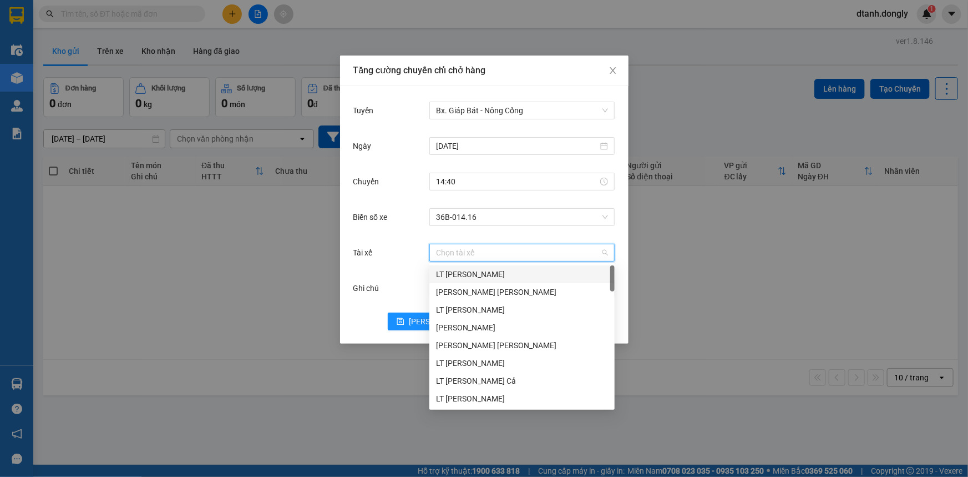
click at [491, 246] on input "Tài xế" at bounding box center [518, 252] width 164 height 17
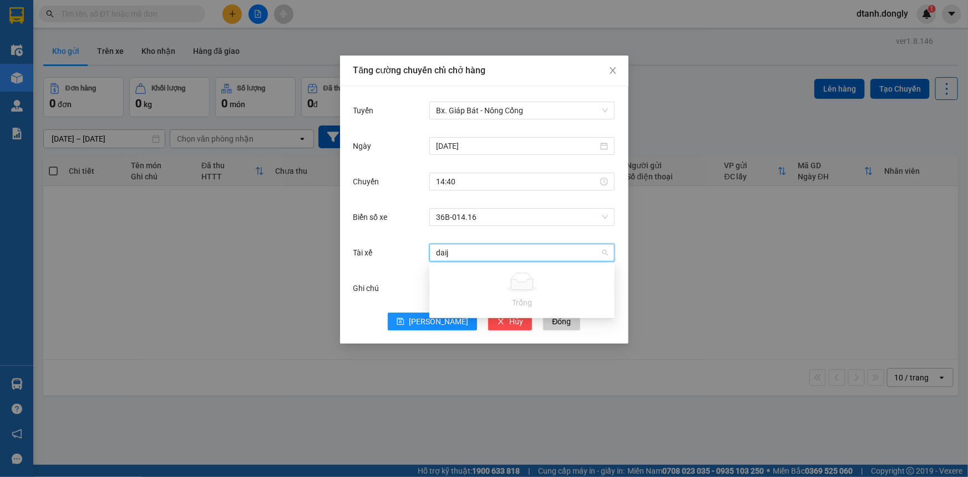
type input "dai"
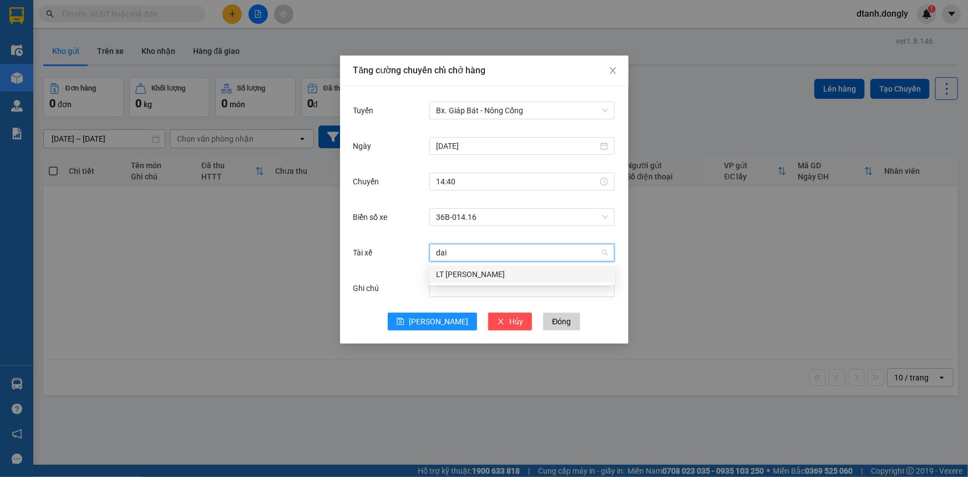
click at [491, 279] on div "LT [PERSON_NAME]" at bounding box center [522, 274] width 172 height 12
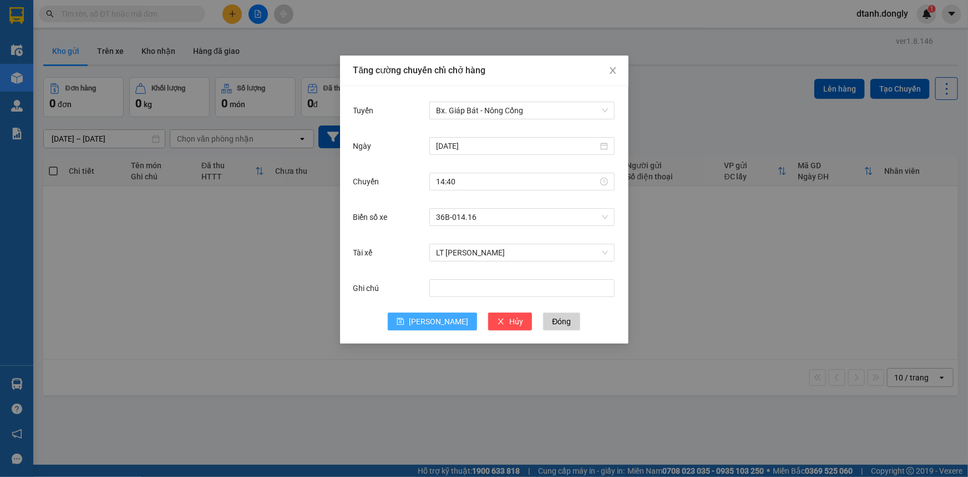
click at [434, 318] on span "[PERSON_NAME]" at bounding box center [438, 321] width 59 height 12
click at [441, 322] on span "[PERSON_NAME]" at bounding box center [438, 321] width 59 height 12
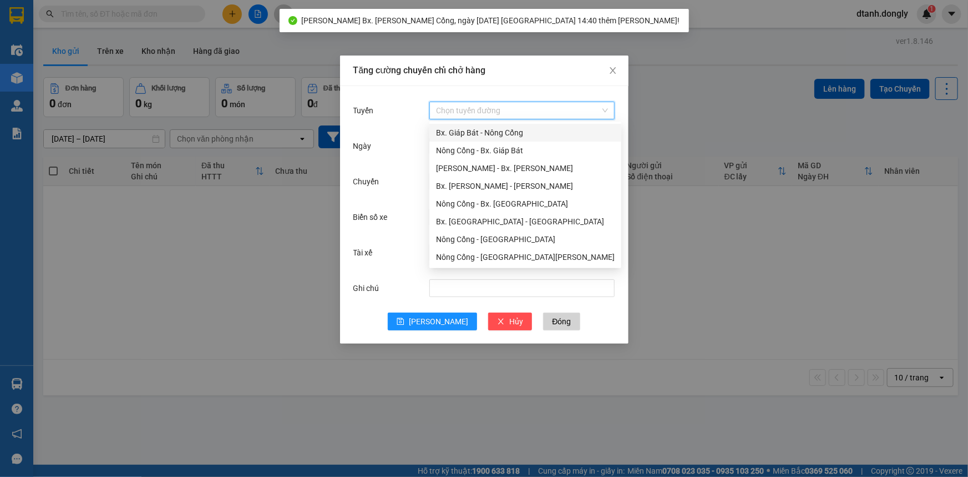
click at [517, 107] on input "Tuyến" at bounding box center [518, 110] width 164 height 17
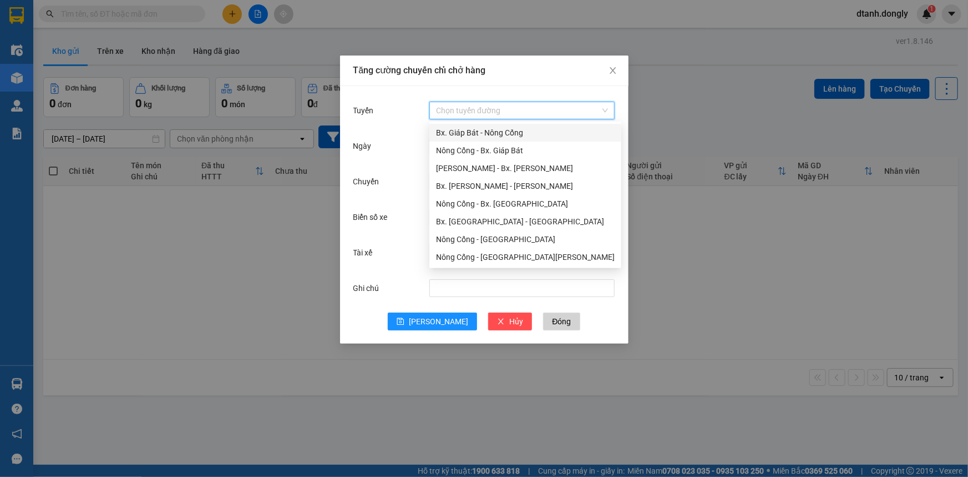
click at [484, 133] on div "Bx. Giáp Bát - Nông Cống" at bounding box center [525, 133] width 179 height 12
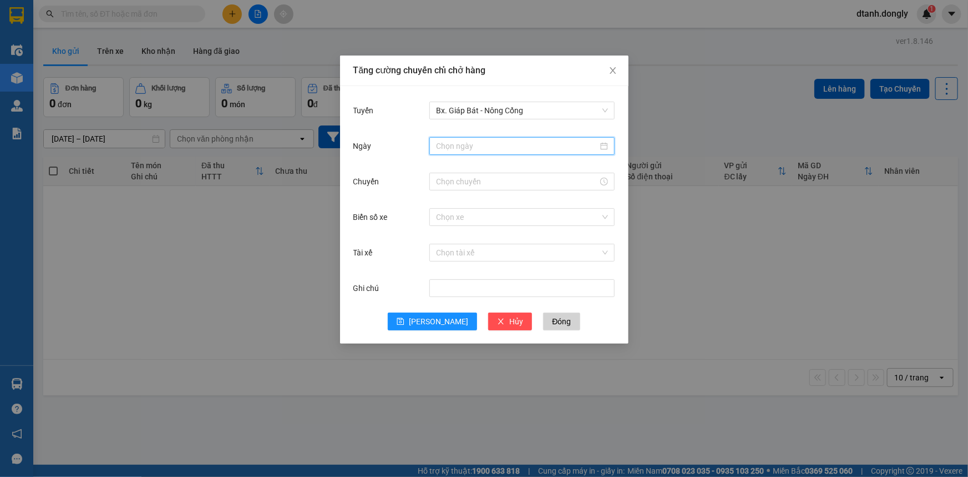
click at [477, 142] on input "Ngày" at bounding box center [517, 146] width 162 height 12
type input "[DATE]"
click at [504, 241] on div "15" at bounding box center [506, 243] width 13 height 13
click at [486, 178] on input "Chuyến" at bounding box center [517, 181] width 162 height 12
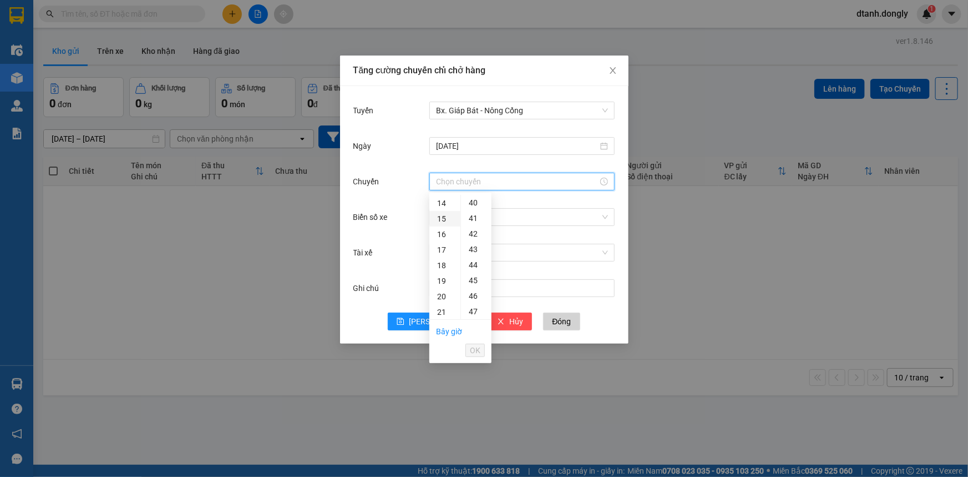
click at [440, 213] on div "15" at bounding box center [445, 219] width 31 height 16
click at [473, 263] on div "30" at bounding box center [476, 266] width 31 height 16
type input "15:30"
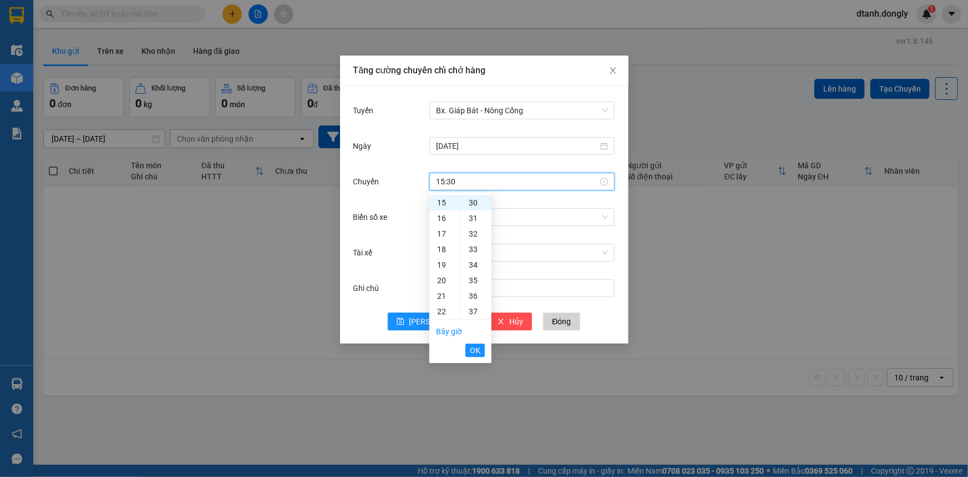
drag, startPoint x: 472, startPoint y: 355, endPoint x: 475, endPoint y: 334, distance: 21.3
click at [473, 354] on span "OK" at bounding box center [475, 350] width 11 height 12
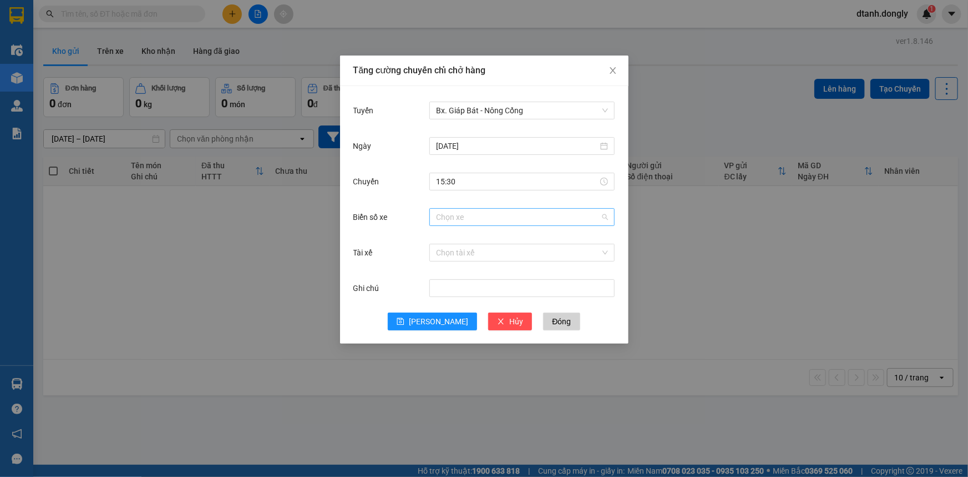
click at [461, 214] on input "Biển số xe" at bounding box center [518, 217] width 164 height 17
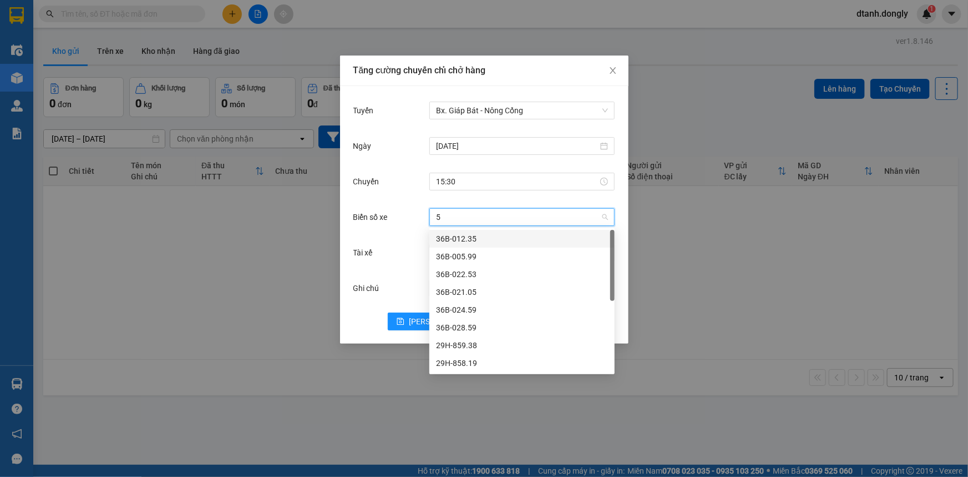
type input "59"
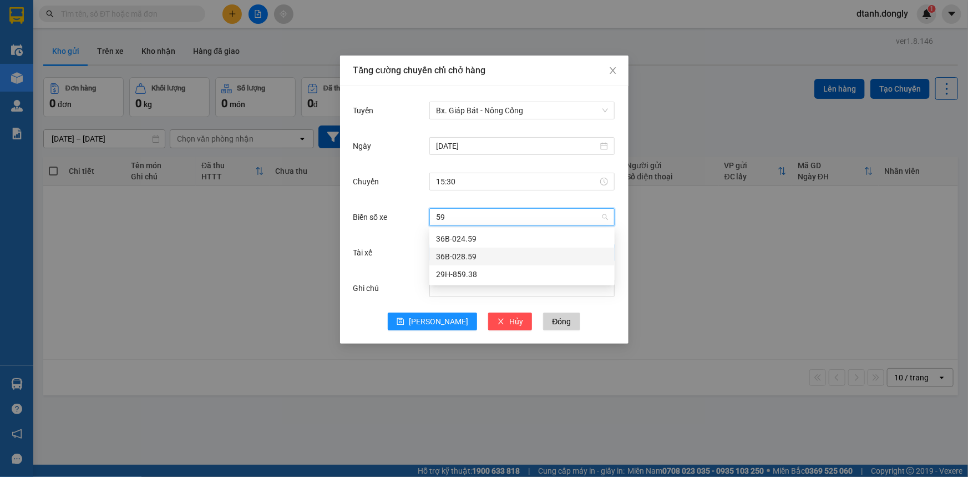
drag, startPoint x: 481, startPoint y: 255, endPoint x: 488, endPoint y: 244, distance: 13.2
click at [482, 255] on div "36B-028.59" at bounding box center [522, 256] width 172 height 12
click at [480, 254] on input "Tài xế" at bounding box center [518, 252] width 164 height 17
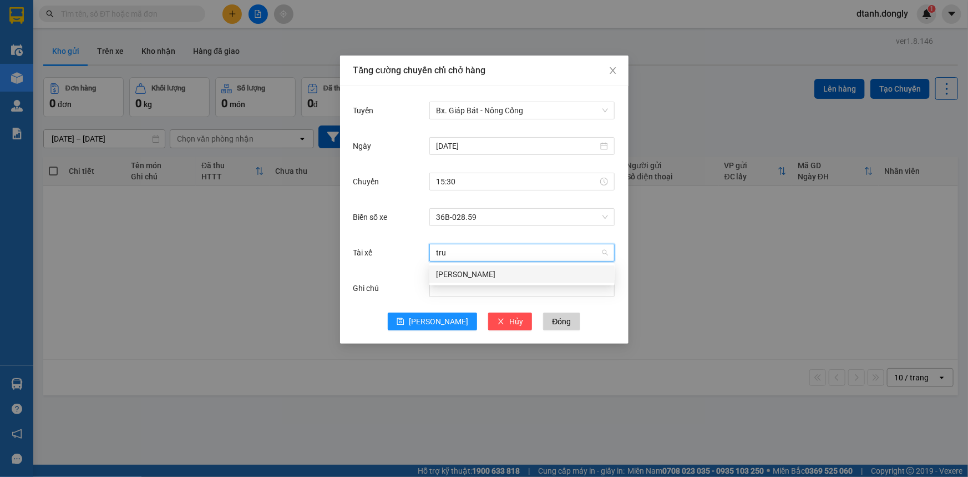
type input "truo"
click at [471, 268] on div "[PERSON_NAME]" at bounding box center [522, 274] width 172 height 12
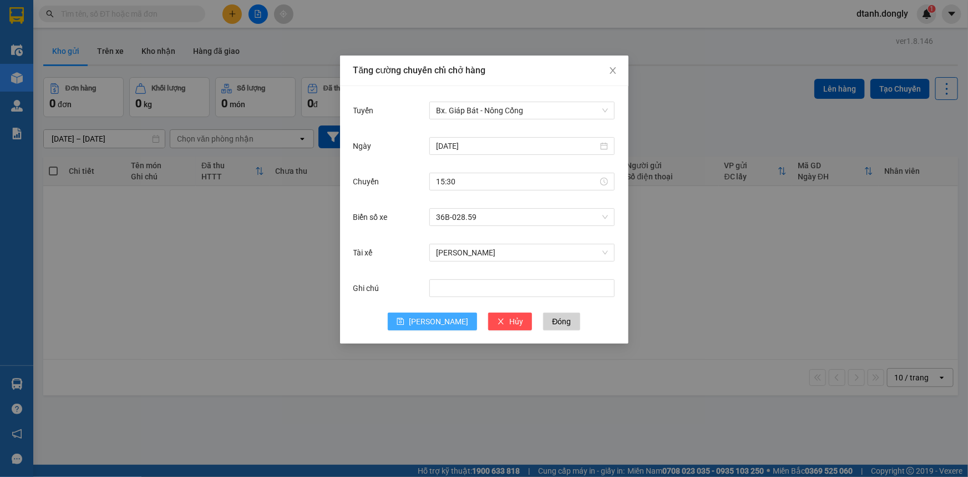
click at [433, 315] on span "[PERSON_NAME]" at bounding box center [438, 321] width 59 height 12
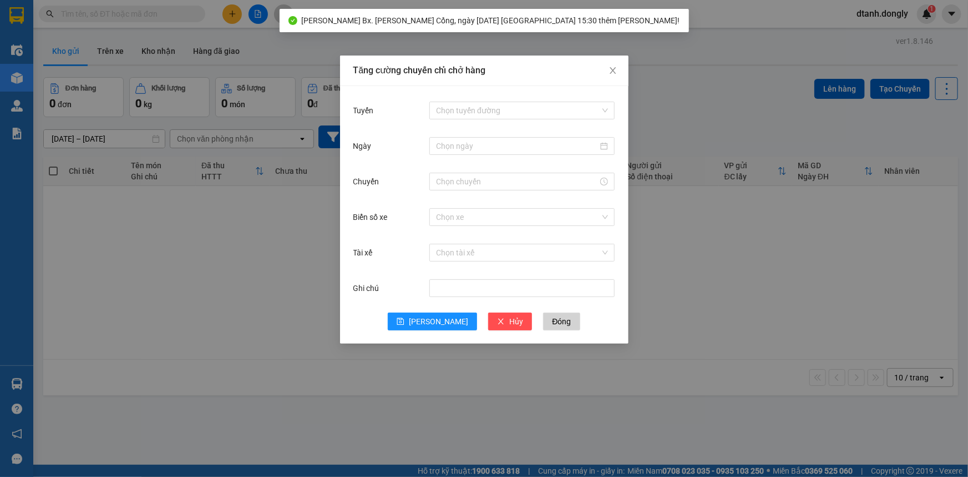
click at [741, 328] on div "[PERSON_NAME] chuyến [PERSON_NAME] hàng [PERSON_NAME] [PERSON_NAME] đường Ngày …" at bounding box center [484, 238] width 968 height 477
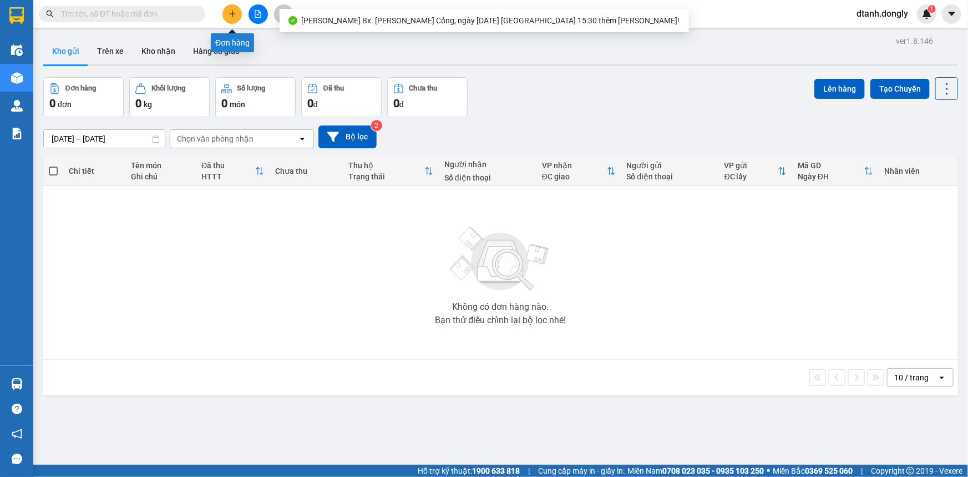
click at [238, 10] on button at bounding box center [232, 13] width 19 height 19
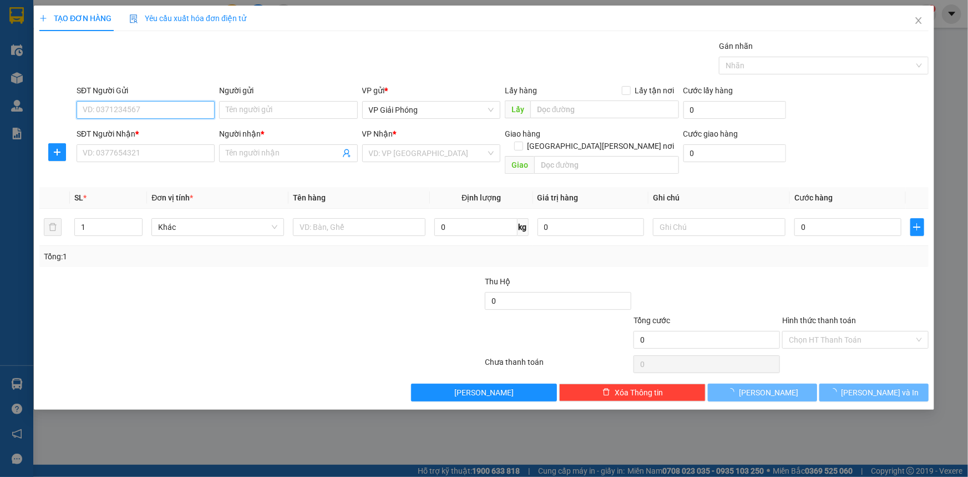
click at [150, 105] on input "SĐT Người Gửi" at bounding box center [146, 110] width 138 height 18
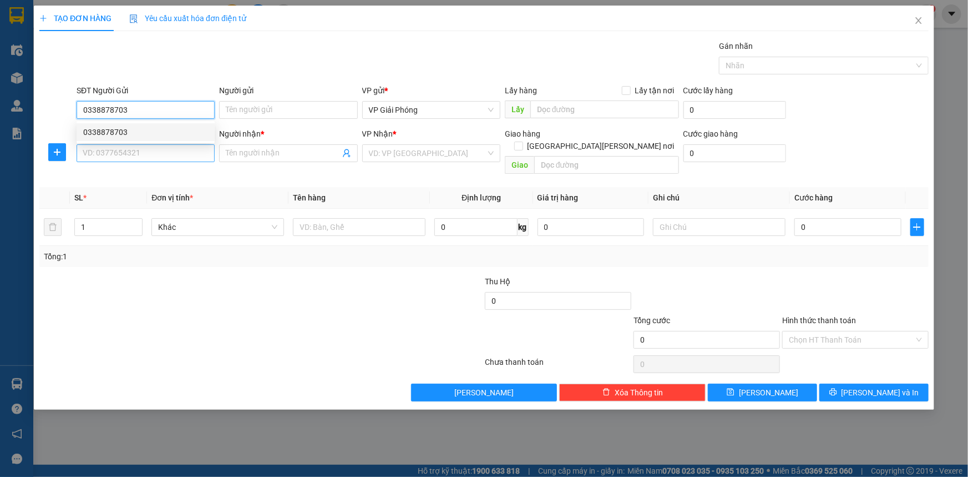
type input "0338878703"
click at [169, 156] on input "SĐT Người Nhận *" at bounding box center [146, 153] width 138 height 18
type input "0973464507"
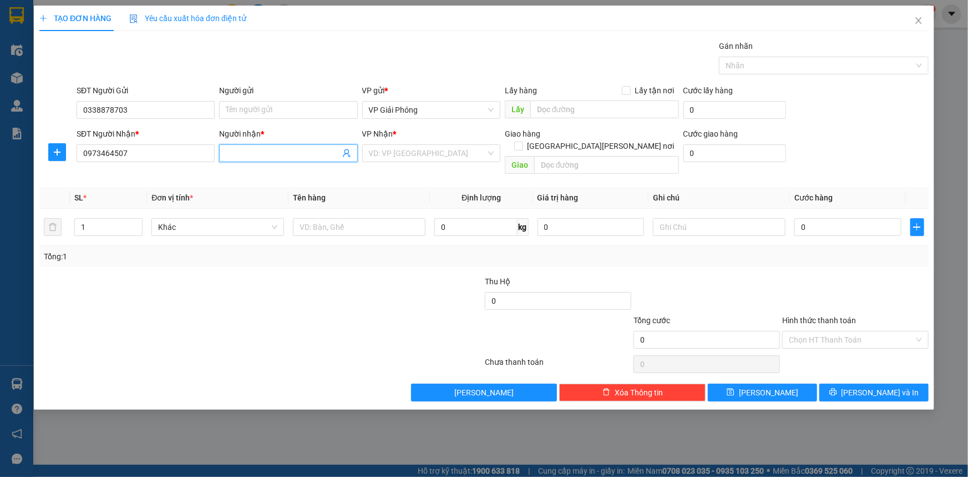
click at [302, 149] on input "Người nhận *" at bounding box center [283, 153] width 114 height 12
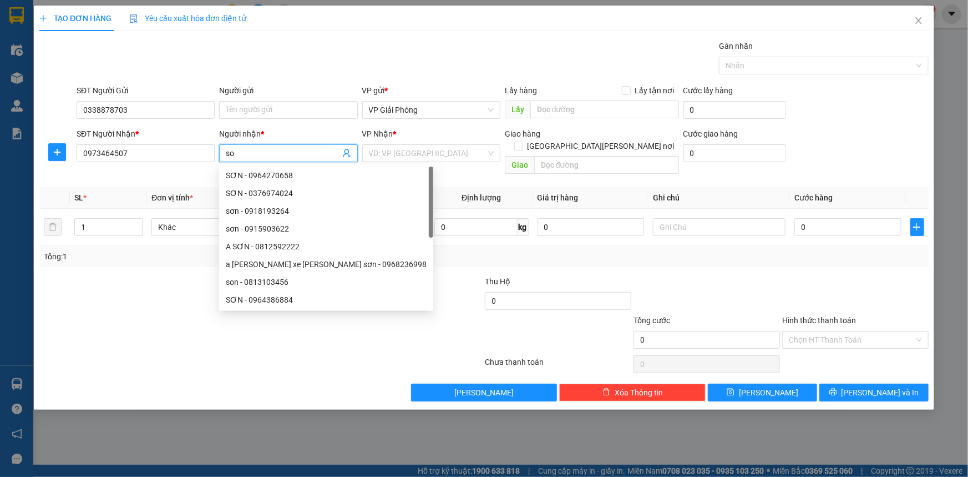
type input "s"
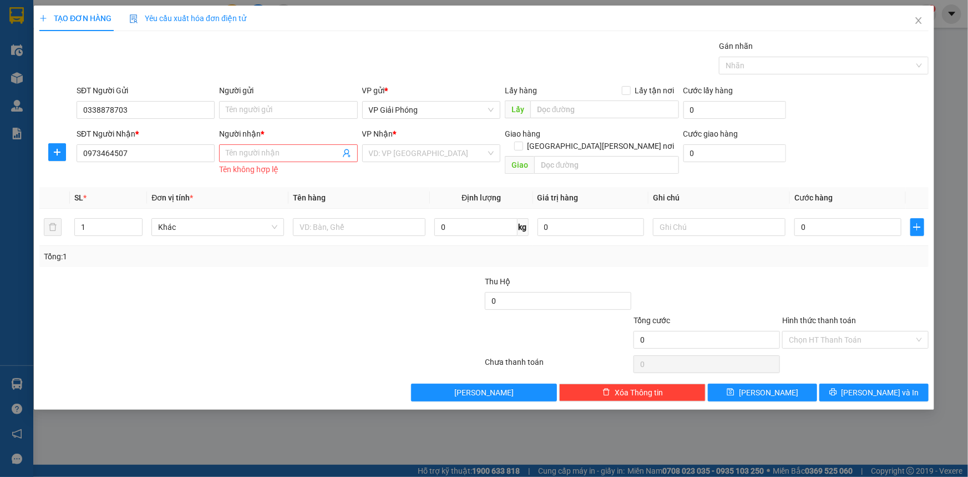
click at [968, 444] on div "TẠO ĐƠN HÀNG Yêu cầu xuất [PERSON_NAME] điện tử Transit Pickup Surcharge Ids Tr…" at bounding box center [484, 238] width 968 height 477
click at [955, 261] on div "TẠO ĐƠN HÀNG Yêu cầu xuất [PERSON_NAME] điện tử Transit Pickup Surcharge Ids Tr…" at bounding box center [484, 238] width 968 height 477
click at [754, 428] on div "TẠO ĐƠN HÀNG Yêu cầu xuất [PERSON_NAME] điện tử Transit Pickup Surcharge Ids Tr…" at bounding box center [484, 238] width 968 height 477
click at [750, 435] on div "TẠO ĐƠN HÀNG Yêu cầu xuất [PERSON_NAME] điện tử Transit Pickup Surcharge Ids Tr…" at bounding box center [484, 238] width 968 height 477
click at [304, 153] on input "Người nhận *" at bounding box center [283, 153] width 114 height 12
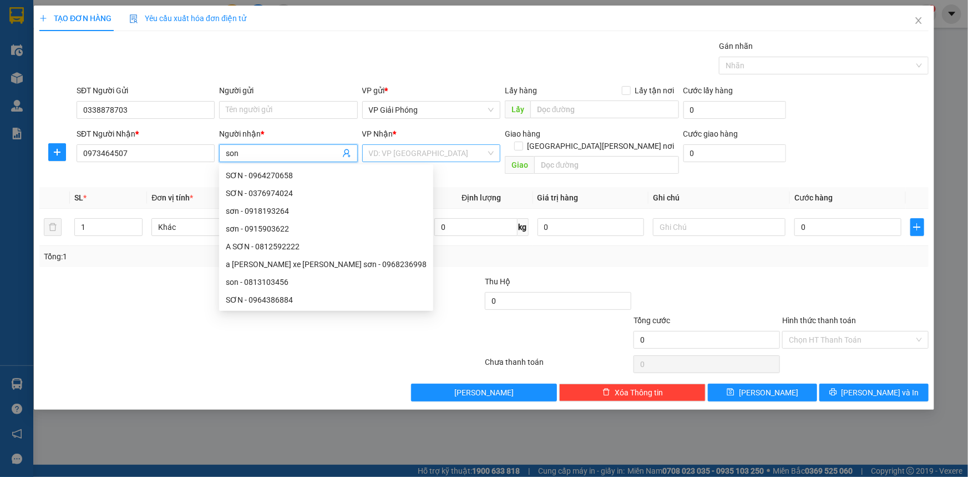
type input "son"
click at [398, 150] on input "search" at bounding box center [427, 153] width 117 height 17
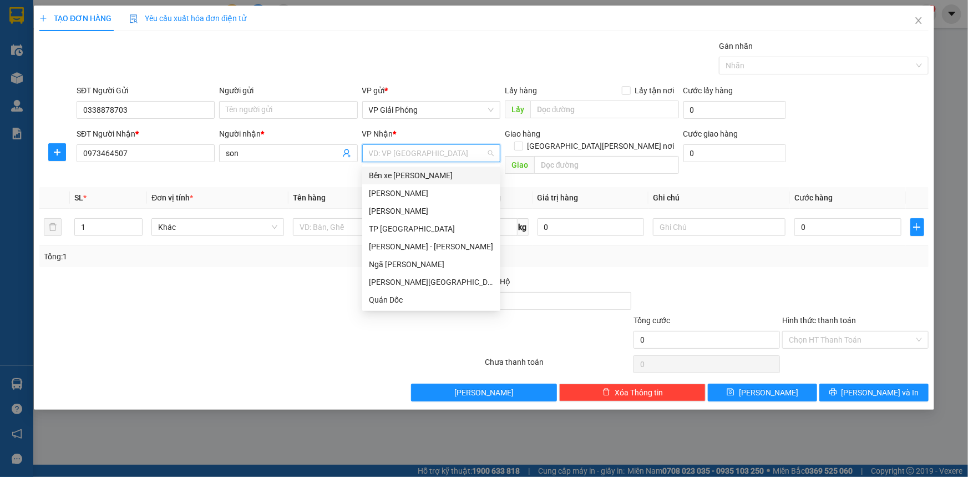
click at [411, 155] on input "search" at bounding box center [427, 153] width 117 height 17
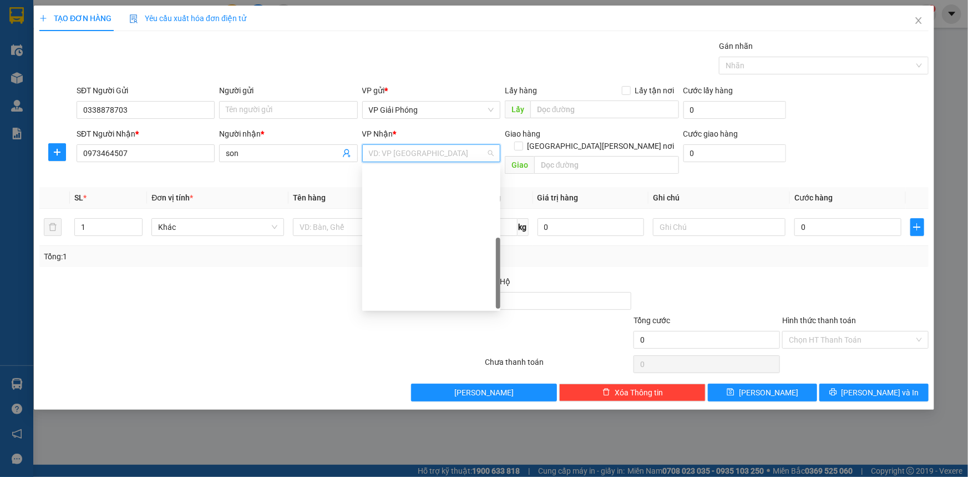
scroll to position [159, 0]
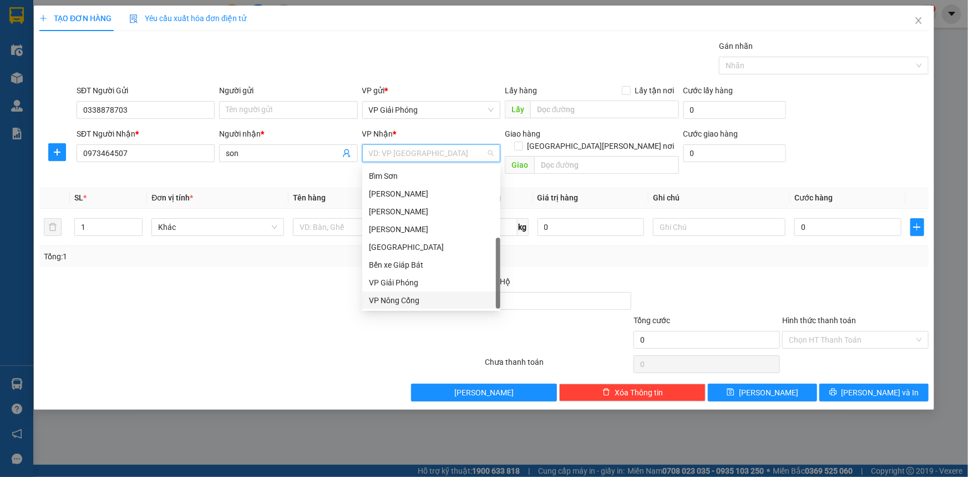
click at [427, 302] on div "VP Nông Cống" at bounding box center [431, 300] width 125 height 12
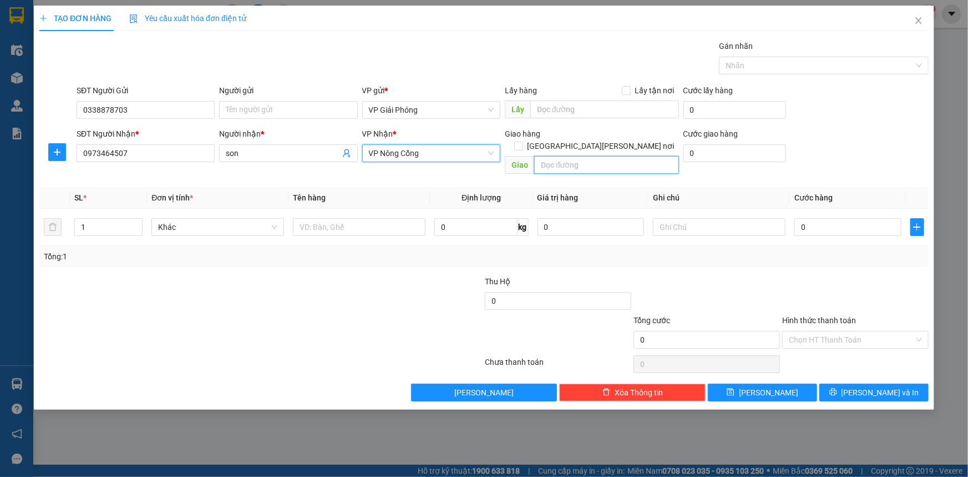
click at [597, 156] on input "text" at bounding box center [606, 165] width 145 height 18
type input "long to"
click at [522, 142] on input "[GEOGRAPHIC_DATA][PERSON_NAME] nơi" at bounding box center [518, 146] width 8 height 8
checkbox input "true"
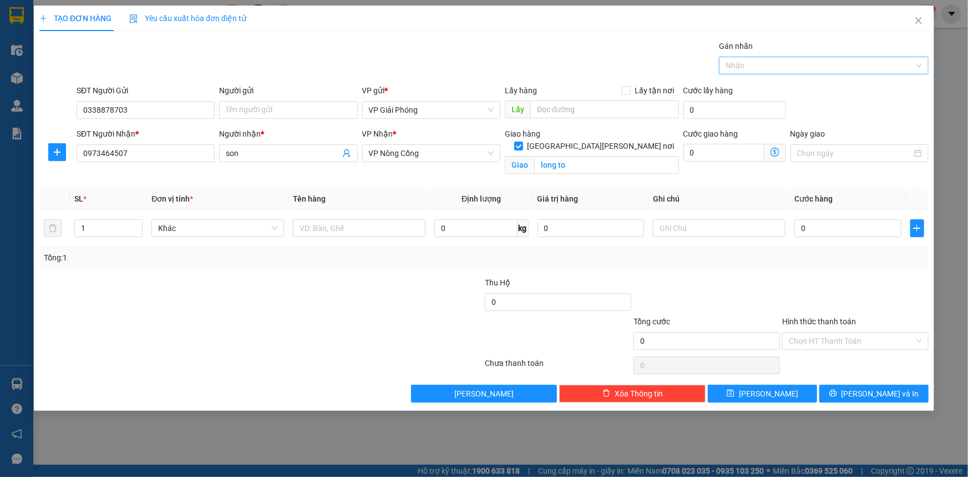
click at [798, 61] on div at bounding box center [818, 65] width 193 height 13
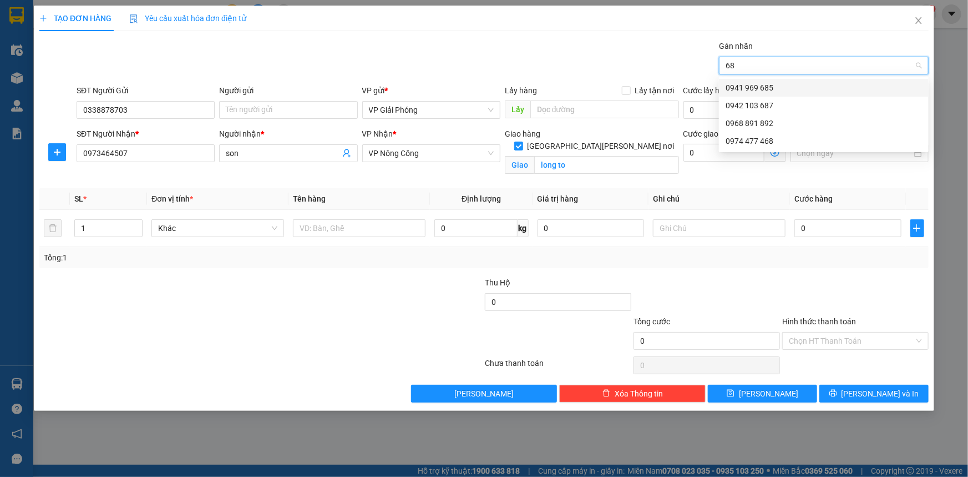
type input "687"
click at [793, 93] on div "0942 103 687" at bounding box center [824, 88] width 196 height 12
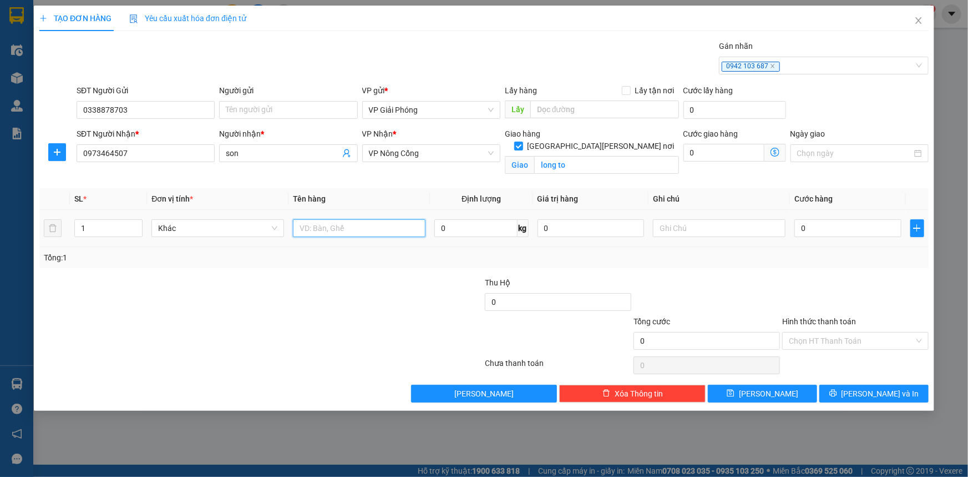
click at [350, 231] on input "text" at bounding box center [359, 228] width 133 height 18
type input "tui"
click at [753, 441] on div "TẠO ĐƠN HÀNG Yêu cầu xuất [PERSON_NAME] điện tử Transit Pickup Surcharge Ids Tr…" at bounding box center [484, 238] width 968 height 477
click at [711, 451] on div "TẠO ĐƠN HÀNG Yêu cầu xuất [PERSON_NAME] điện tử Transit Pickup Surcharge Ids Tr…" at bounding box center [484, 238] width 968 height 477
click at [696, 431] on div "TẠO ĐƠN HÀNG Yêu cầu xuất [PERSON_NAME] điện tử Transit Pickup Surcharge Ids Tr…" at bounding box center [484, 238] width 968 height 477
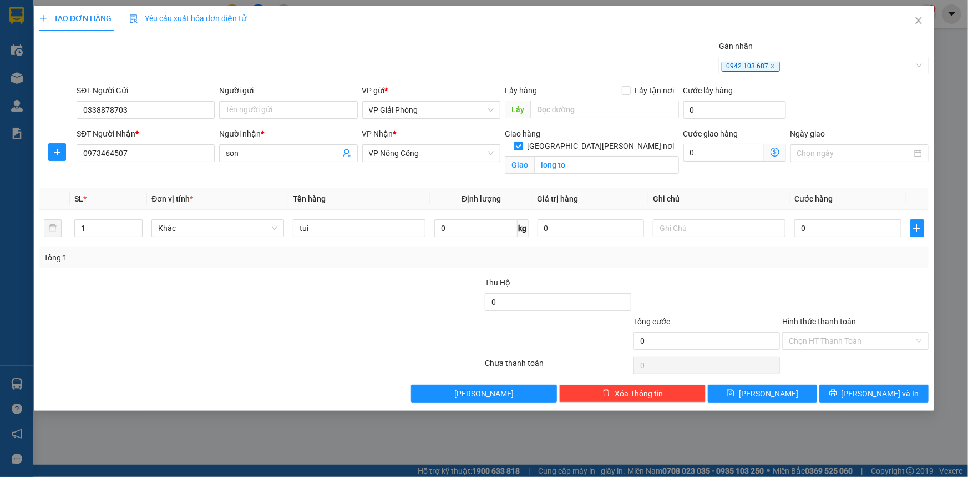
click at [209, 472] on div "TẠO ĐƠN HÀNG Yêu cầu xuất [PERSON_NAME] điện tử Transit Pickup Surcharge Ids Tr…" at bounding box center [484, 238] width 968 height 477
click at [571, 156] on input "long to" at bounding box center [606, 165] width 145 height 18
type input "long to"
click at [922, 22] on icon "close" at bounding box center [919, 20] width 9 height 9
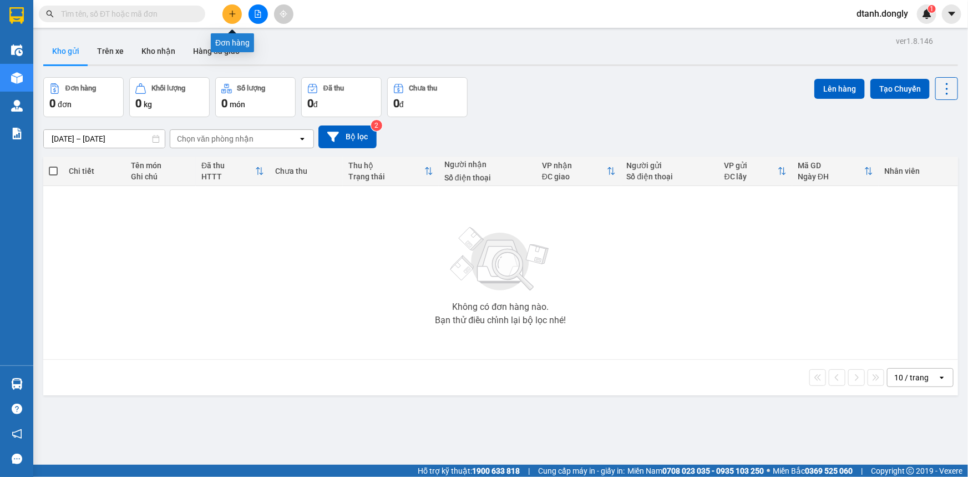
click at [238, 18] on button at bounding box center [232, 13] width 19 height 19
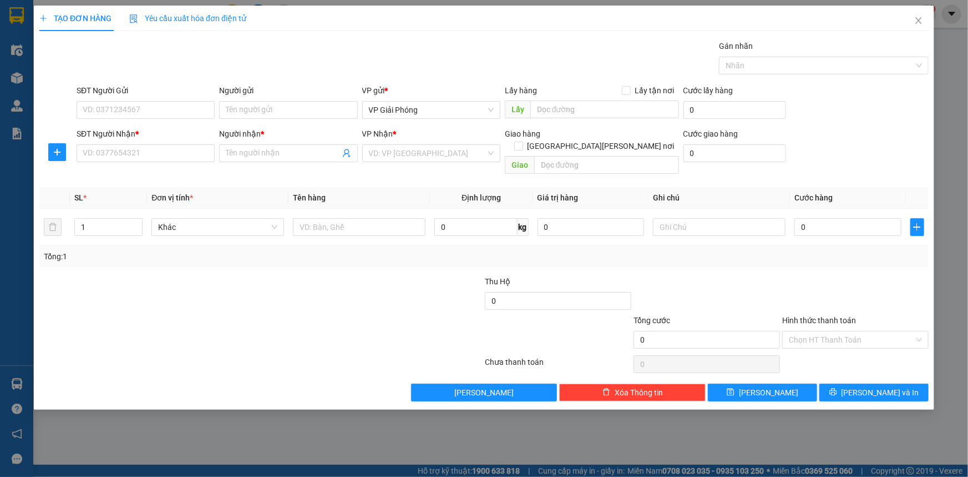
drag, startPoint x: 341, startPoint y: 431, endPoint x: 349, endPoint y: 419, distance: 14.5
click at [342, 431] on div "TẠO ĐƠN HÀNG Yêu cầu xuất [PERSON_NAME] điện tử Transit Pickup Surcharge Ids Tr…" at bounding box center [484, 238] width 968 height 477
click at [585, 434] on div "TẠO ĐƠN HÀNG Yêu cầu xuất [PERSON_NAME] điện tử Transit Pickup Surcharge Ids Tr…" at bounding box center [484, 238] width 968 height 477
click at [586, 434] on div "TẠO ĐƠN HÀNG Yêu cầu xuất [PERSON_NAME] điện tử Transit Pickup Surcharge Ids Tr…" at bounding box center [484, 238] width 968 height 477
click at [133, 426] on div "TẠO ĐƠN HÀNG Yêu cầu xuất [PERSON_NAME] điện tử Transit Pickup Surcharge Ids Tr…" at bounding box center [484, 238] width 968 height 477
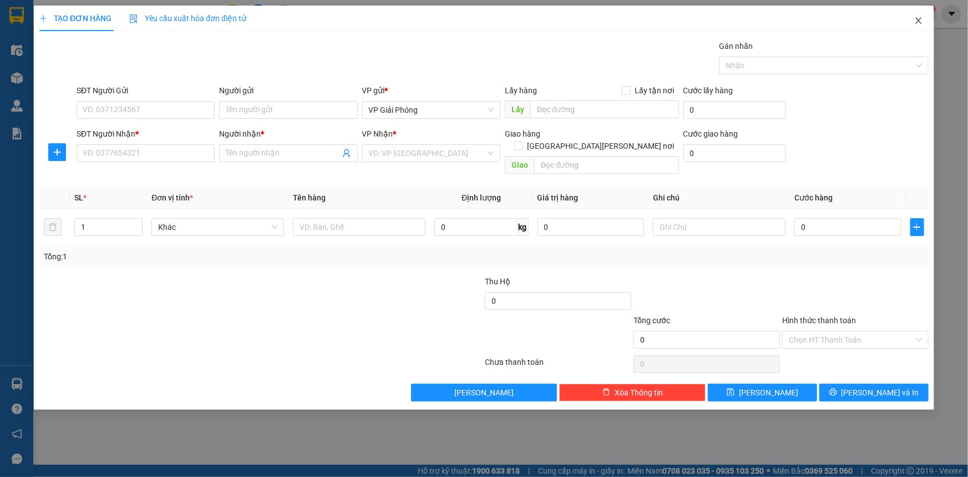
click at [919, 24] on icon "close" at bounding box center [919, 20] width 9 height 9
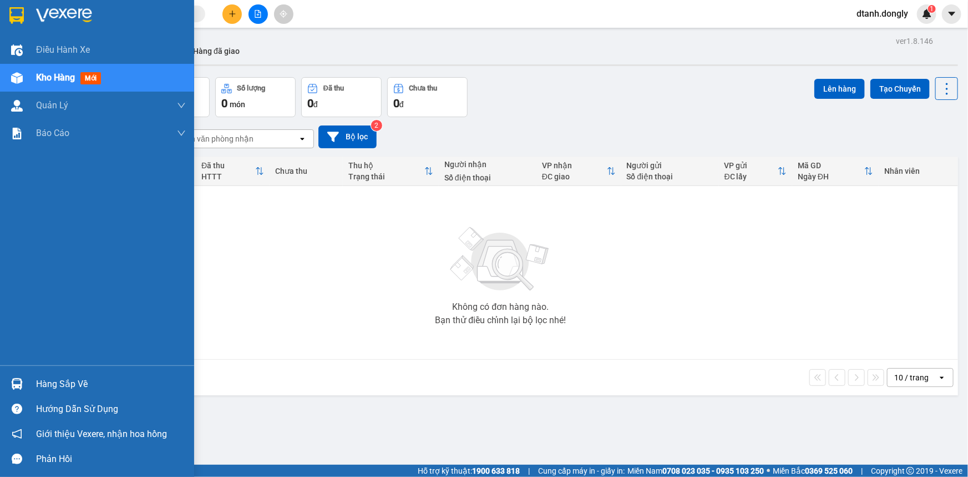
click at [128, 74] on div "Kho hàng mới" at bounding box center [111, 78] width 150 height 28
click at [74, 80] on span "Kho hàng" at bounding box center [55, 77] width 39 height 11
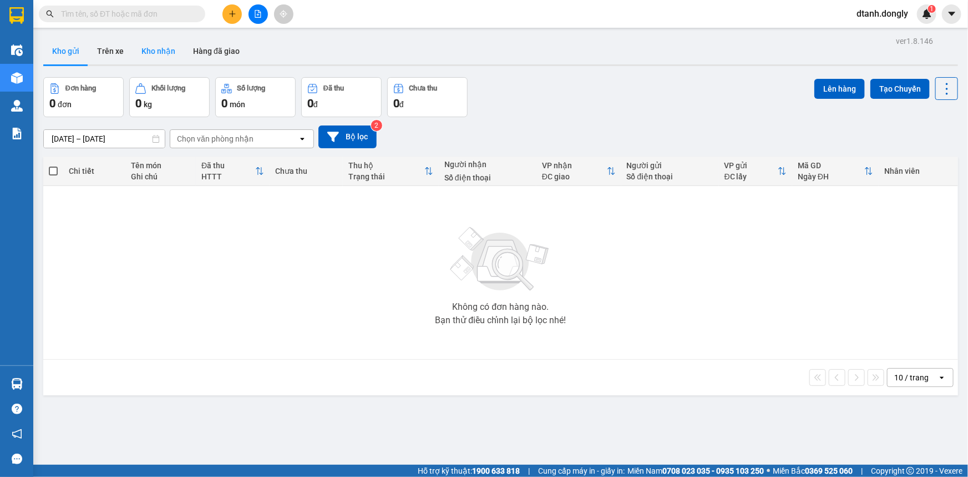
click at [157, 50] on button "Kho nhận" at bounding box center [159, 51] width 52 height 27
click at [117, 47] on button "Trên xe" at bounding box center [110, 51] width 44 height 27
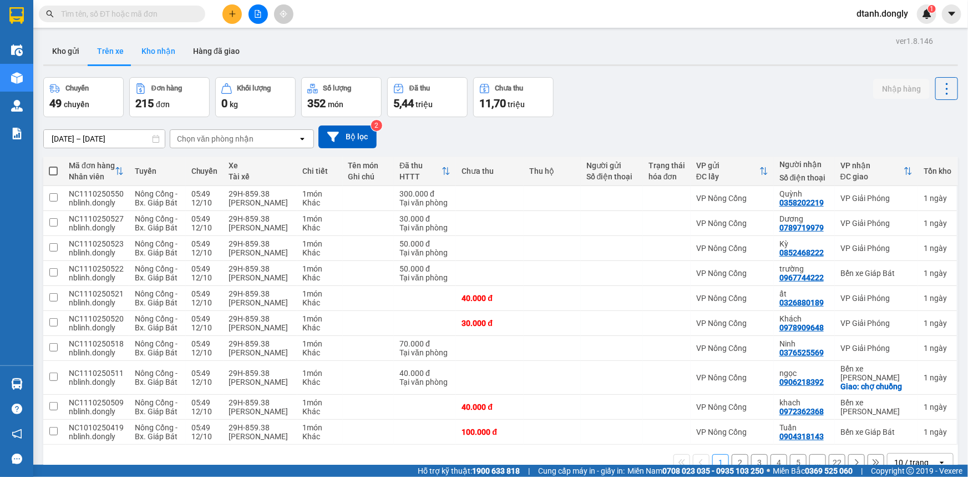
click at [167, 53] on button "Kho nhận" at bounding box center [159, 51] width 52 height 27
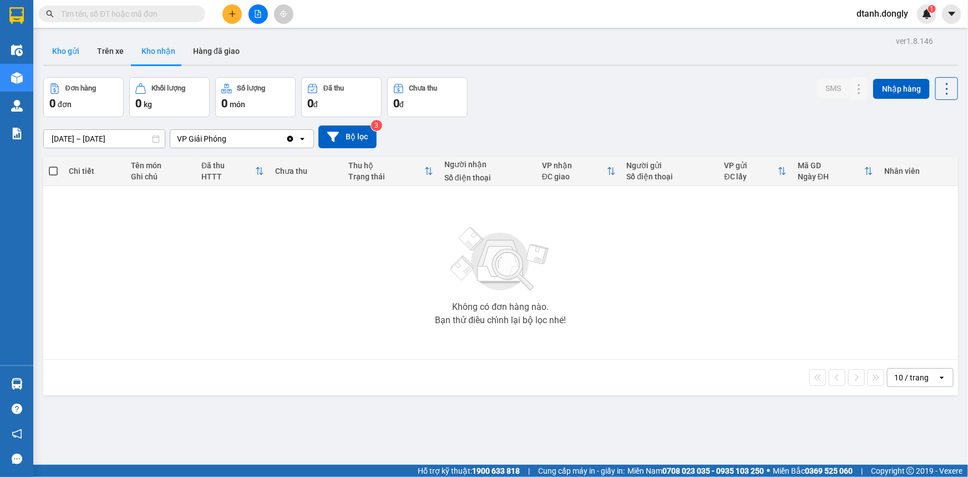
click at [66, 53] on button "Kho gửi" at bounding box center [65, 51] width 45 height 27
click at [917, 379] on div "10 / trang" at bounding box center [912, 377] width 34 height 11
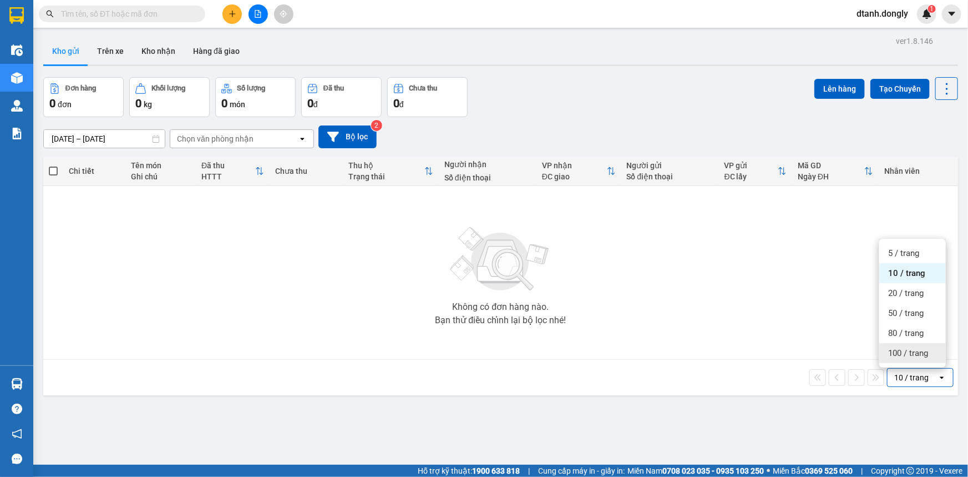
click at [910, 350] on span "100 / trang" at bounding box center [909, 352] width 40 height 11
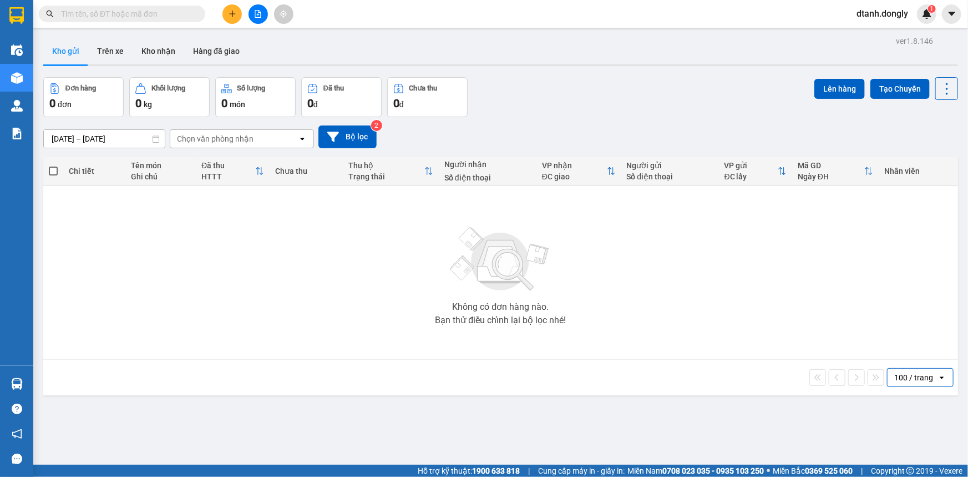
click at [757, 438] on div "ver 1.8.146 Kho gửi Trên xe [PERSON_NAME] Hàng đã [PERSON_NAME] hàng 0 đơn [PER…" at bounding box center [501, 271] width 924 height 477
click at [229, 11] on icon "plus" at bounding box center [233, 14] width 8 height 8
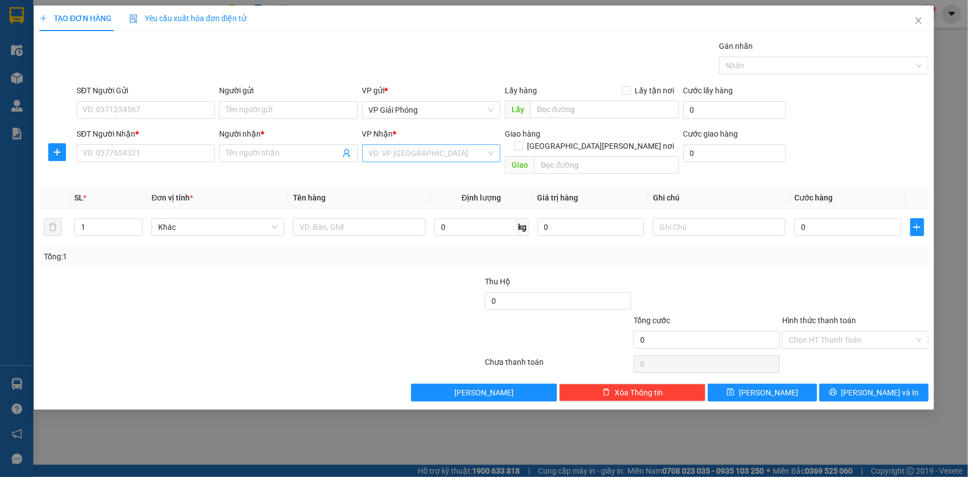
click at [392, 154] on input "search" at bounding box center [427, 153] width 117 height 17
click at [574, 156] on input "text" at bounding box center [606, 165] width 145 height 18
type input "l"
click at [551, 433] on div "TẠO ĐƠN HÀNG Yêu cầu xuất [PERSON_NAME] điện tử Transit Pickup Surcharge Ids Tr…" at bounding box center [484, 238] width 968 height 477
click at [919, 24] on icon "close" at bounding box center [919, 20] width 9 height 9
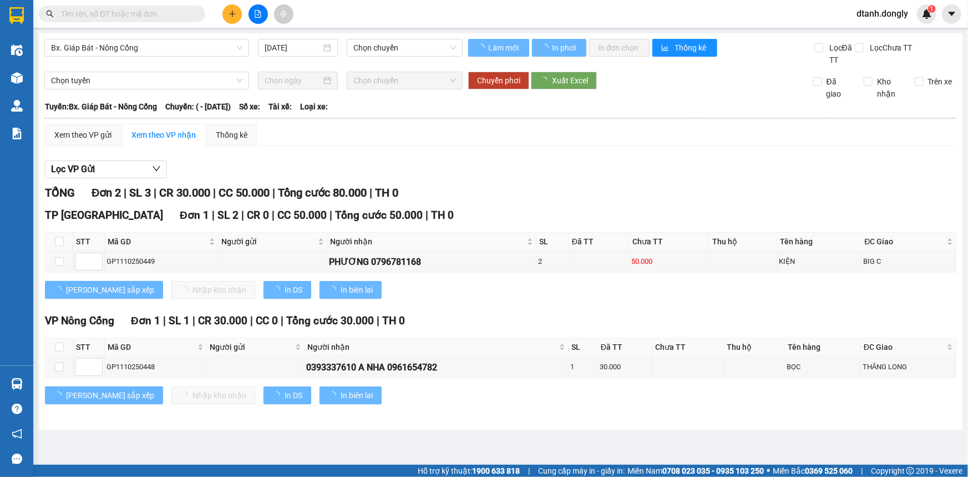
type input "[DATE]"
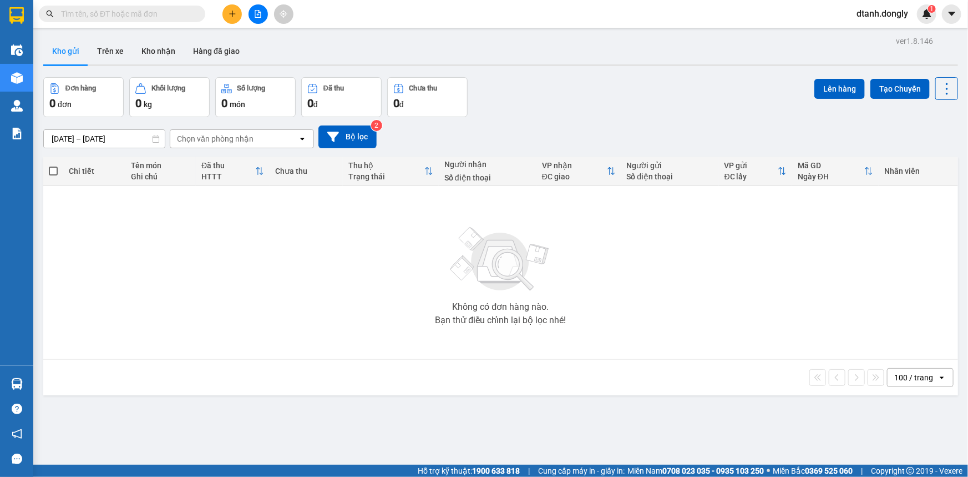
click at [46, 83] on button "Đơn hàng 0 đơn" at bounding box center [83, 97] width 80 height 40
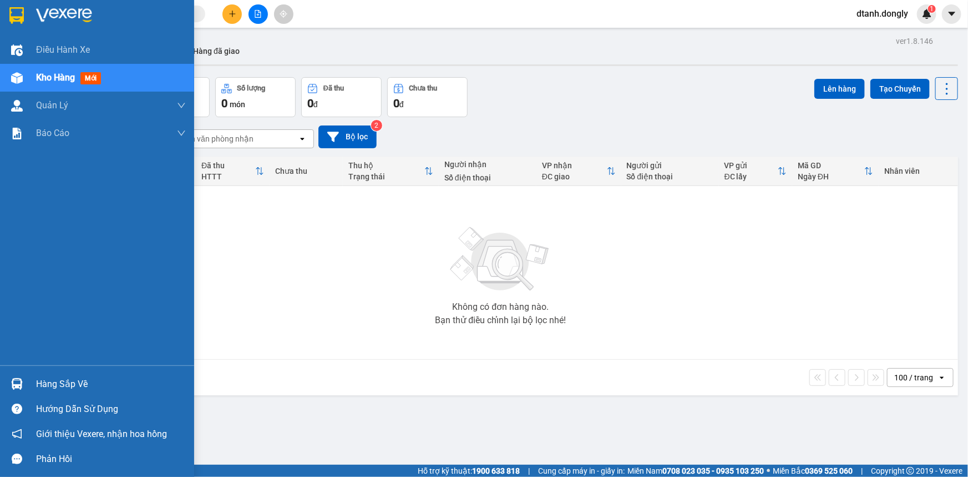
click at [21, 79] on img at bounding box center [17, 78] width 12 height 12
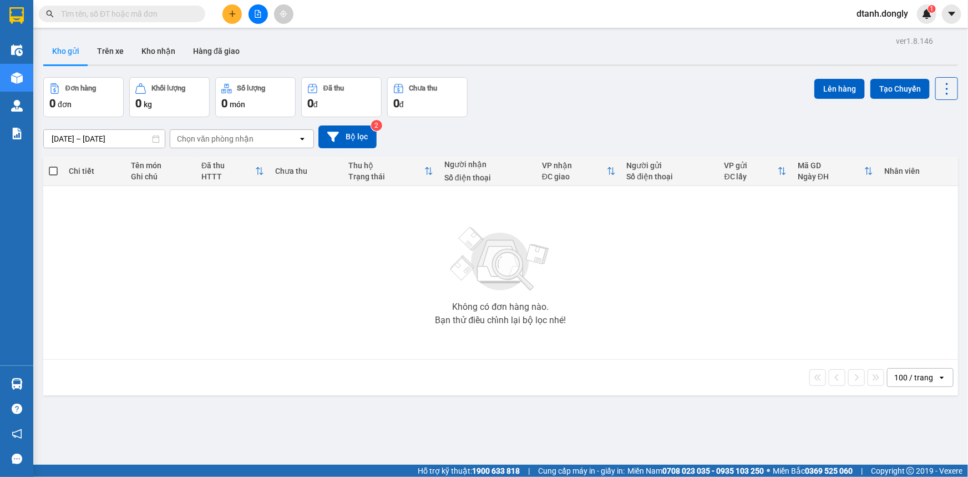
scroll to position [51, 0]
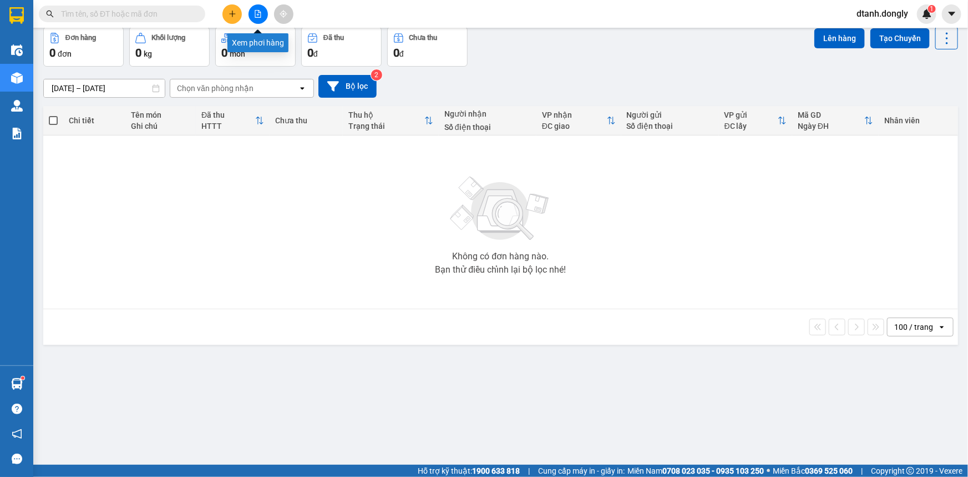
click at [263, 16] on button at bounding box center [258, 13] width 19 height 19
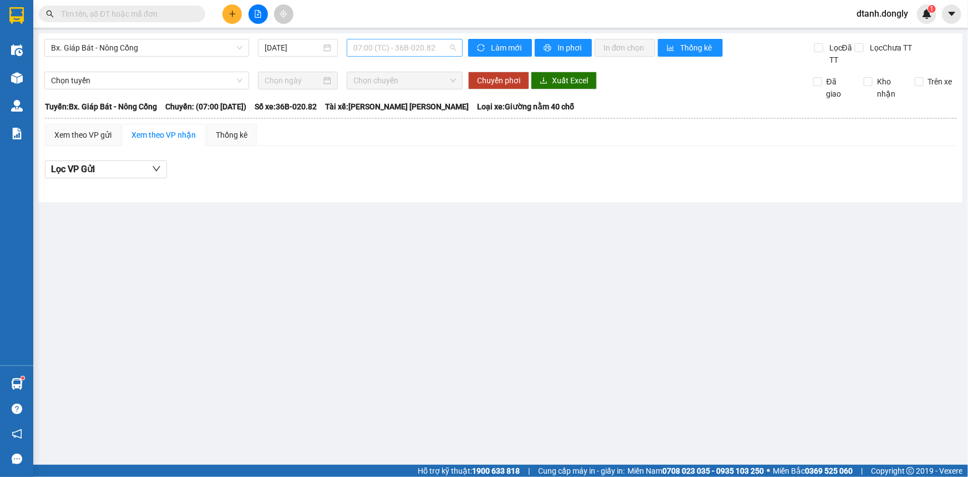
click at [416, 42] on span "07:00 (TC) - 36B-020.82" at bounding box center [405, 47] width 103 height 17
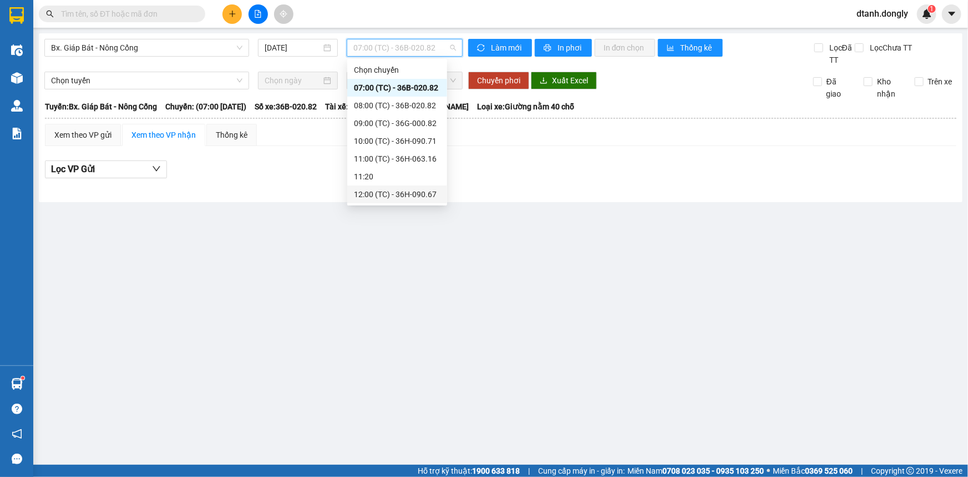
scroll to position [89, 0]
click at [397, 161] on div "14:00 (TC) - 36B-014.66" at bounding box center [397, 159] width 87 height 12
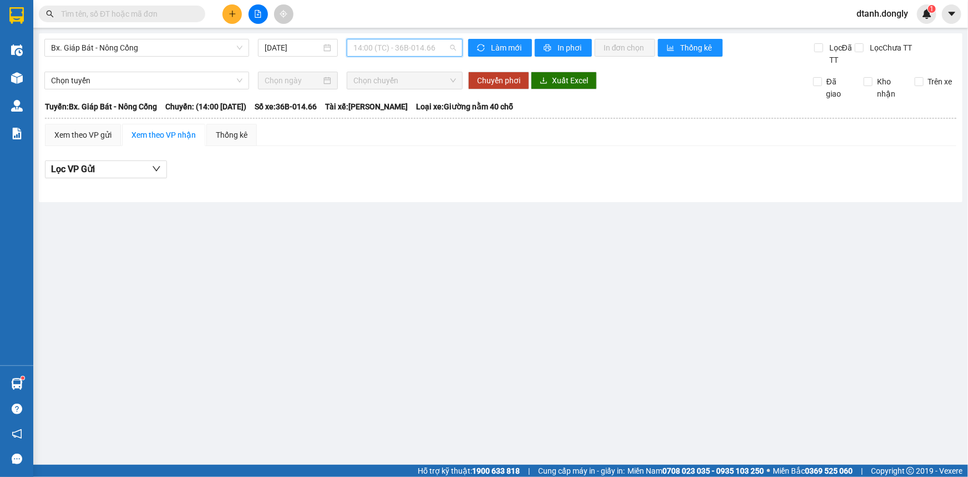
click at [414, 47] on span "14:00 (TC) - 36B-014.66" at bounding box center [405, 47] width 103 height 17
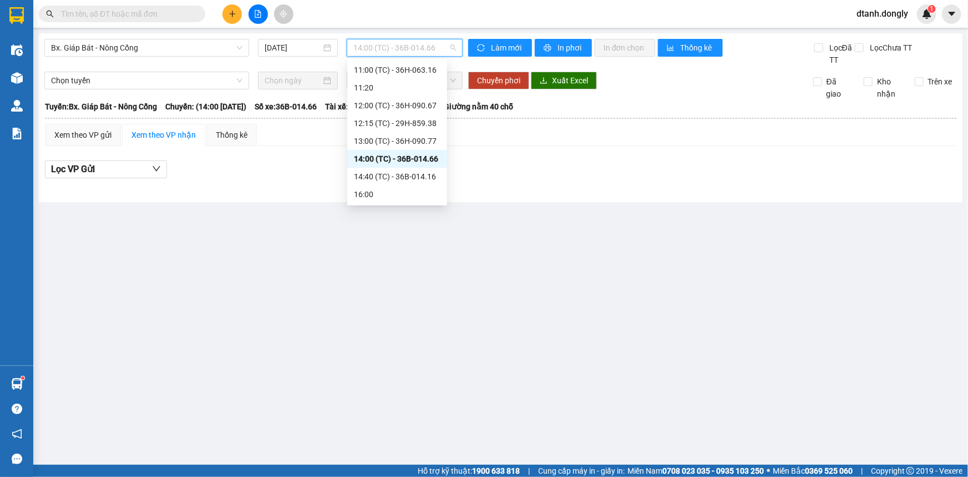
click at [403, 160] on div "14:00 (TC) - 36B-014.66" at bounding box center [397, 159] width 87 height 12
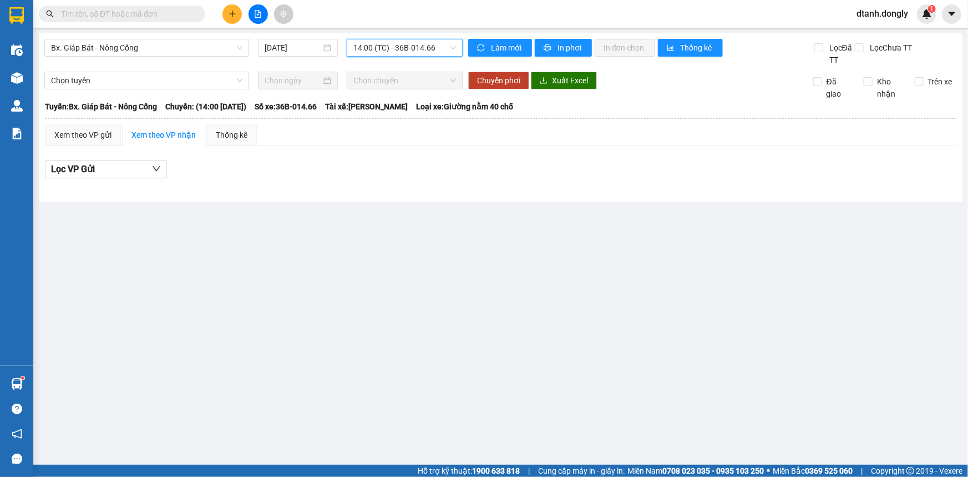
click at [403, 160] on div "Lọc VP Gửi" at bounding box center [501, 169] width 912 height 18
click at [304, 47] on input "[DATE]" at bounding box center [293, 48] width 57 height 12
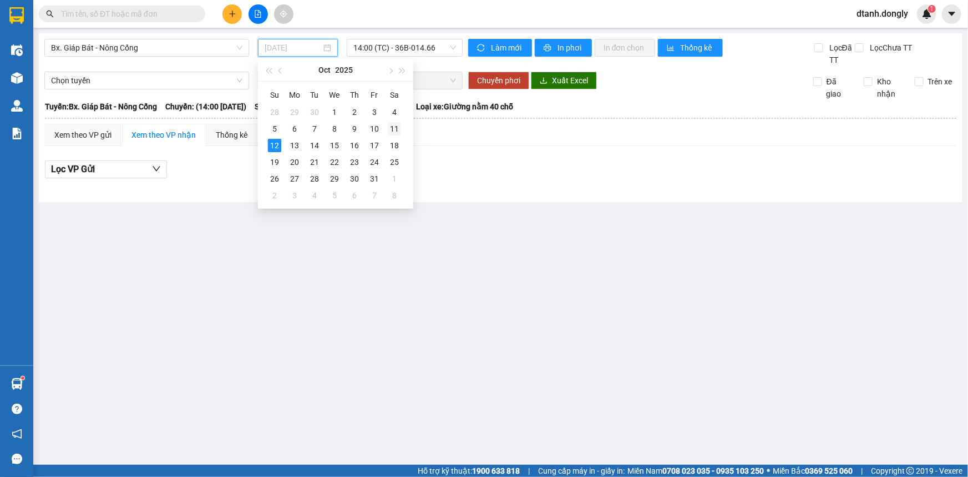
click at [396, 130] on div "11" at bounding box center [394, 128] width 13 height 13
type input "[DATE]"
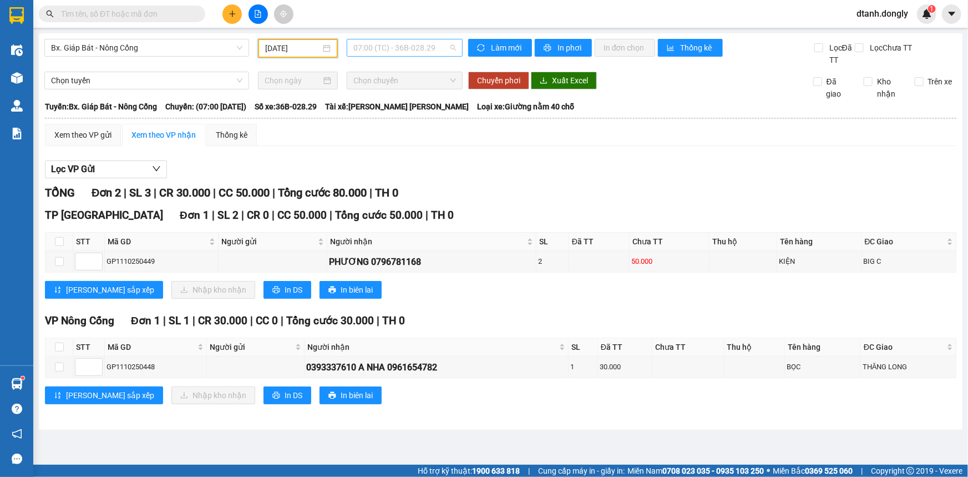
click at [424, 48] on span "07:00 (TC) - 36B-028.29" at bounding box center [405, 47] width 103 height 17
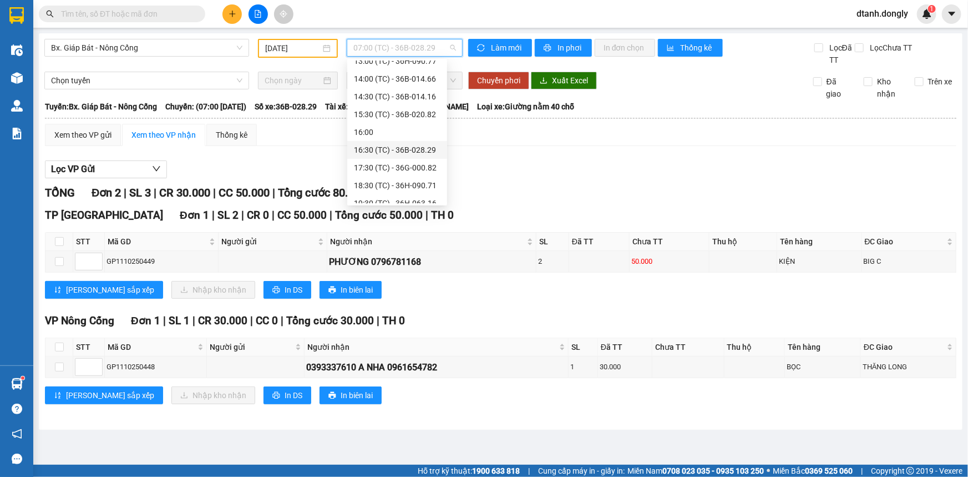
scroll to position [118, 0]
click at [411, 122] on div "14:00 (TC) - 36B-014.66" at bounding box center [397, 129] width 100 height 18
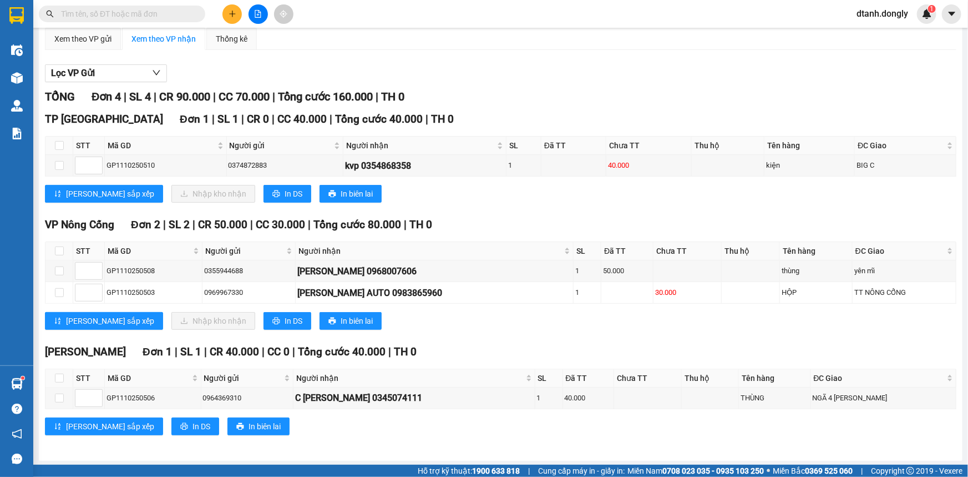
scroll to position [46, 0]
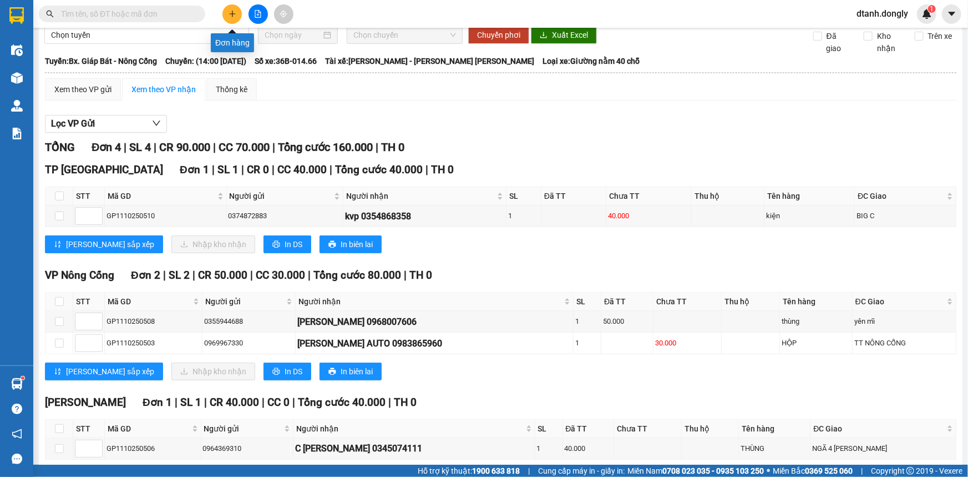
click at [229, 11] on icon "plus" at bounding box center [233, 14] width 8 height 8
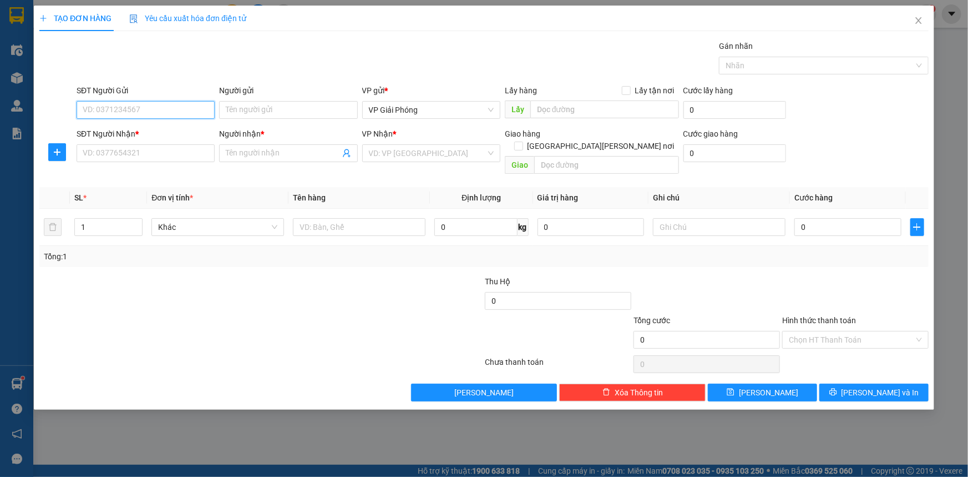
click at [170, 109] on input "SĐT Người Gửi" at bounding box center [146, 110] width 138 height 18
type input "08529992866"
click at [193, 152] on input "SĐT Người Nhận *" at bounding box center [146, 153] width 138 height 18
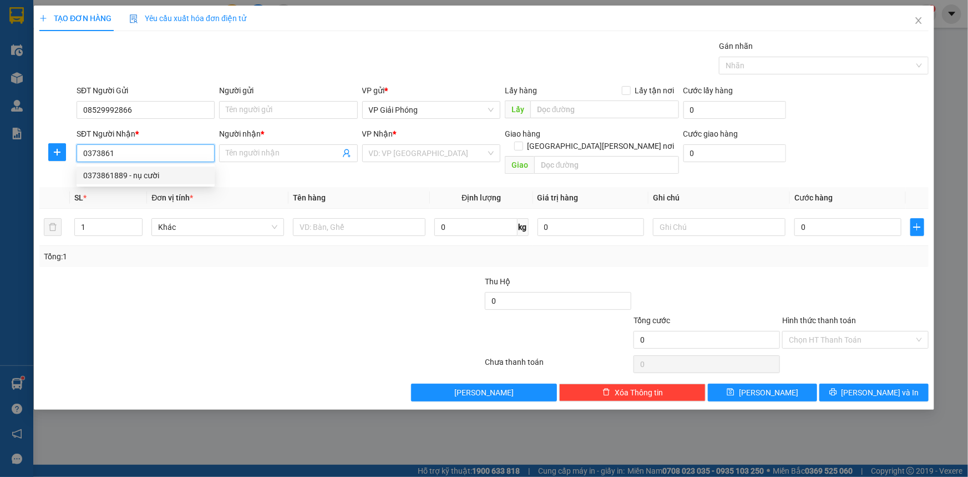
click at [175, 171] on div "0373861889 - nụ cười" at bounding box center [145, 175] width 125 height 12
type input "0373861889"
type input "nụ cười"
checkbox input "true"
type input "TRUNG CHÍNH"
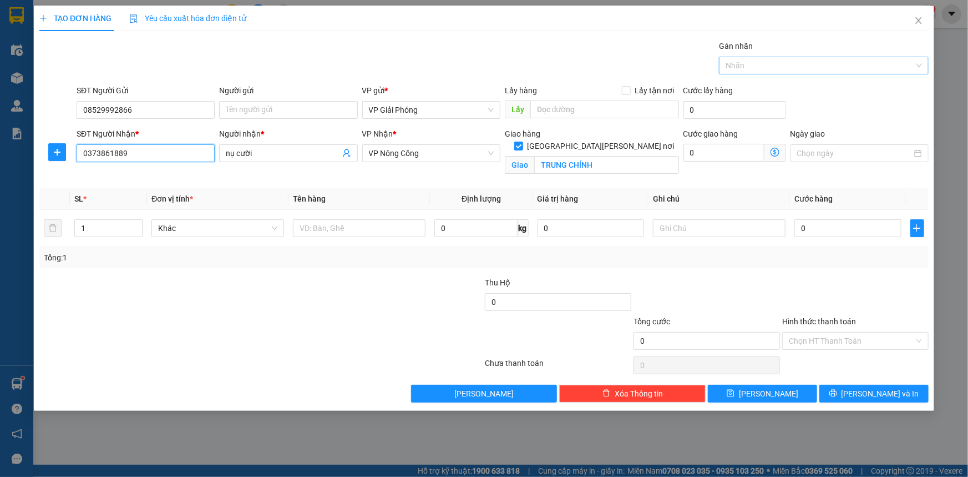
click at [733, 66] on div at bounding box center [818, 65] width 193 height 13
type input "0373861889"
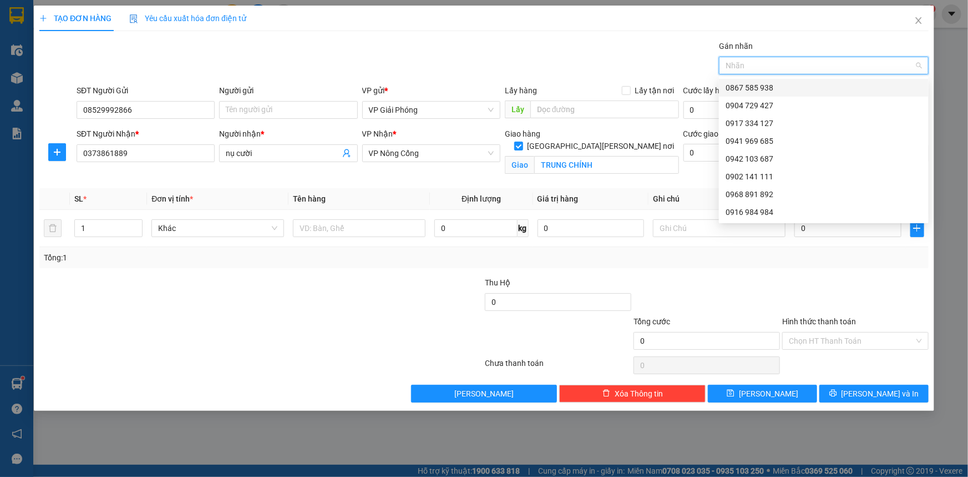
click at [741, 72] on div "Nhãn" at bounding box center [824, 66] width 210 height 18
click at [735, 84] on div "0867 585 938" at bounding box center [824, 88] width 196 height 12
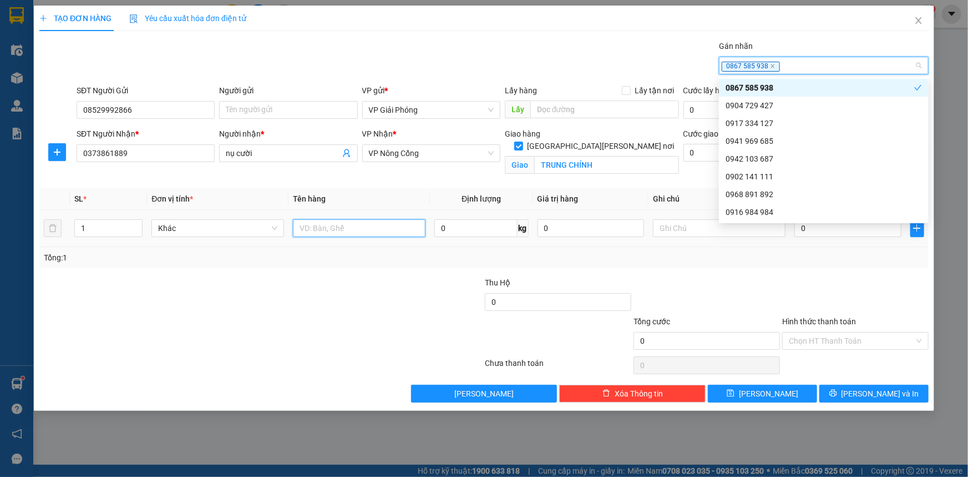
click at [345, 226] on input "text" at bounding box center [359, 228] width 133 height 18
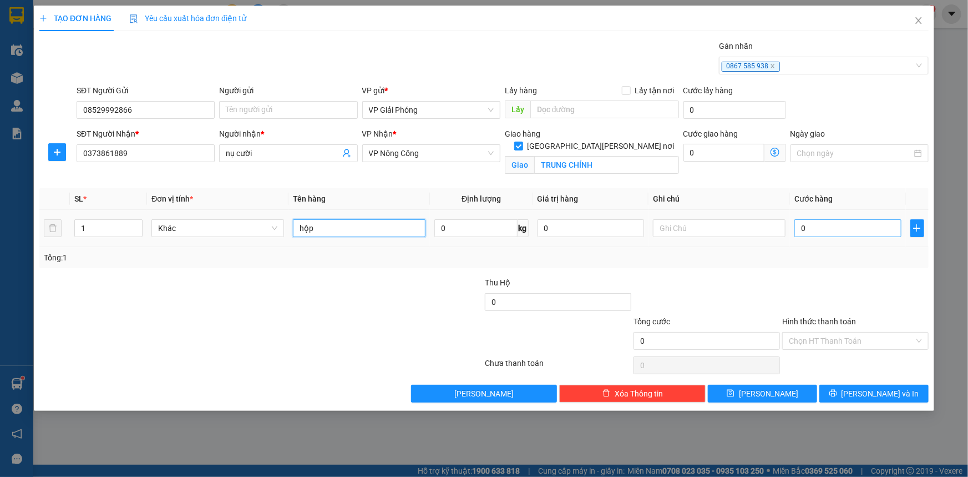
type input "hộp"
click at [813, 233] on input "0" at bounding box center [848, 228] width 107 height 18
type input "3"
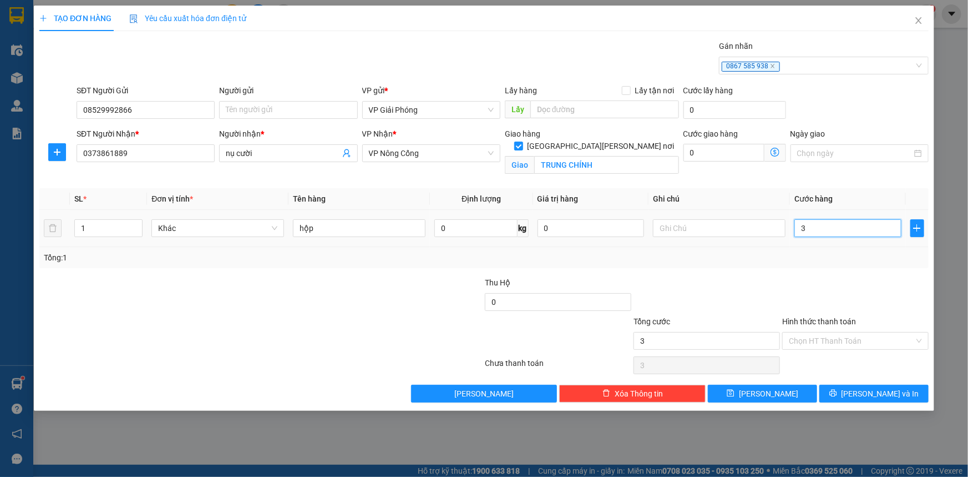
type input "30"
type input "30.000"
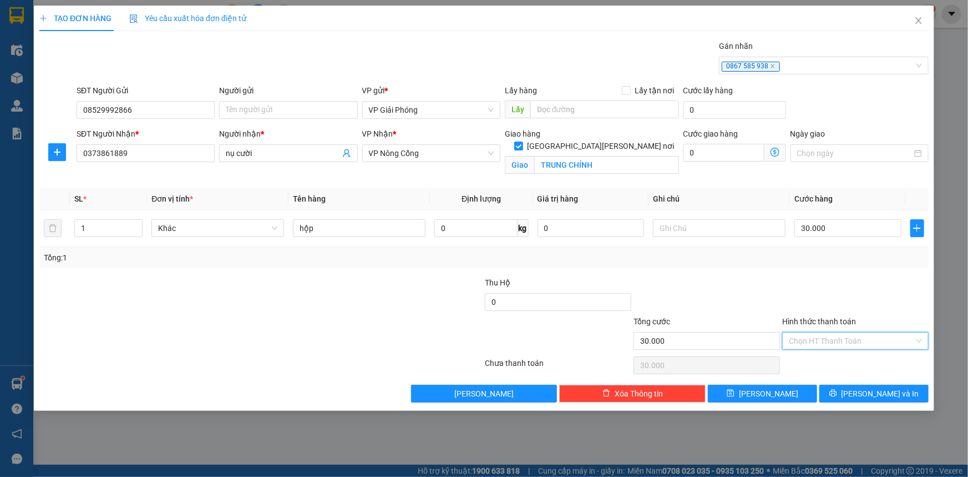
click at [817, 336] on input "Hình thức thanh toán" at bounding box center [851, 340] width 125 height 17
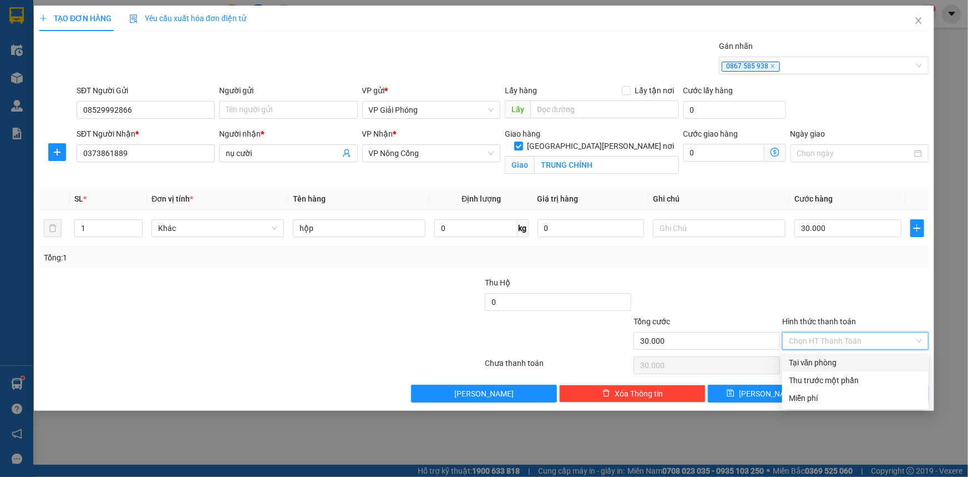
click at [829, 362] on div "Tại văn phòng" at bounding box center [855, 362] width 133 height 12
type input "0"
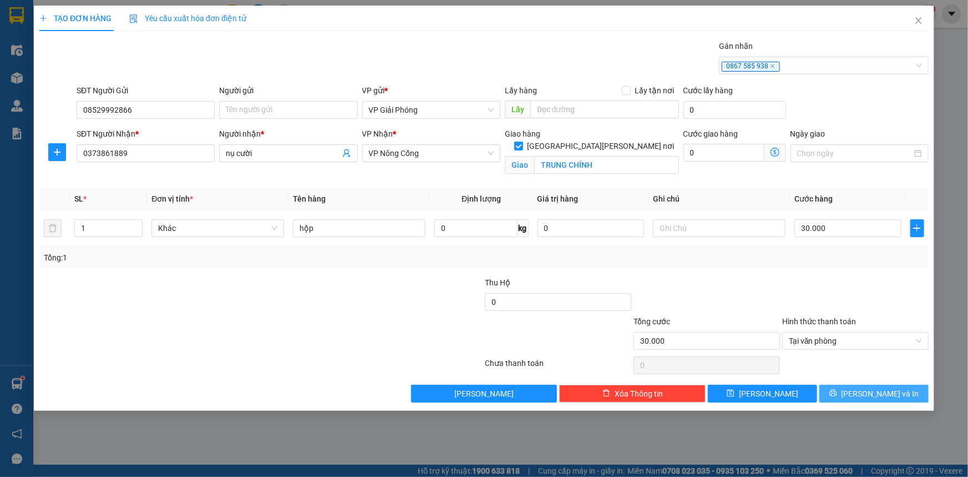
click at [877, 396] on span "[PERSON_NAME] và In" at bounding box center [881, 393] width 78 height 12
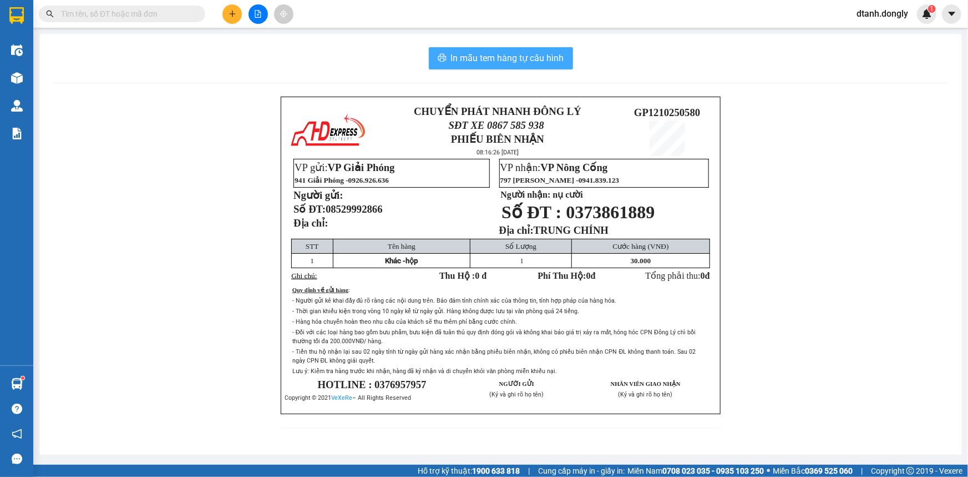
click at [495, 60] on span "In mẫu tem hàng tự cấu hình" at bounding box center [507, 58] width 113 height 14
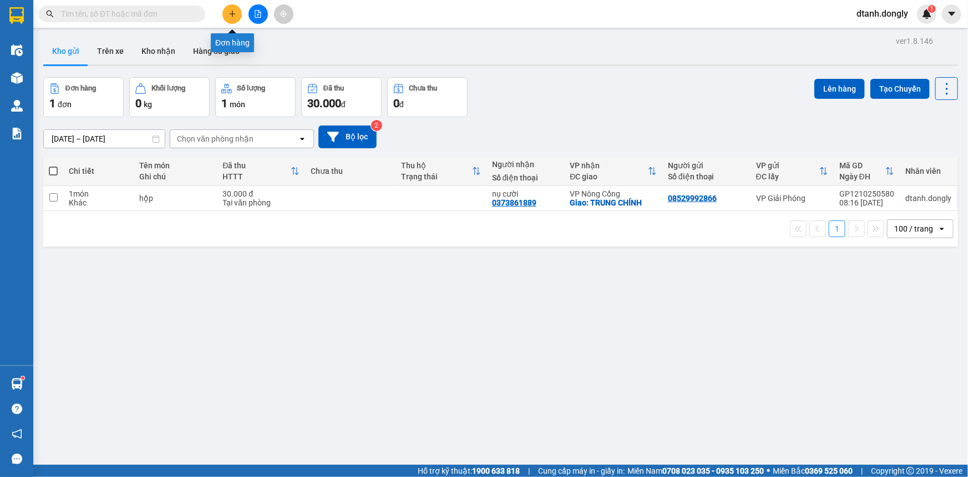
click at [233, 21] on button at bounding box center [232, 13] width 19 height 19
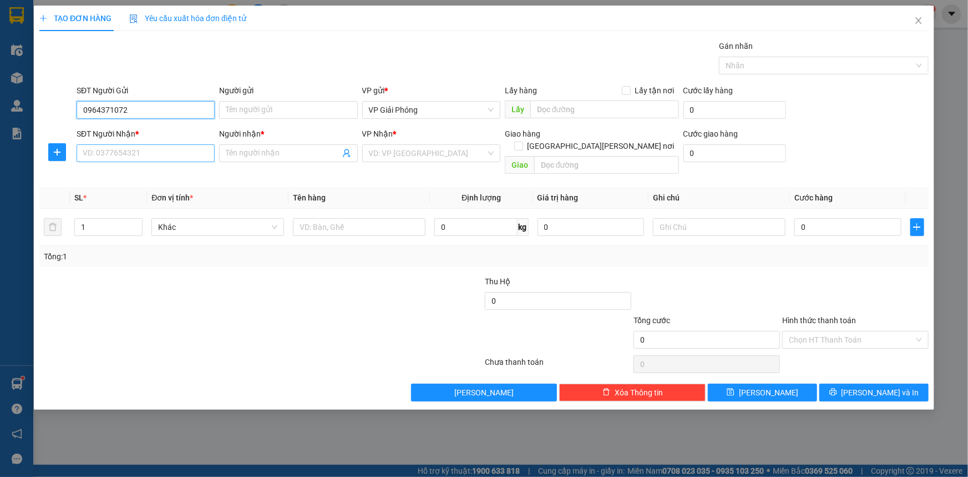
type input "0964371072"
click at [110, 150] on input "SĐT Người Nhận *" at bounding box center [146, 153] width 138 height 18
type input "0964371072"
click at [403, 155] on input "search" at bounding box center [427, 153] width 117 height 17
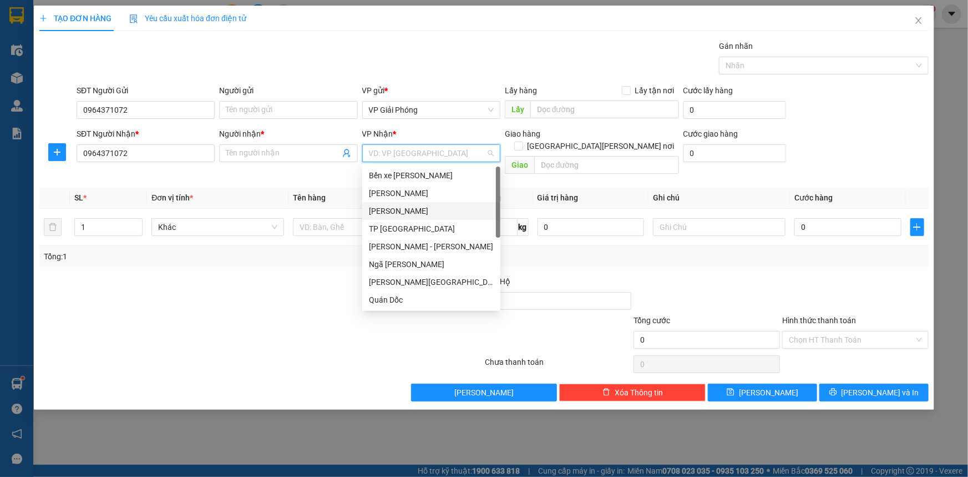
click at [390, 210] on div "[PERSON_NAME]" at bounding box center [431, 211] width 125 height 12
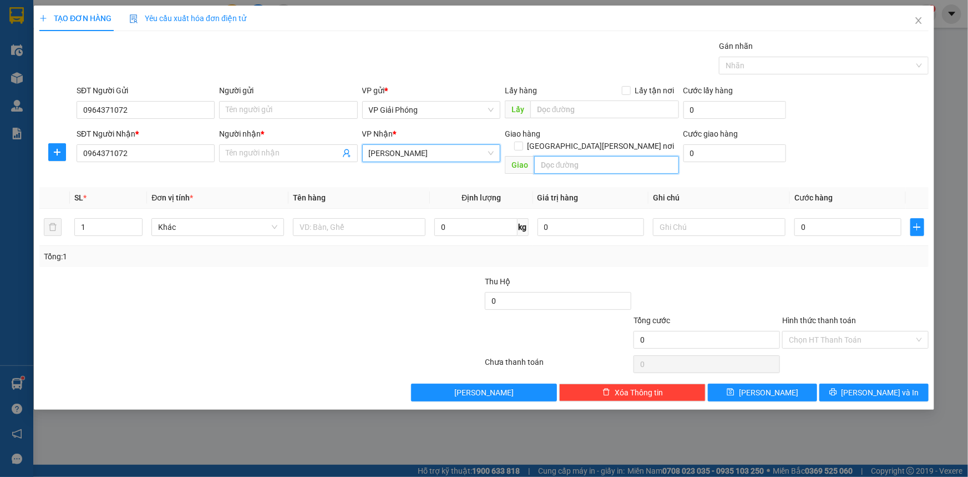
click at [558, 156] on input "text" at bounding box center [606, 165] width 145 height 18
type input "vphs"
click at [621, 140] on label "[GEOGRAPHIC_DATA][PERSON_NAME] nơi" at bounding box center [596, 146] width 165 height 12
click at [522, 142] on input "[GEOGRAPHIC_DATA][PERSON_NAME] nơi" at bounding box center [518, 146] width 8 height 8
checkbox input "true"
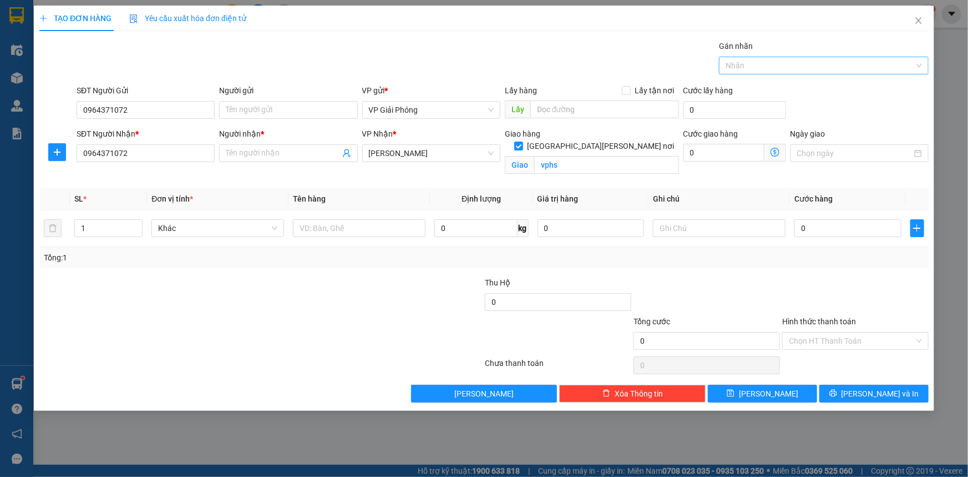
drag, startPoint x: 730, startPoint y: 58, endPoint x: 730, endPoint y: 67, distance: 8.3
click at [730, 63] on div at bounding box center [818, 65] width 193 height 13
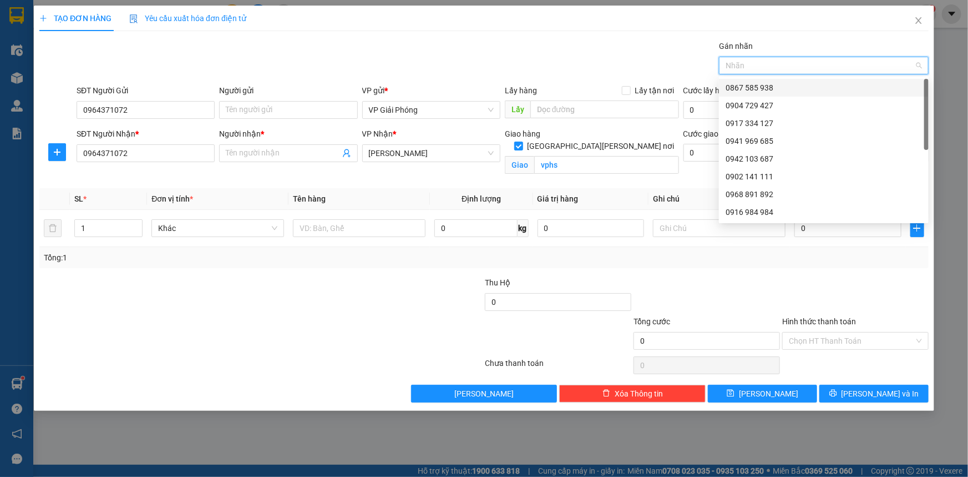
click at [730, 67] on div at bounding box center [818, 65] width 193 height 13
click at [733, 84] on div "0867 585 938" at bounding box center [824, 88] width 196 height 12
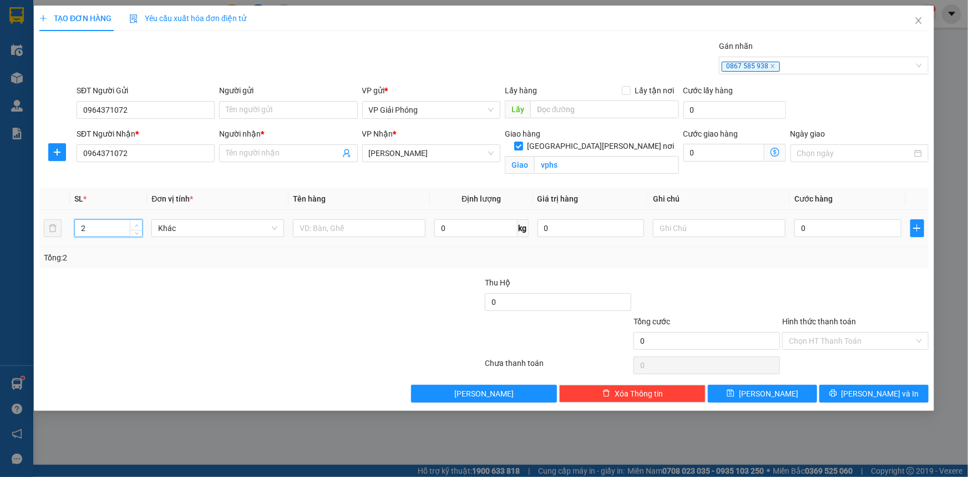
click at [132, 222] on span "Increase Value" at bounding box center [136, 225] width 12 height 10
type input "3"
click at [132, 222] on span "Increase Value" at bounding box center [136, 225] width 12 height 10
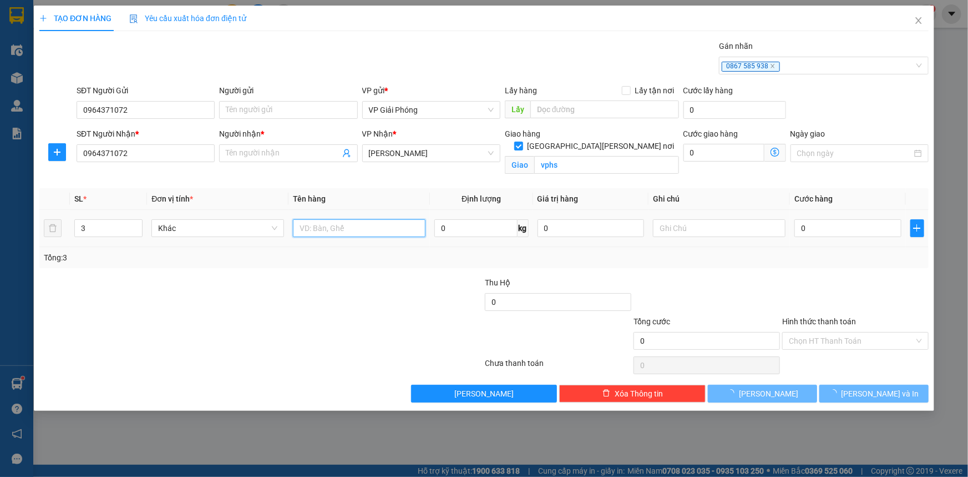
click at [306, 229] on input "text" at bounding box center [359, 228] width 133 height 18
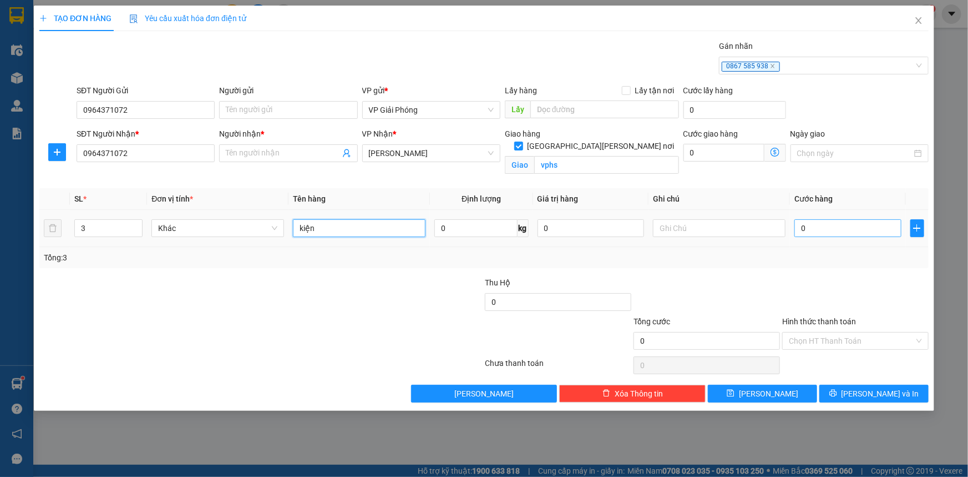
type input "kiện"
click at [816, 228] on input "0" at bounding box center [848, 228] width 107 height 18
type input "1"
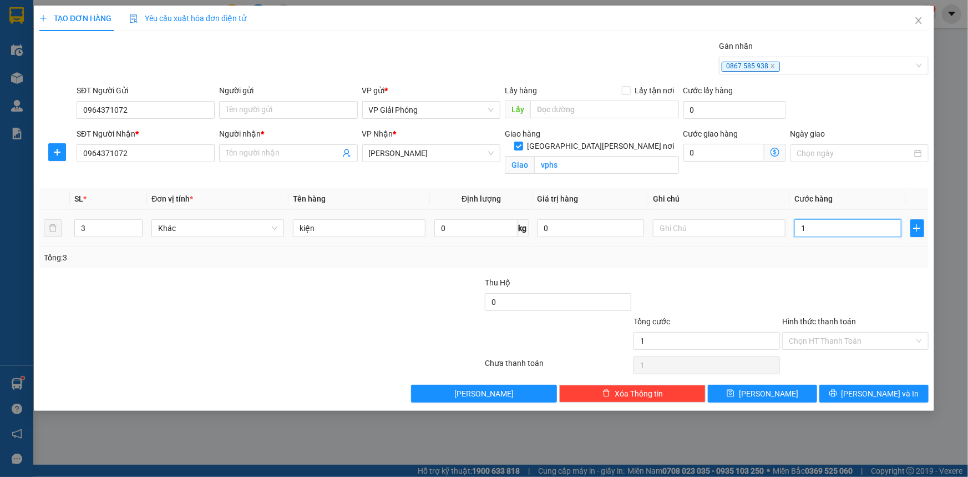
type input "12"
type input "120"
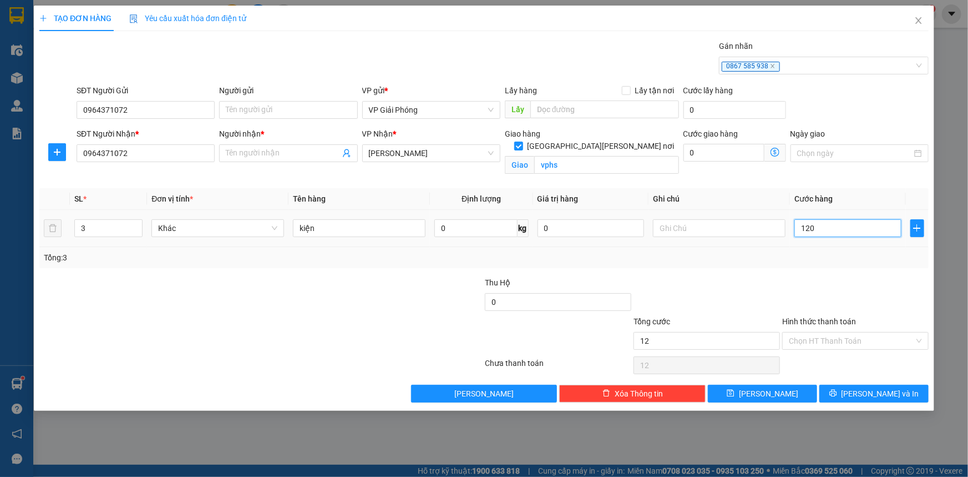
type input "120"
type input "120.000"
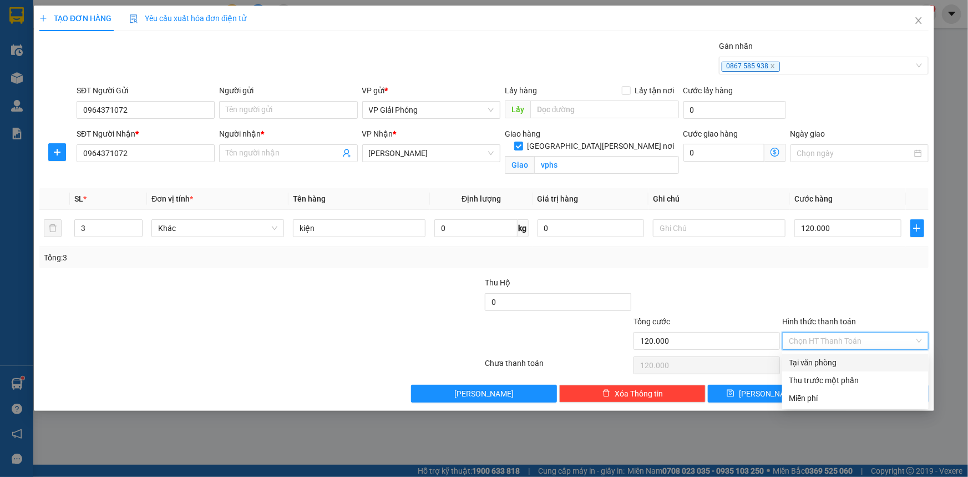
click at [848, 335] on input "Hình thức thanh toán" at bounding box center [851, 340] width 125 height 17
click at [840, 364] on div "Tại văn phòng" at bounding box center [855, 362] width 133 height 12
type input "0"
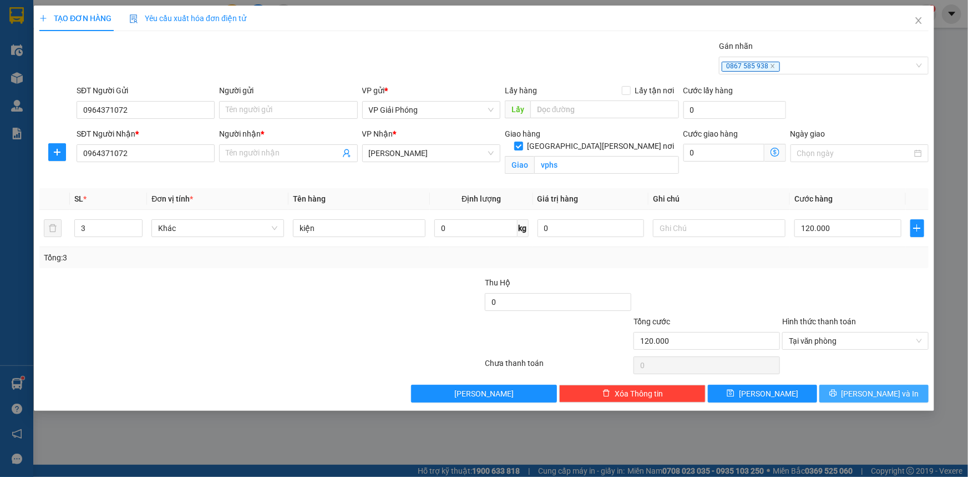
click at [838, 393] on icon "printer" at bounding box center [834, 393] width 8 height 8
click at [290, 151] on input "Người nhận *" at bounding box center [283, 153] width 114 height 12
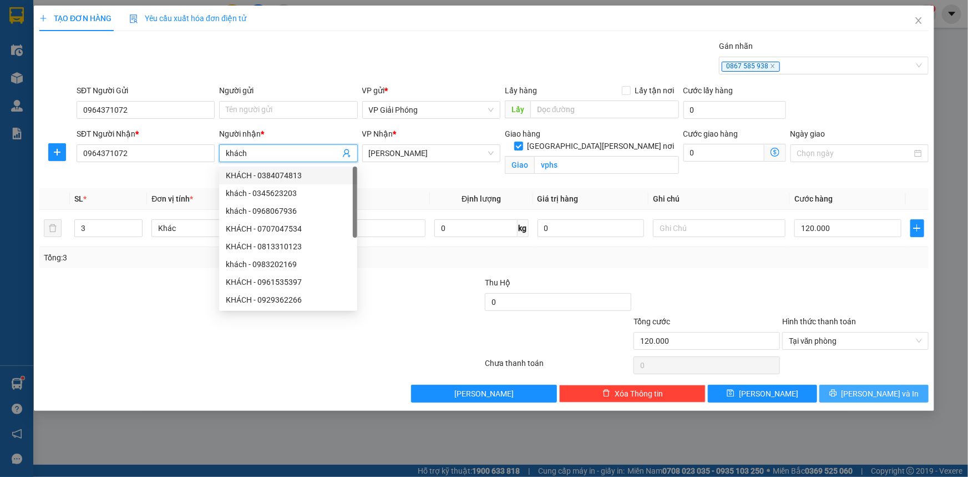
type input "khách"
click at [881, 394] on span "[PERSON_NAME] và In" at bounding box center [881, 393] width 78 height 12
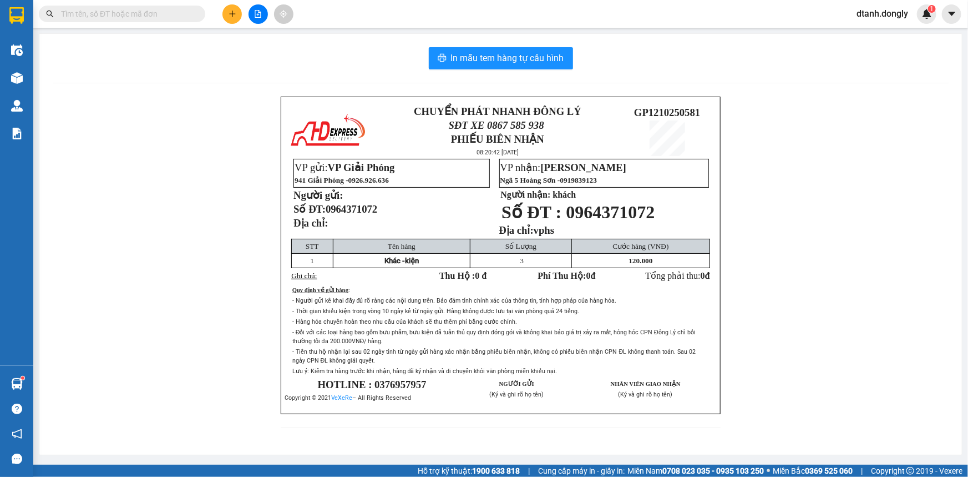
click at [448, 72] on div "In mẫu tem hàng tự [PERSON_NAME] CHUYỂN PHÁT NHANH ĐÔNG LÝ SĐT XE 0867 585 938 …" at bounding box center [500, 244] width 923 height 421
click at [450, 66] on button "In mẫu tem hàng tự cấu hình" at bounding box center [501, 58] width 144 height 22
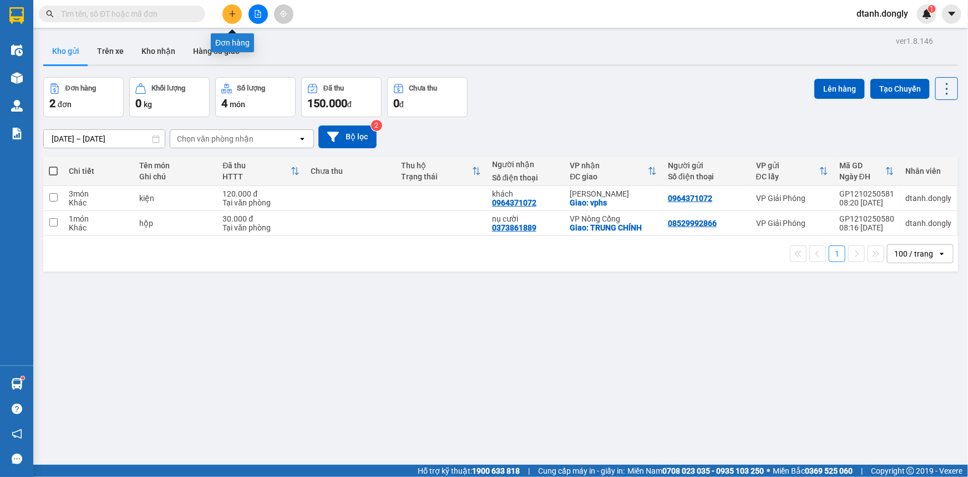
click at [234, 19] on button at bounding box center [232, 13] width 19 height 19
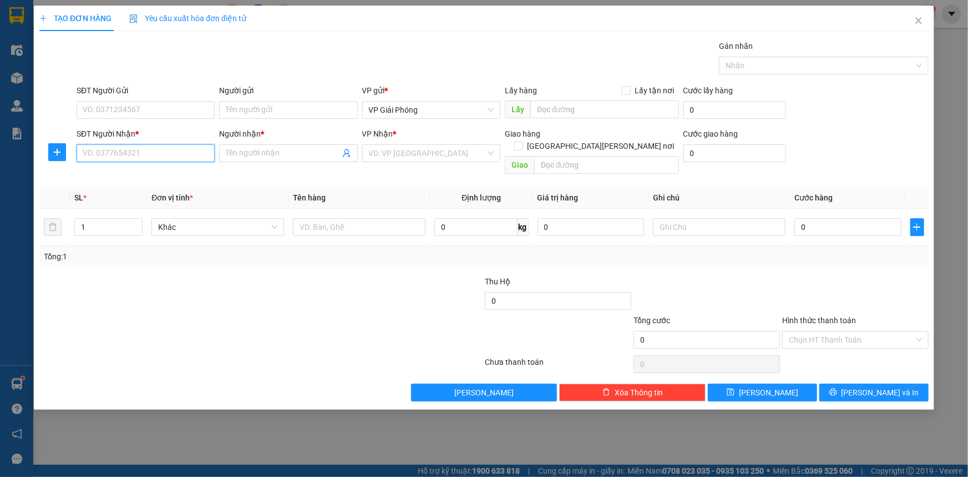
click at [157, 153] on input "SĐT Người Nhận *" at bounding box center [146, 153] width 138 height 18
click at [248, 157] on input "Người nhận *" at bounding box center [283, 153] width 114 height 12
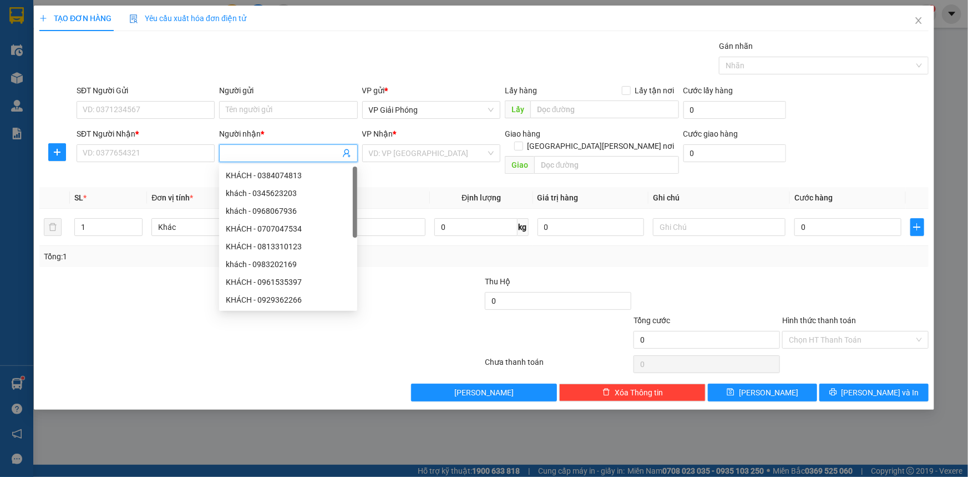
type input "a"
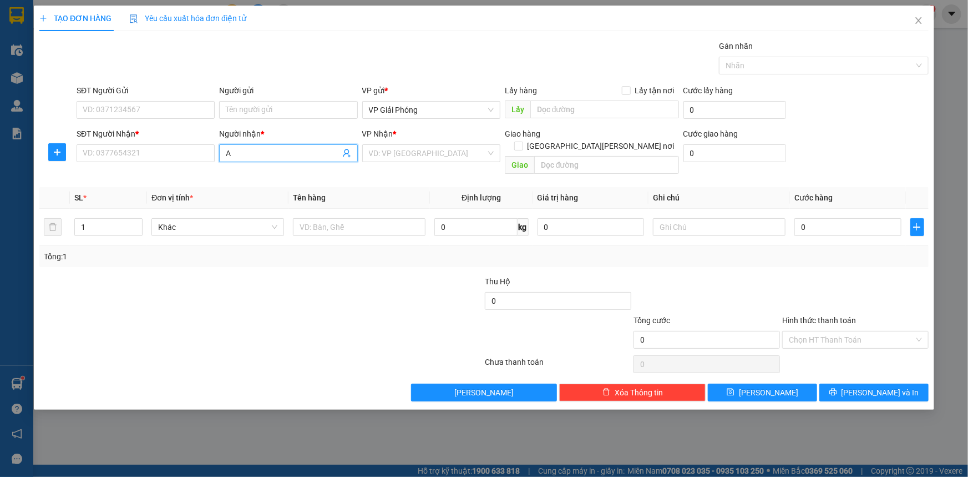
type input "A"
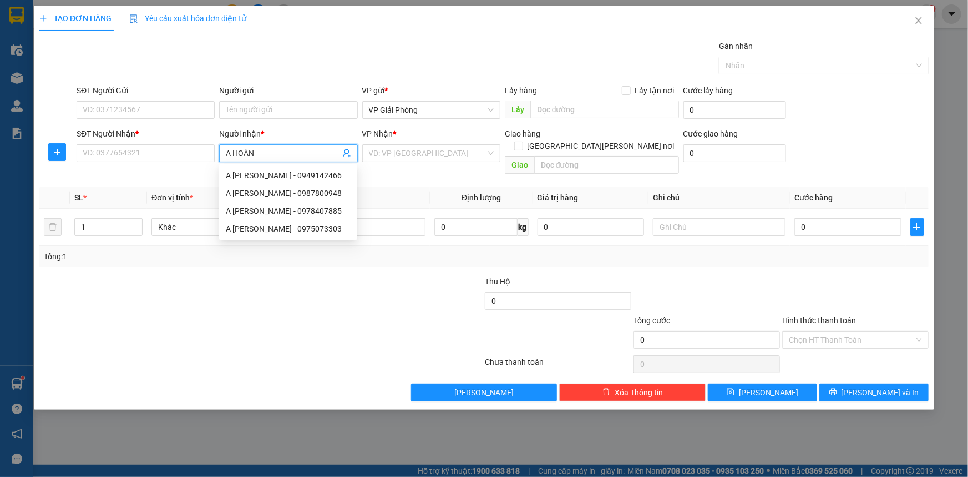
type input "A HOÀNG"
click at [269, 172] on div "A [PERSON_NAME] - 0987800948" at bounding box center [288, 175] width 125 height 12
type input "0987800948"
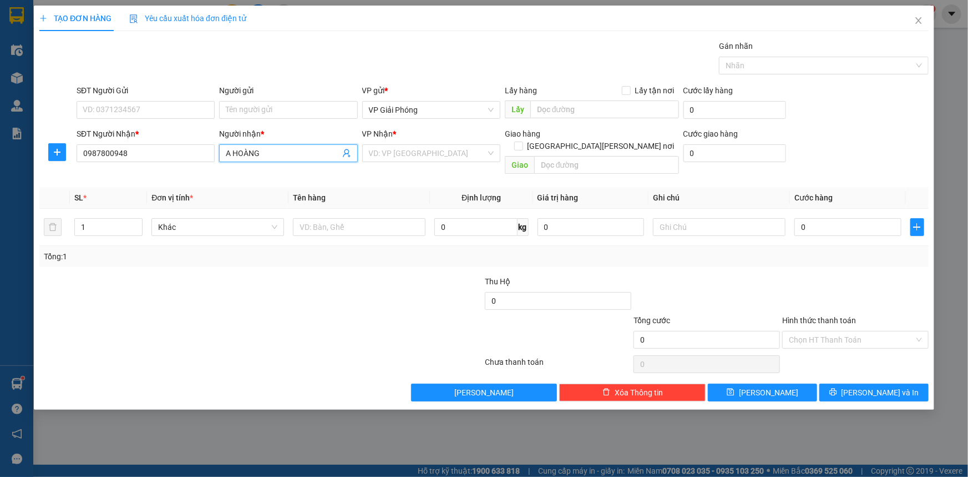
checkbox input "true"
type input "VPNC"
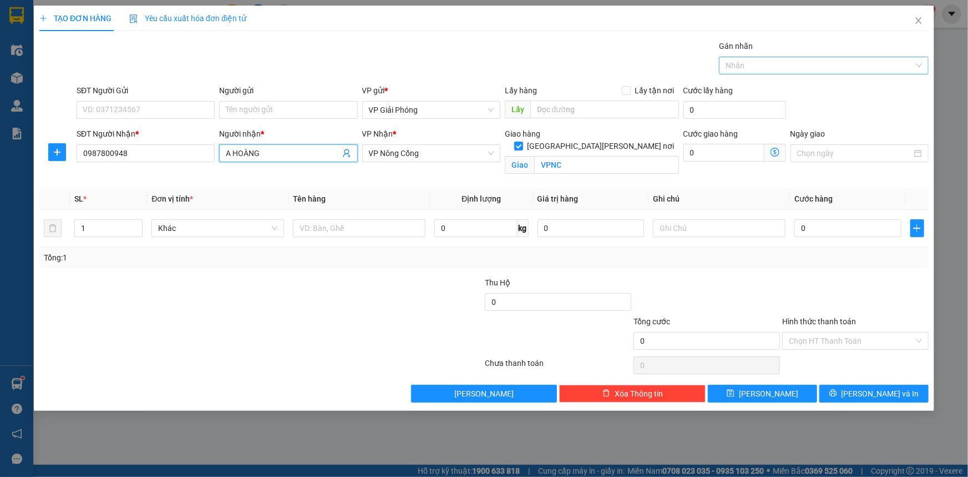
click at [733, 69] on div at bounding box center [818, 65] width 193 height 13
type input "A HOÀNG"
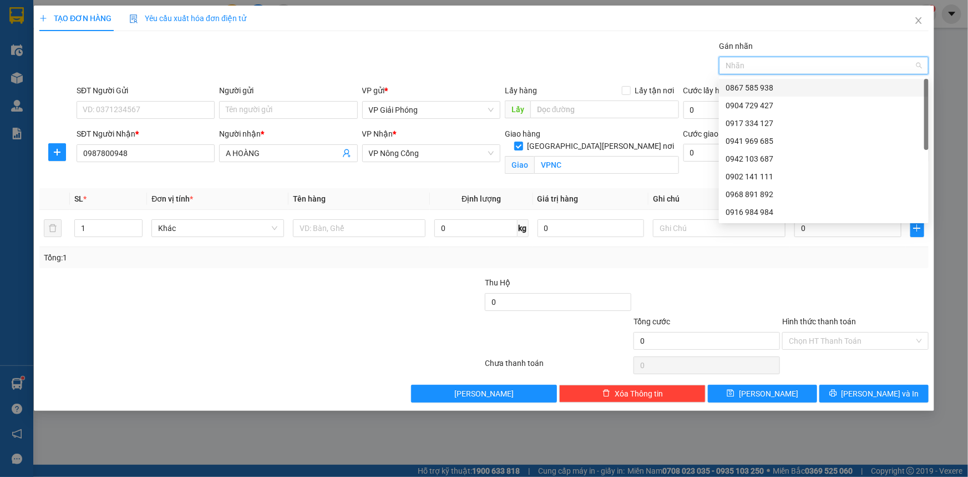
click at [735, 87] on div "0867 585 938" at bounding box center [824, 88] width 196 height 12
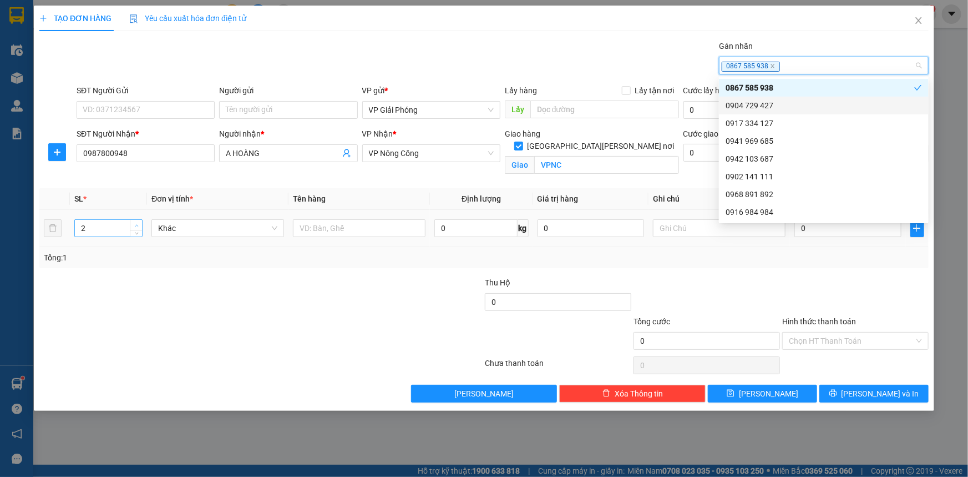
click at [133, 224] on span "up" at bounding box center [136, 225] width 7 height 7
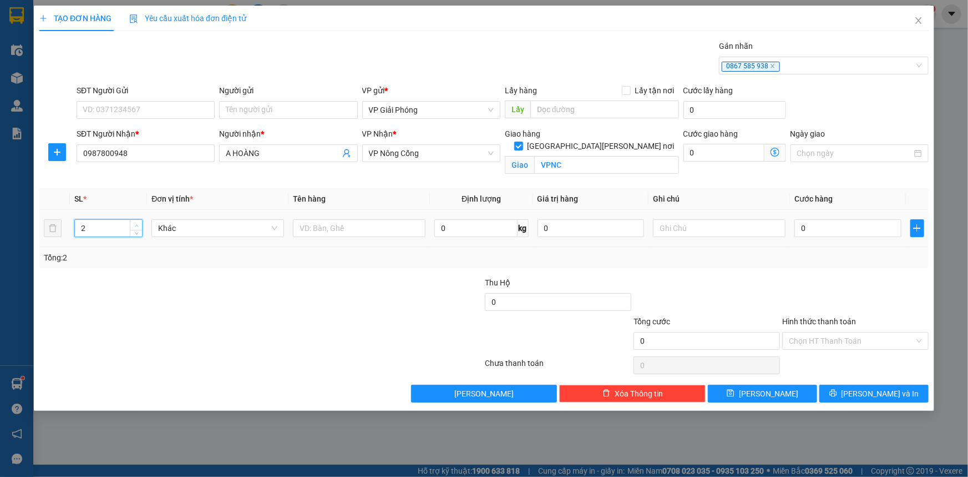
type input "3"
click at [133, 224] on span "up" at bounding box center [136, 225] width 7 height 7
click at [346, 229] on input "text" at bounding box center [359, 228] width 133 height 18
type input "[PERSON_NAME]"
click at [810, 228] on input "0" at bounding box center [848, 228] width 107 height 18
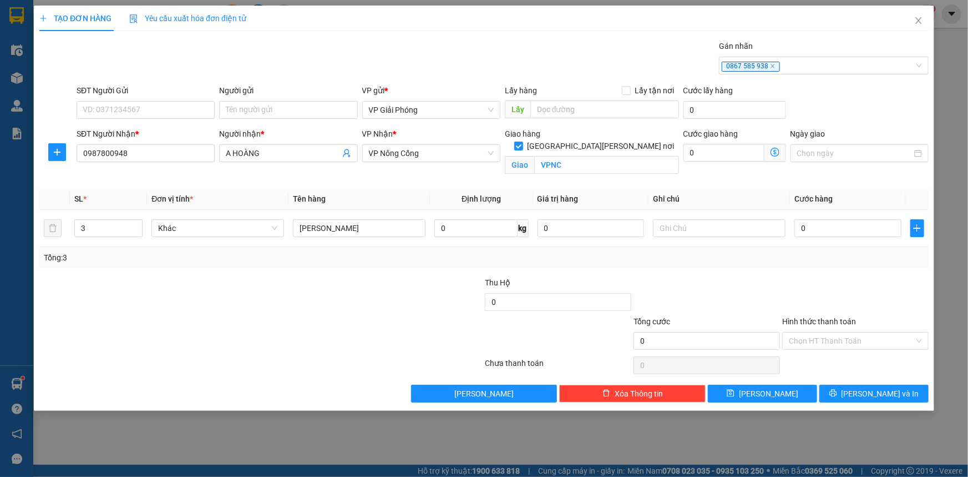
click at [953, 58] on div "TẠO ĐƠN HÀNG Yêu cầu xuất [PERSON_NAME] điện tử Transit Pickup Surcharge Ids Tr…" at bounding box center [484, 238] width 968 height 477
click at [852, 233] on input "0" at bounding box center [848, 228] width 107 height 18
type input "9"
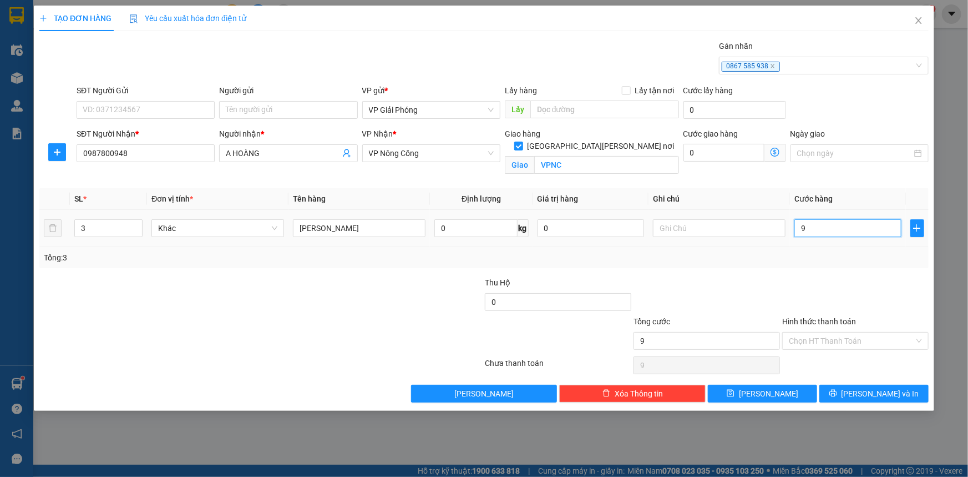
type input "90"
type input "90.000"
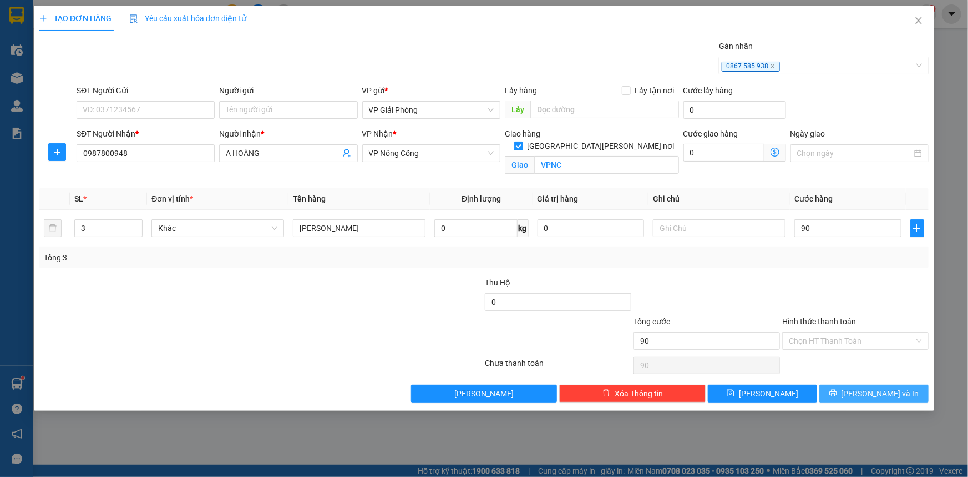
type input "90.000"
click at [838, 389] on icon "printer" at bounding box center [834, 393] width 8 height 8
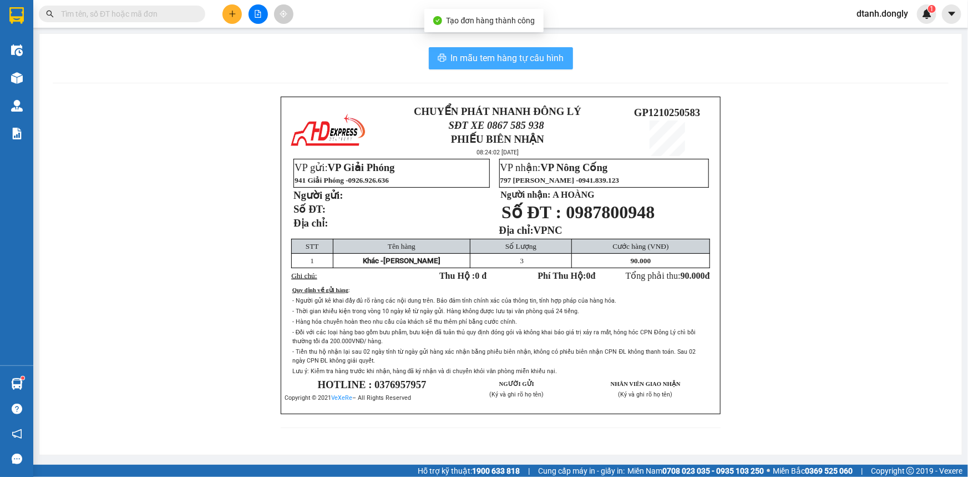
click at [533, 62] on span "In mẫu tem hàng tự cấu hình" at bounding box center [507, 58] width 113 height 14
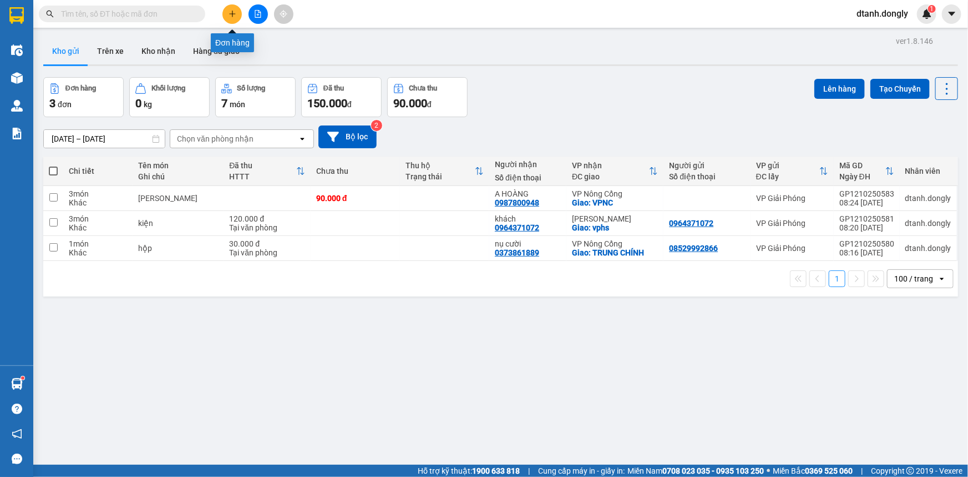
click at [236, 17] on icon "plus" at bounding box center [233, 14] width 8 height 8
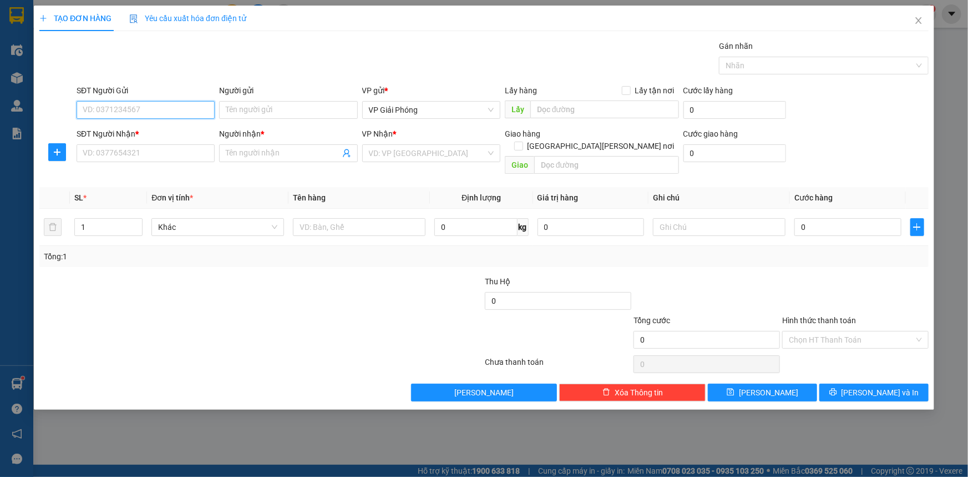
click at [155, 112] on input "SĐT Người Gửi" at bounding box center [146, 110] width 138 height 18
type input "0394241010"
click at [153, 151] on input "SĐT Người Nhận *" at bounding box center [146, 153] width 138 height 18
type input "0971856990"
click at [295, 145] on span at bounding box center [288, 153] width 138 height 18
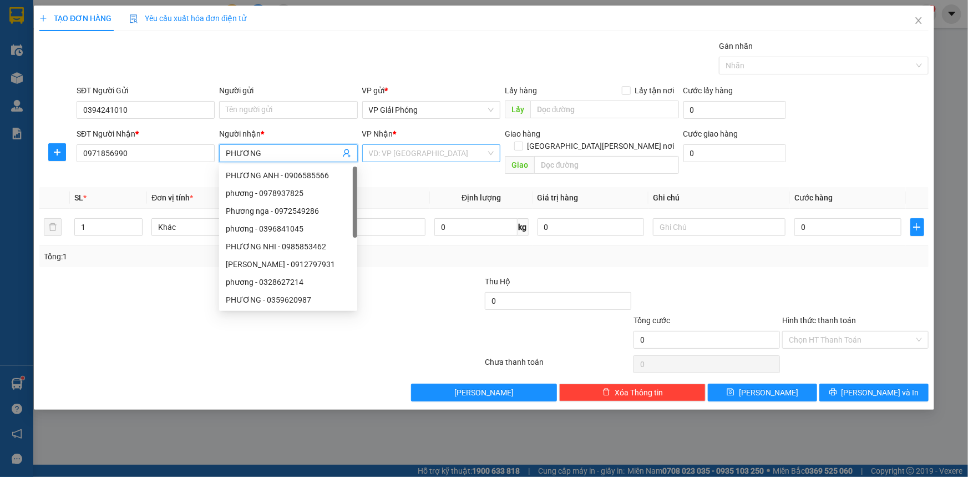
type input "PHƯƠNG"
click at [433, 150] on input "search" at bounding box center [427, 153] width 117 height 17
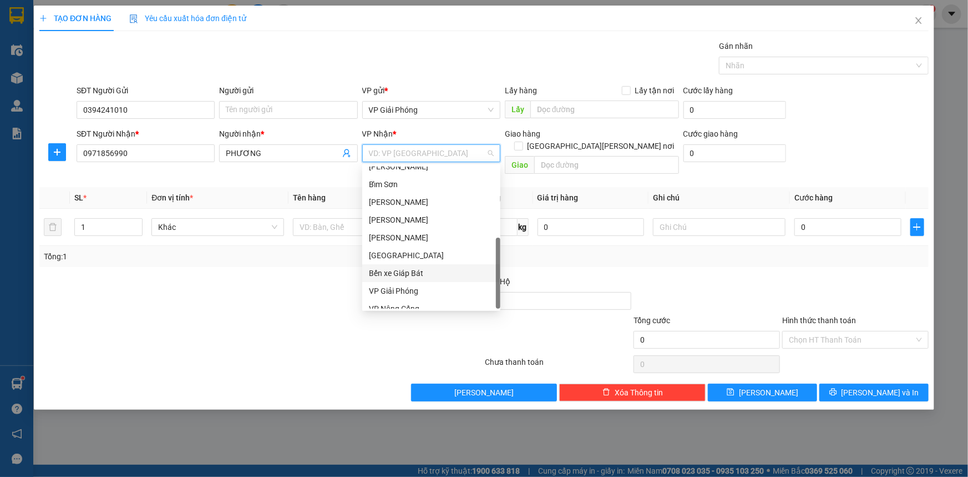
scroll to position [159, 0]
click at [425, 305] on div "VP Nông Cống" at bounding box center [431, 300] width 125 height 12
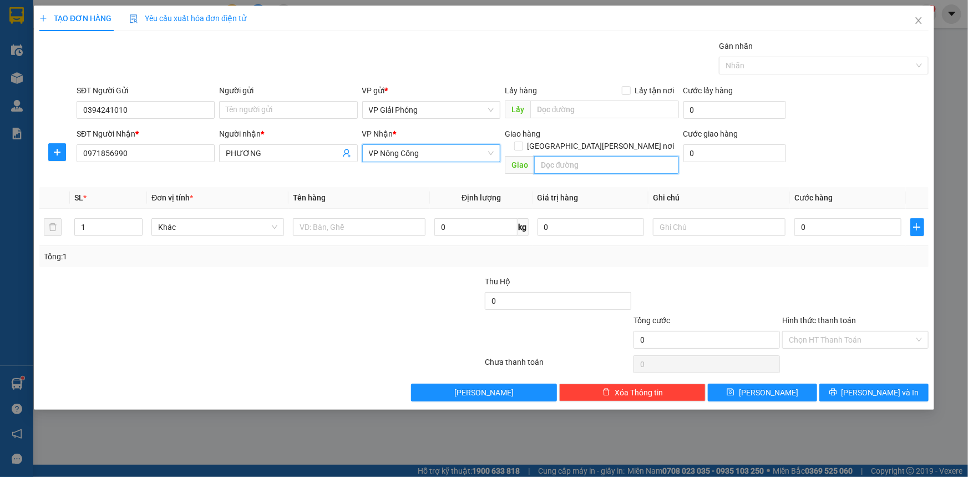
click at [581, 156] on input "text" at bounding box center [606, 165] width 145 height 18
type input "NGÃ 3 TẾ LỢI"
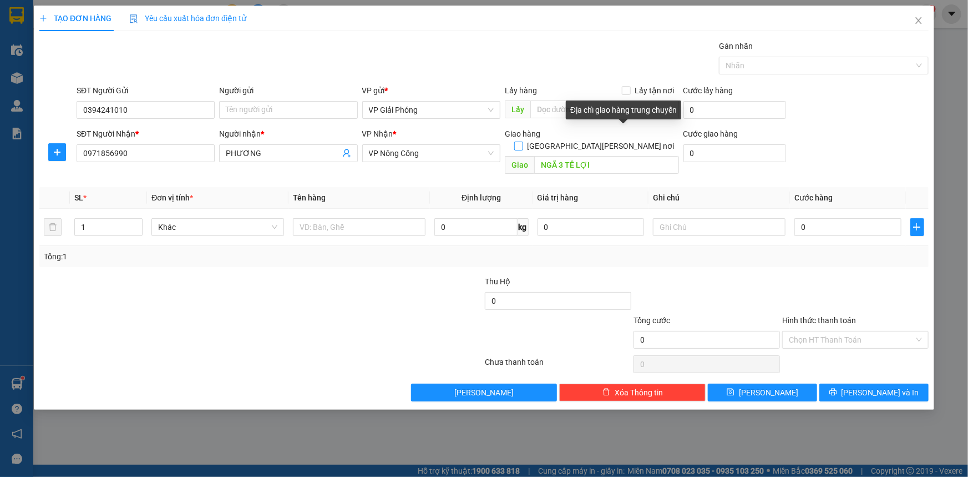
click at [522, 142] on input "[GEOGRAPHIC_DATA][PERSON_NAME] nơi" at bounding box center [518, 146] width 8 height 8
checkbox input "true"
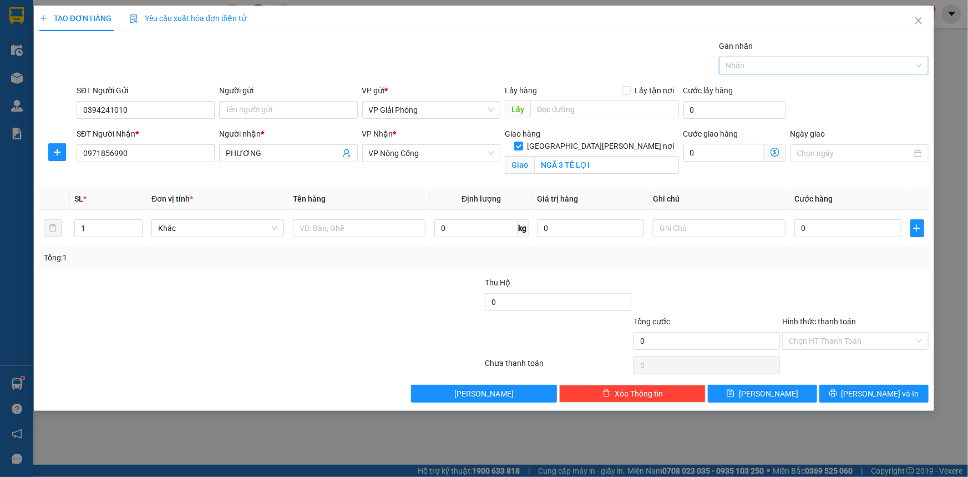
click at [834, 63] on div at bounding box center [818, 65] width 193 height 13
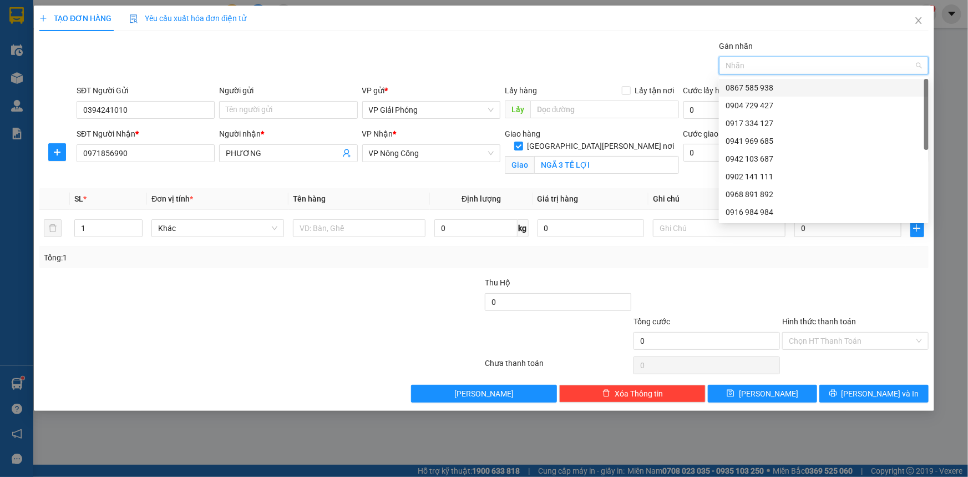
click at [828, 89] on div "0867 585 938" at bounding box center [824, 88] width 196 height 12
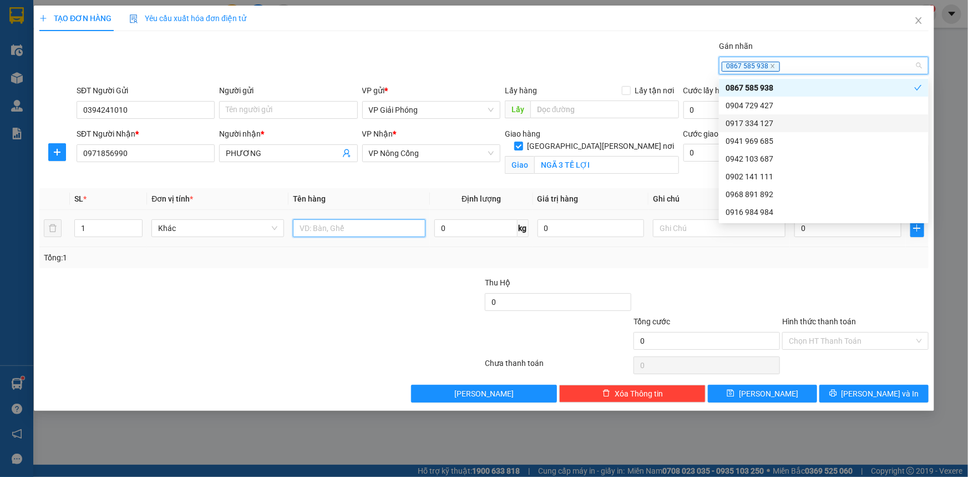
click at [336, 225] on input "text" at bounding box center [359, 228] width 133 height 18
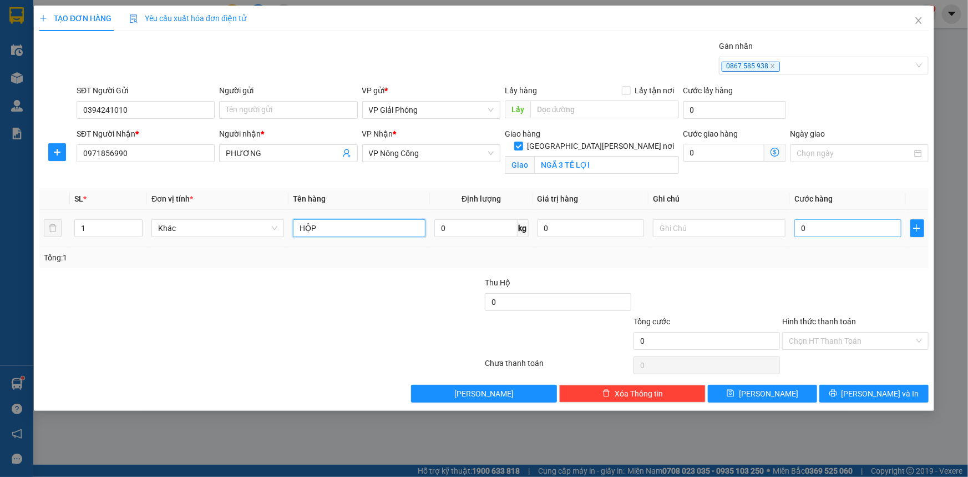
type input "HỘP"
click at [850, 230] on input "0" at bounding box center [848, 228] width 107 height 18
type input "3"
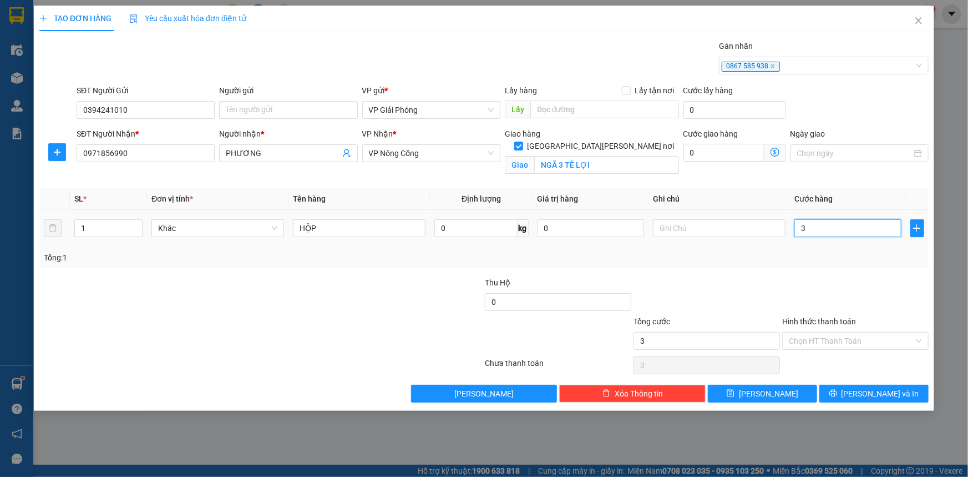
type input "30"
type input "30.000"
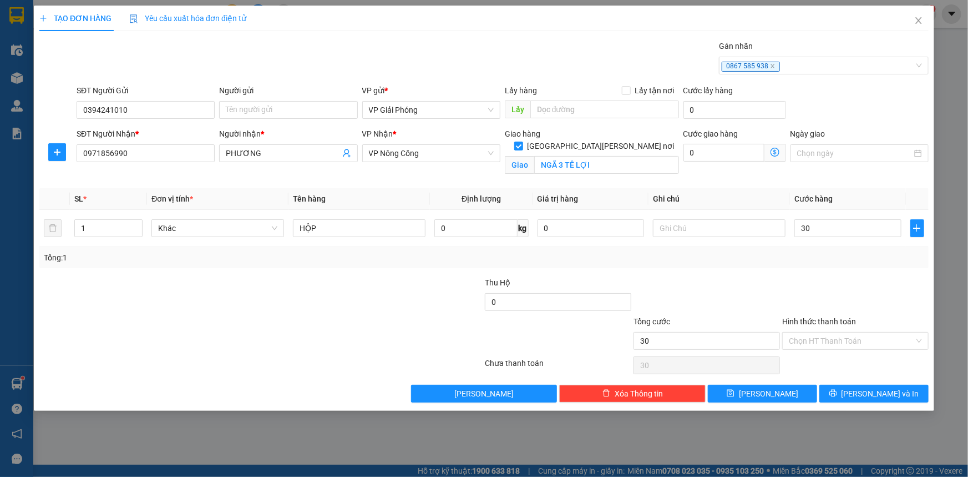
type input "30.000"
click at [813, 287] on div at bounding box center [855, 295] width 149 height 39
click at [880, 385] on button "[PERSON_NAME] và In" at bounding box center [874, 394] width 109 height 18
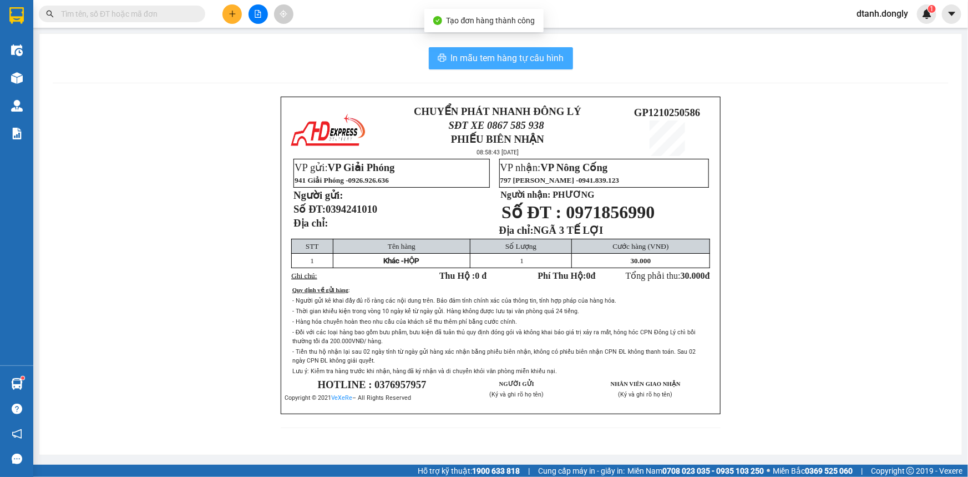
drag, startPoint x: 518, startPoint y: 56, endPoint x: 508, endPoint y: 56, distance: 10.0
click at [518, 56] on span "In mẫu tem hàng tự cấu hình" at bounding box center [507, 58] width 113 height 14
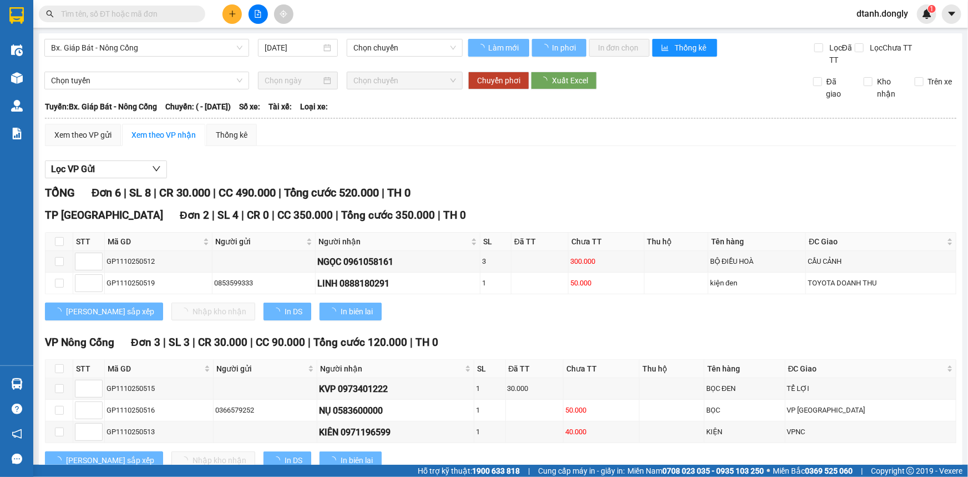
type input "[DATE]"
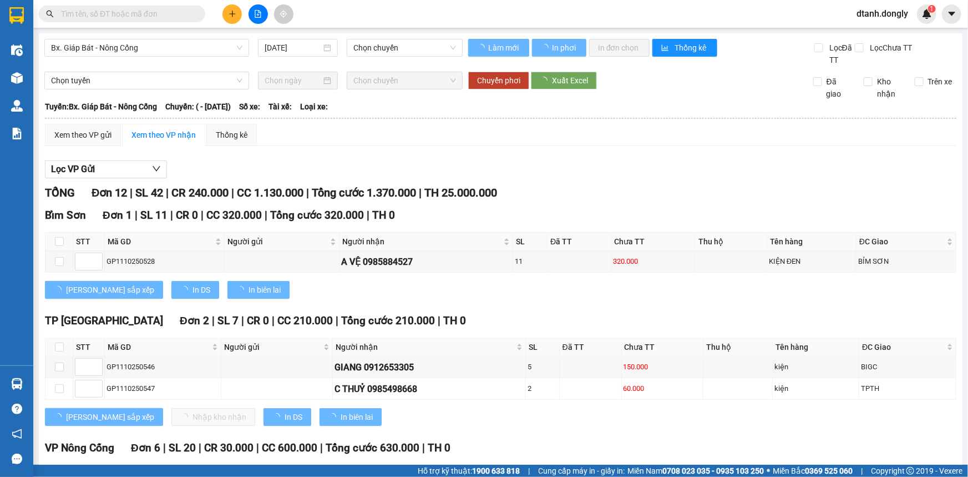
type input "[DATE]"
